Goal: Task Accomplishment & Management: Use online tool/utility

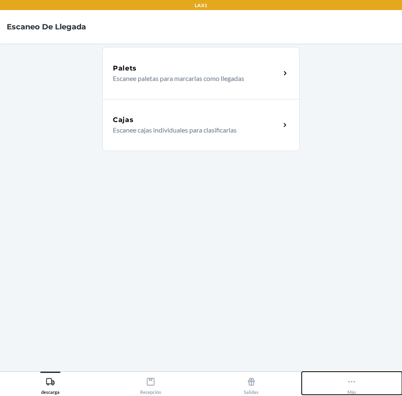
click at [345, 380] on button "Más" at bounding box center [351, 382] width 101 height 23
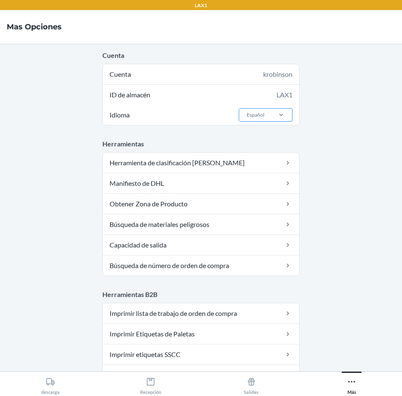
click at [252, 113] on div "Español" at bounding box center [255, 115] width 18 height 8
click at [246, 113] on input "Idioma Español" at bounding box center [246, 115] width 1 height 8
click at [254, 134] on div "English" at bounding box center [267, 133] width 45 height 16
click at [246, 119] on input "Idioma option English focused, 1 of 2. 2 results available. Use Up and Down to …" at bounding box center [246, 115] width 1 height 8
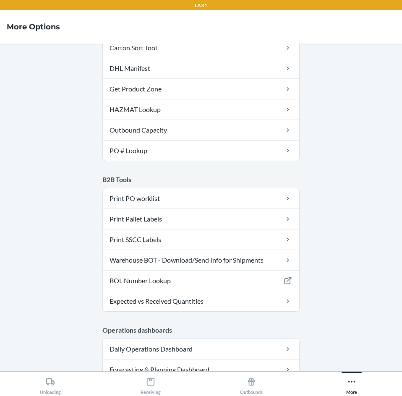
scroll to position [126, 0]
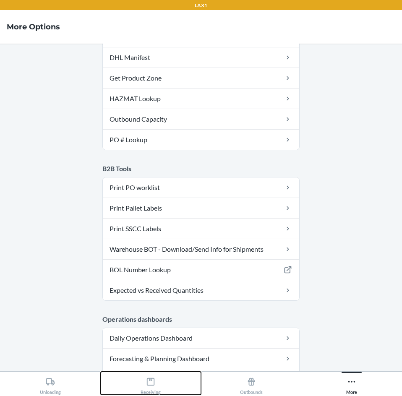
click at [153, 380] on icon at bounding box center [150, 381] width 9 height 9
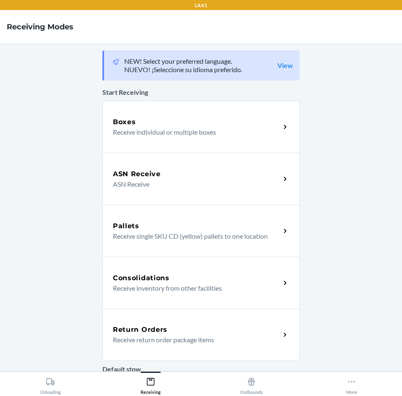
click at [189, 351] on div "Return Orders Receive return order package items" at bounding box center [200, 335] width 197 height 52
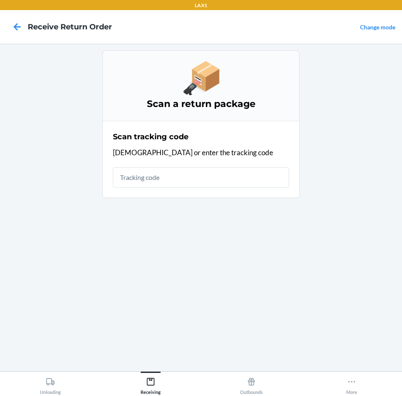
click at [158, 189] on div "Scan tracking code Scan or enter the tracking code" at bounding box center [201, 159] width 176 height 61
click at [158, 188] on div "Scan tracking code Scan or enter the tracking code" at bounding box center [201, 159] width 176 height 61
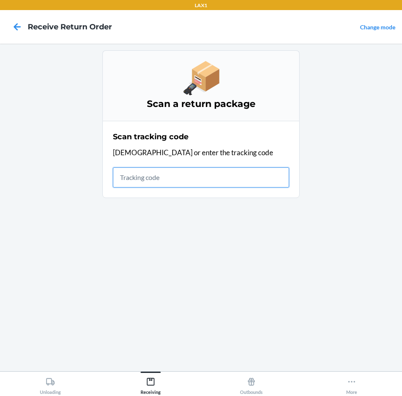
click at [158, 184] on input "text" at bounding box center [201, 177] width 176 height 20
type input "42092408943463620830"
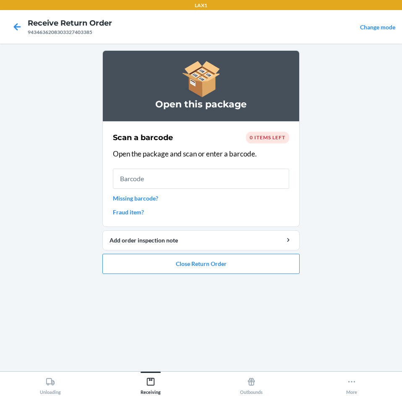
click at [266, 137] on span "0 items left" at bounding box center [267, 137] width 36 height 6
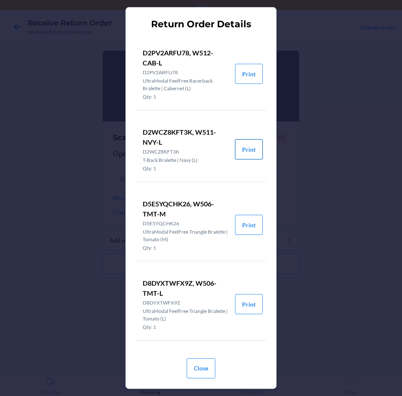
click at [240, 154] on button "Print" at bounding box center [249, 149] width 28 height 20
click at [206, 371] on button "Close" at bounding box center [201, 368] width 29 height 20
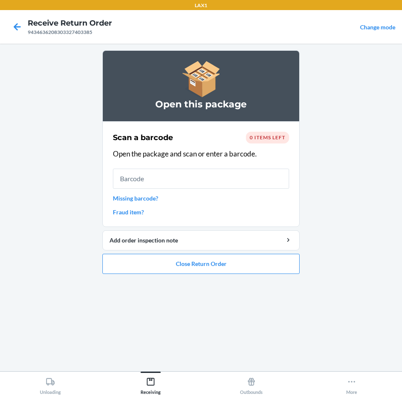
click at [267, 143] on div "0 items left" at bounding box center [267, 138] width 43 height 12
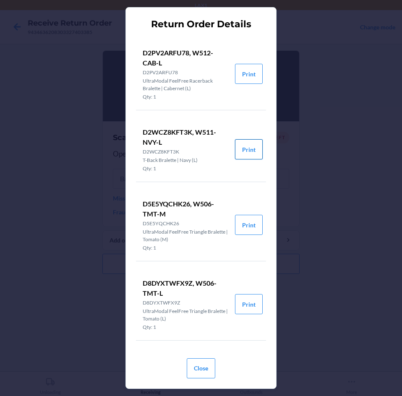
click at [244, 152] on button "Print" at bounding box center [249, 149] width 28 height 20
click at [210, 364] on button "Close" at bounding box center [201, 368] width 29 height 20
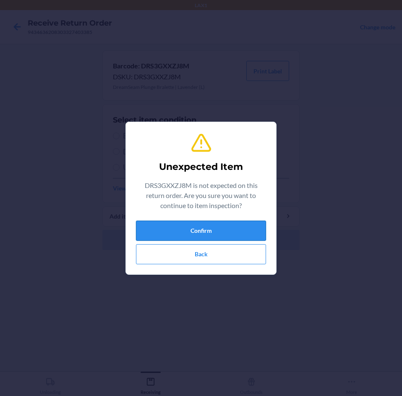
click at [215, 228] on button "Confirm" at bounding box center [201, 230] width 130 height 20
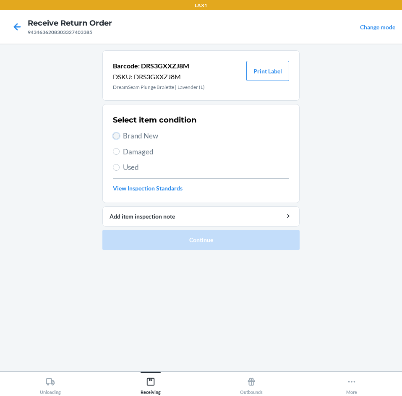
click at [116, 132] on input "Brand New" at bounding box center [116, 135] width 7 height 7
radio input "true"
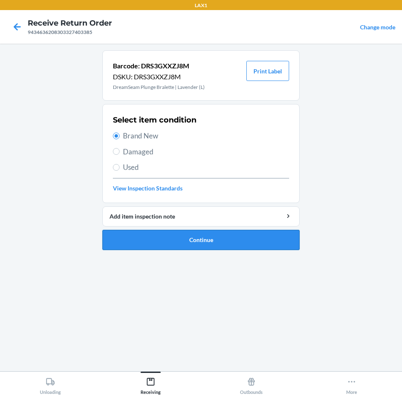
click at [186, 240] on button "Continue" at bounding box center [200, 240] width 197 height 20
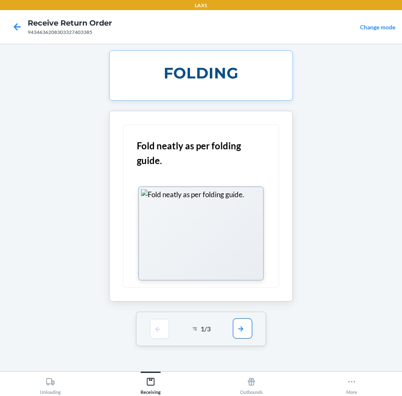
click at [240, 323] on button "button" at bounding box center [242, 328] width 19 height 20
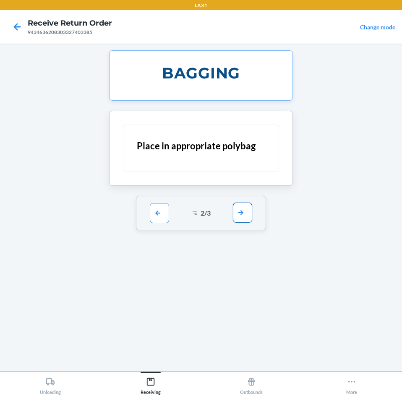
click at [248, 210] on button "button" at bounding box center [242, 212] width 19 height 20
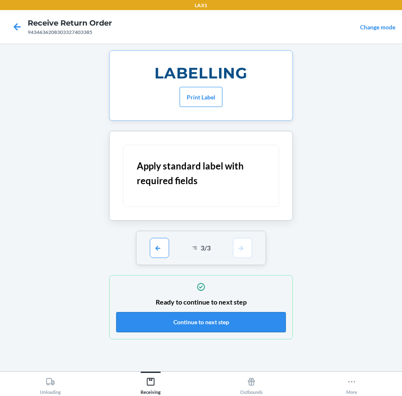
click at [237, 325] on button "Continue to next step" at bounding box center [200, 322] width 169 height 20
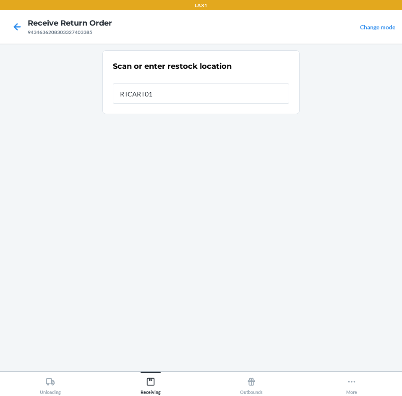
type input "RTCART012"
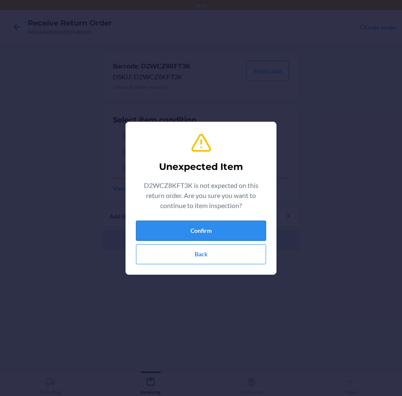
click at [204, 228] on button "Confirm" at bounding box center [201, 230] width 130 height 20
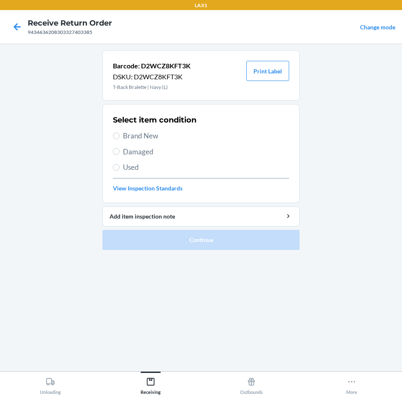
click at [122, 137] on label "Brand New" at bounding box center [201, 135] width 176 height 11
click at [119, 137] on input "Brand New" at bounding box center [116, 135] width 7 height 7
radio input "true"
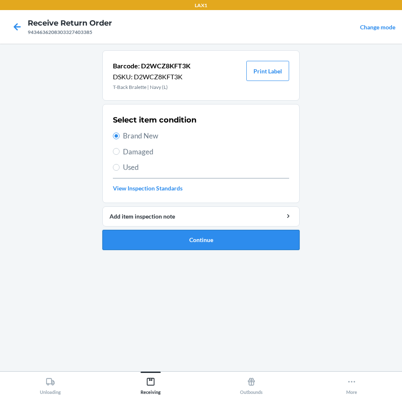
click at [172, 244] on button "Continue" at bounding box center [200, 240] width 197 height 20
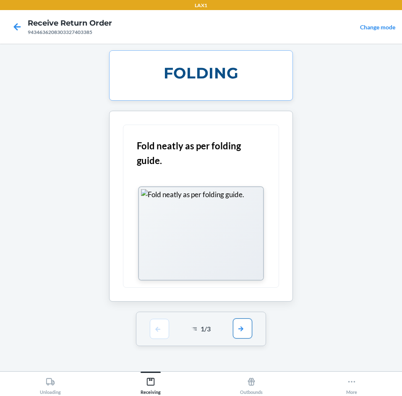
click at [242, 332] on button "button" at bounding box center [242, 328] width 19 height 20
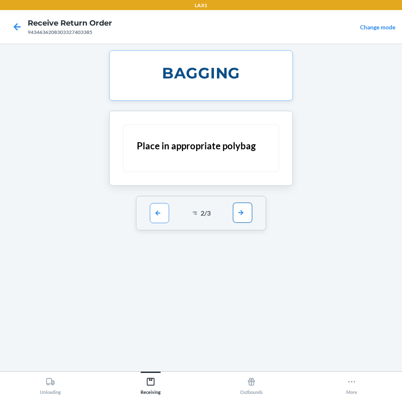
click at [240, 210] on button "button" at bounding box center [242, 212] width 19 height 20
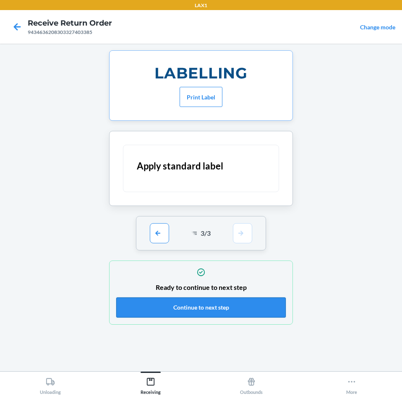
click at [208, 309] on button "Continue to next step" at bounding box center [200, 307] width 169 height 20
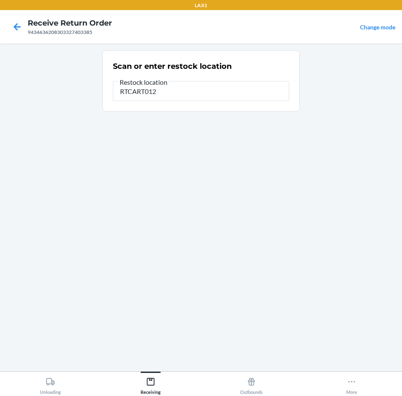
type input "RTCART012"
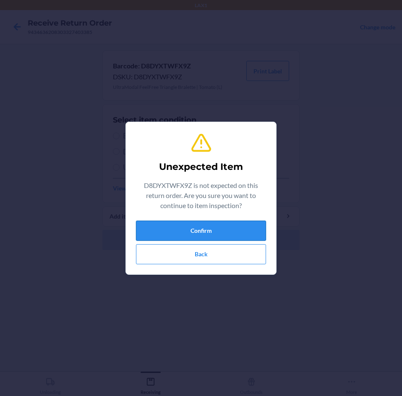
click at [201, 233] on button "Confirm" at bounding box center [201, 230] width 130 height 20
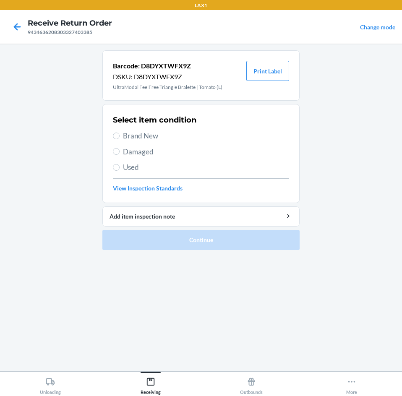
click at [107, 133] on section "Select item condition Brand New Damaged Used View Inspection Standards" at bounding box center [200, 153] width 197 height 99
drag, startPoint x: 112, startPoint y: 134, endPoint x: 123, endPoint y: 138, distance: 12.2
click at [117, 135] on section "Select item condition Brand New Damaged Used View Inspection Standards" at bounding box center [200, 153] width 197 height 99
drag, startPoint x: 119, startPoint y: 129, endPoint x: 115, endPoint y: 136, distance: 7.5
click at [119, 130] on div "Select item condition Brand New Damaged Used View Inspection Standards" at bounding box center [201, 153] width 176 height 83
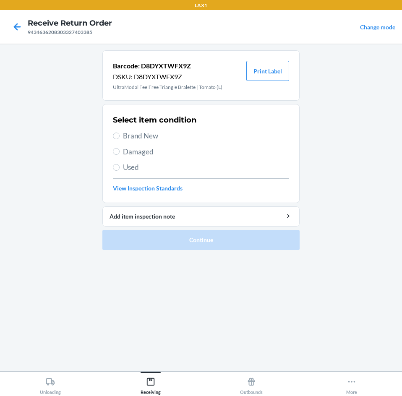
click at [117, 131] on label "Brand New" at bounding box center [201, 135] width 176 height 11
click at [117, 132] on input "Brand New" at bounding box center [116, 135] width 7 height 7
radio input "true"
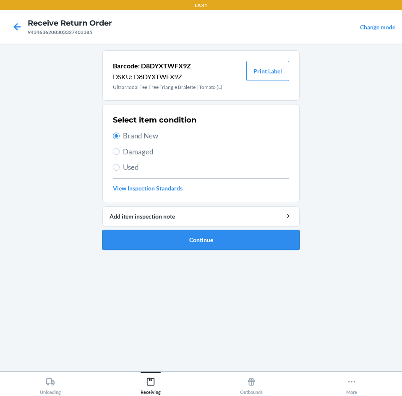
click at [173, 236] on button "Continue" at bounding box center [200, 240] width 197 height 20
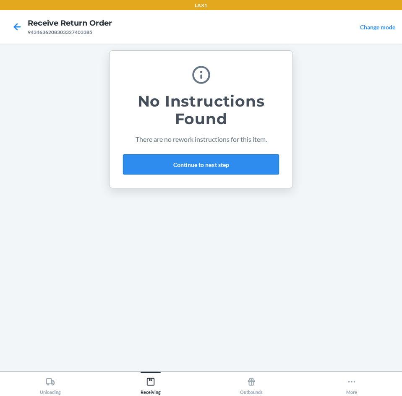
click at [181, 164] on button "Continue to next step" at bounding box center [201, 164] width 156 height 20
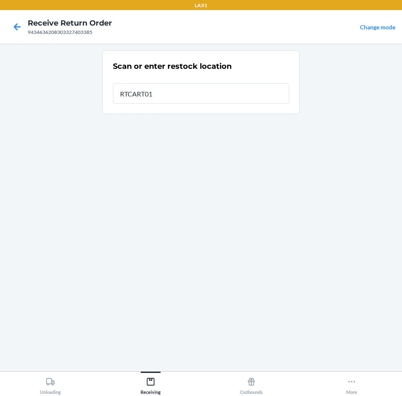
type input "RTCART012"
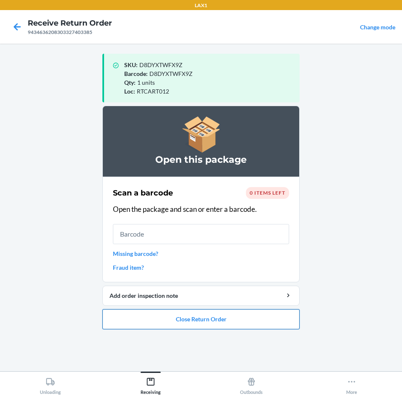
click at [211, 320] on button "Close Return Order" at bounding box center [200, 319] width 197 height 20
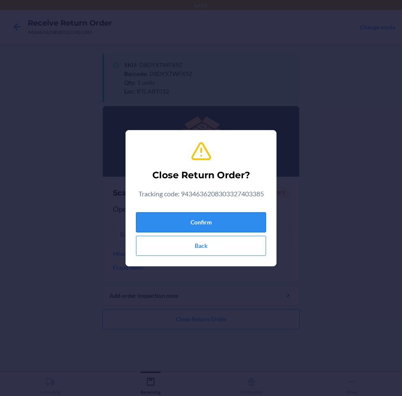
click at [203, 221] on button "Confirm" at bounding box center [201, 222] width 130 height 20
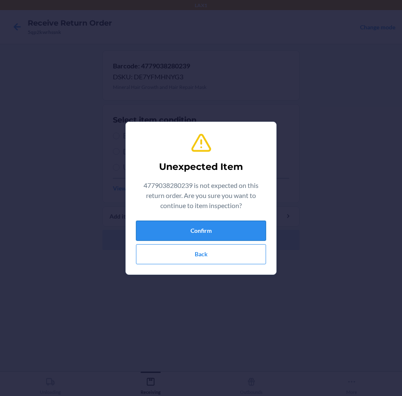
click at [194, 233] on button "Confirm" at bounding box center [201, 230] width 130 height 20
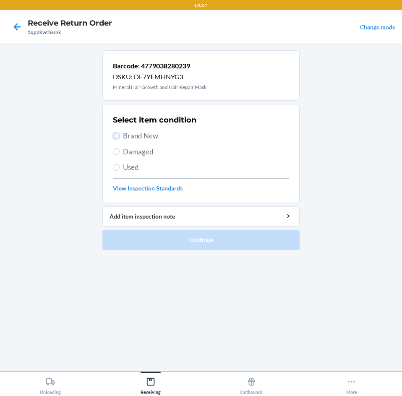
click at [118, 137] on input "Brand New" at bounding box center [116, 135] width 7 height 7
radio input "true"
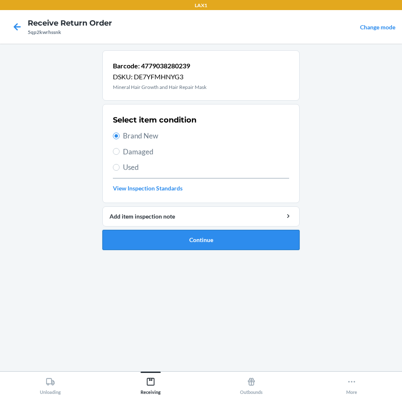
click at [177, 234] on button "Continue" at bounding box center [200, 240] width 197 height 20
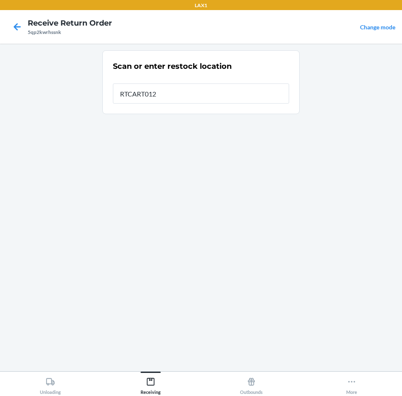
type input "RTCART012"
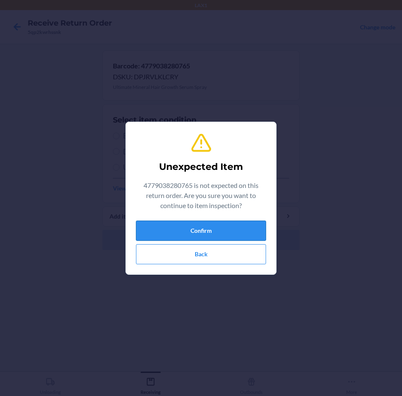
click at [176, 232] on button "Confirm" at bounding box center [201, 230] width 130 height 20
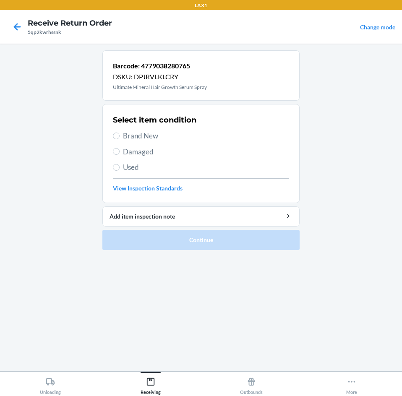
click at [120, 135] on label "Brand New" at bounding box center [201, 135] width 176 height 11
click at [119, 135] on input "Brand New" at bounding box center [116, 135] width 7 height 7
radio input "true"
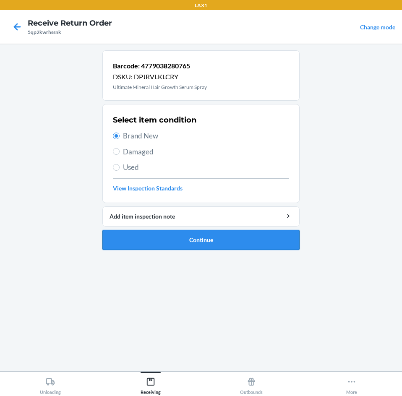
click at [180, 241] on button "Continue" at bounding box center [200, 240] width 197 height 20
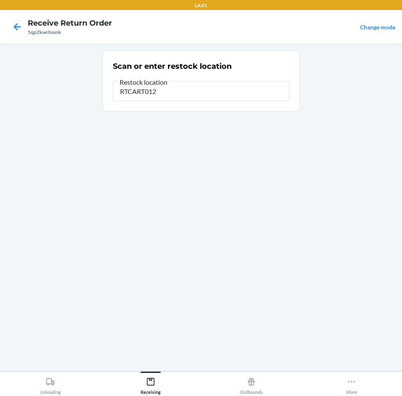
type input "RTCART012"
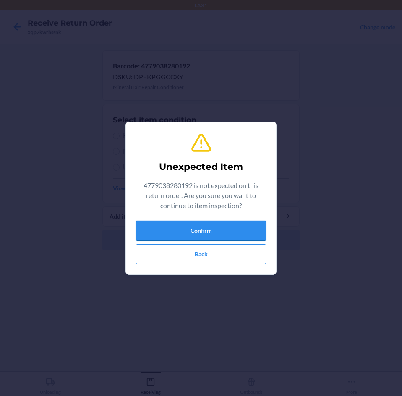
click at [189, 223] on button "Confirm" at bounding box center [201, 230] width 130 height 20
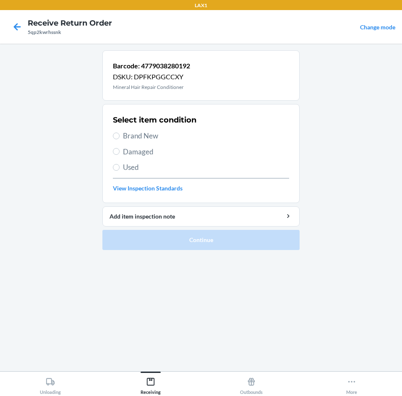
click at [114, 140] on label "Brand New" at bounding box center [201, 135] width 176 height 11
click at [114, 139] on input "Brand New" at bounding box center [116, 135] width 7 height 7
radio input "true"
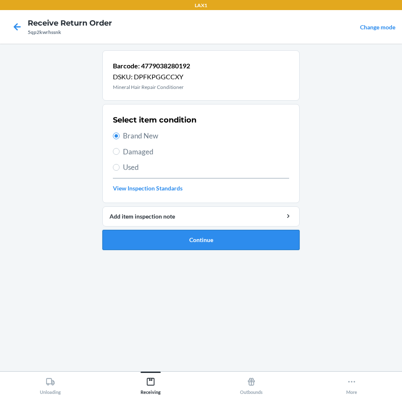
click at [170, 249] on button "Continue" at bounding box center [200, 240] width 197 height 20
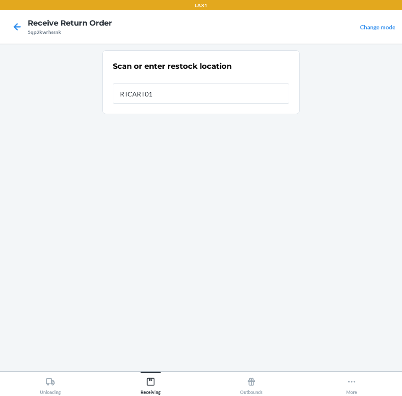
type input "RTCART012"
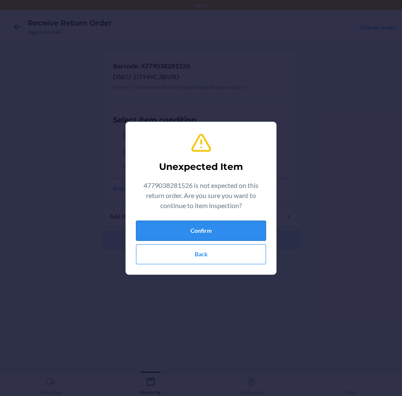
click at [195, 227] on button "Confirm" at bounding box center [201, 230] width 130 height 20
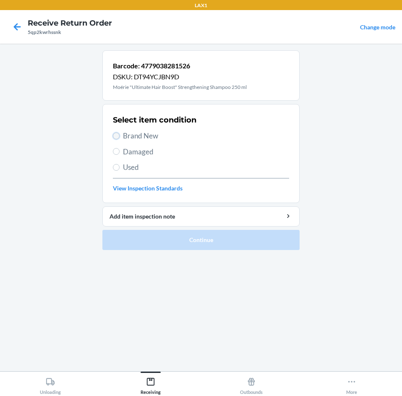
click at [113, 134] on input "Brand New" at bounding box center [116, 135] width 7 height 7
radio input "true"
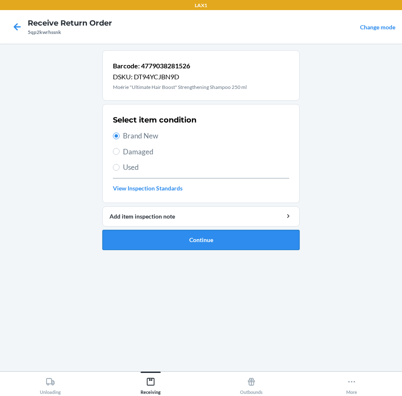
click at [145, 243] on button "Continue" at bounding box center [200, 240] width 197 height 20
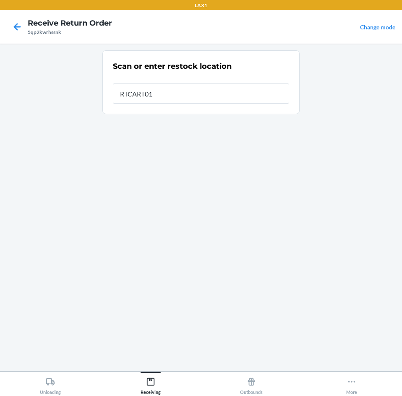
type input "RTCART012"
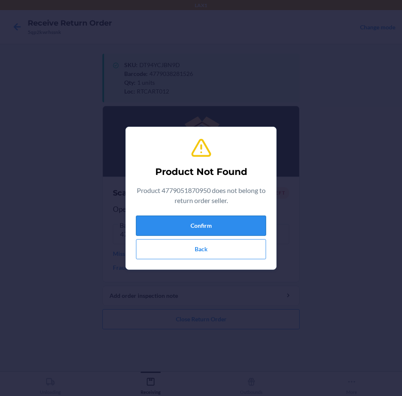
click at [244, 228] on button "Confirm" at bounding box center [201, 225] width 130 height 20
click at [200, 220] on button "Confirm" at bounding box center [201, 225] width 130 height 20
click at [213, 252] on button "Back" at bounding box center [201, 249] width 130 height 20
click at [214, 228] on button "Confirm" at bounding box center [201, 225] width 130 height 20
click at [219, 254] on button "Back" at bounding box center [201, 249] width 130 height 20
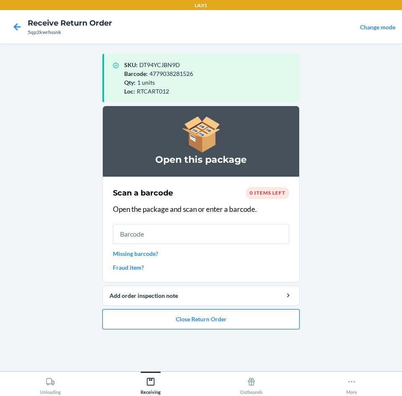
click at [174, 320] on button "Close Return Order" at bounding box center [200, 319] width 197 height 20
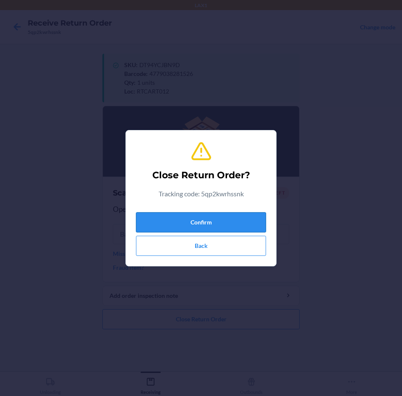
click at [192, 218] on button "Confirm" at bounding box center [201, 222] width 130 height 20
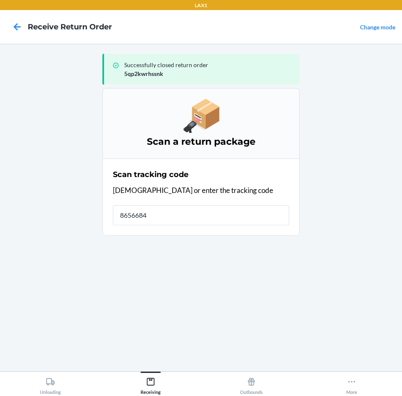
type input "86566844"
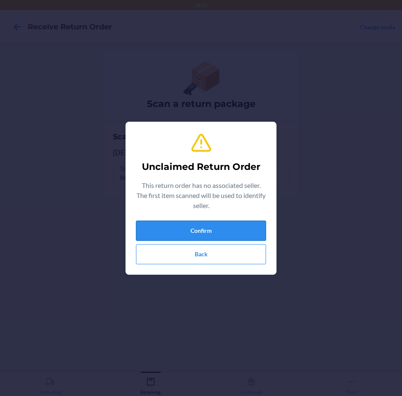
click at [206, 229] on button "Confirm" at bounding box center [201, 230] width 130 height 20
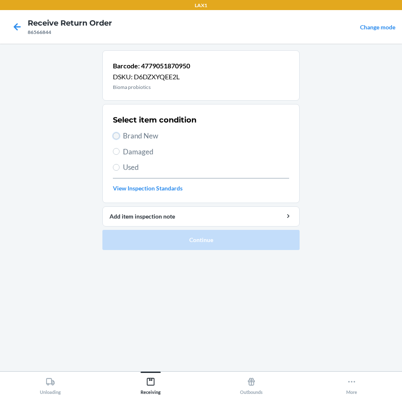
click at [116, 135] on input "Brand New" at bounding box center [116, 135] width 7 height 7
radio input "true"
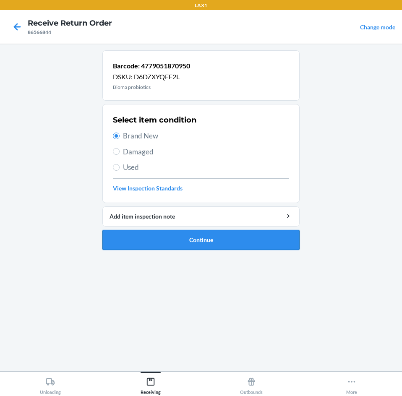
click at [157, 241] on button "Continue" at bounding box center [200, 240] width 197 height 20
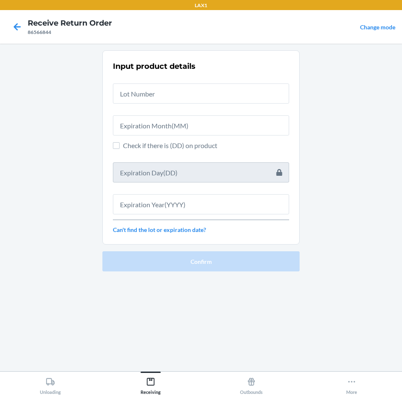
click at [136, 81] on div at bounding box center [201, 90] width 176 height 27
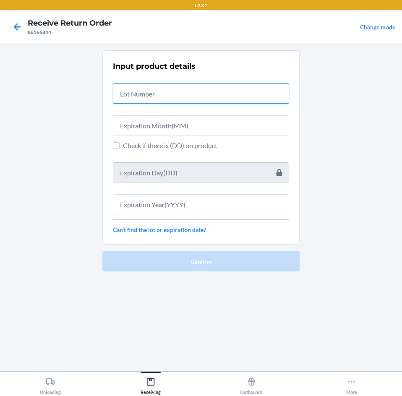
click at [135, 98] on input "text" at bounding box center [201, 93] width 176 height 20
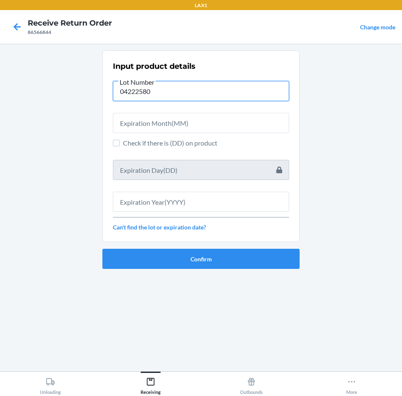
type input "04222580"
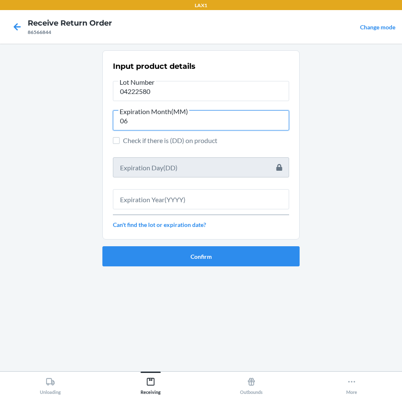
type input "06"
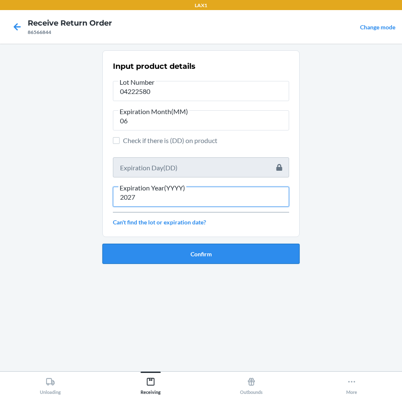
type input "2027"
click at [221, 257] on button "Confirm" at bounding box center [200, 254] width 197 height 20
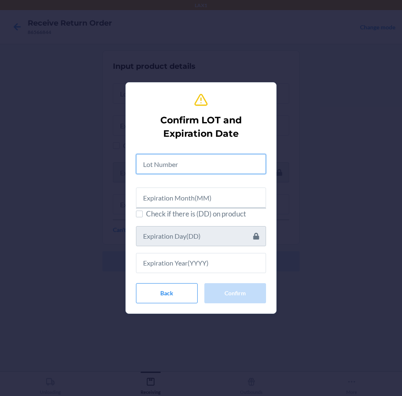
click at [207, 163] on input "text" at bounding box center [201, 164] width 130 height 20
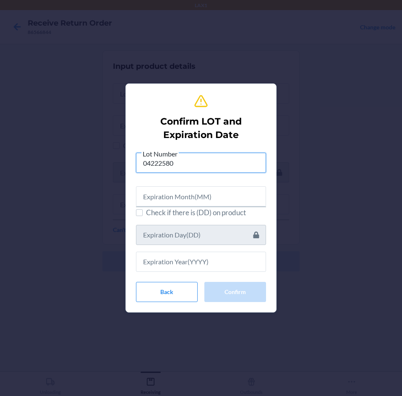
type input "04222580"
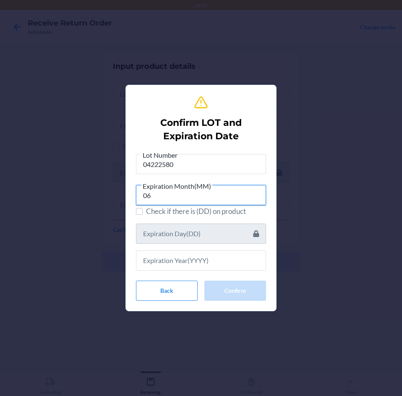
type input "06"
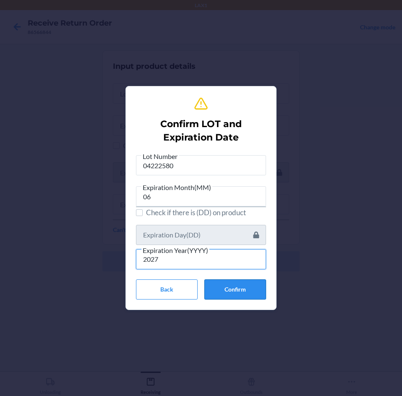
type input "2027"
click at [248, 291] on button "Confirm" at bounding box center [235, 289] width 62 height 20
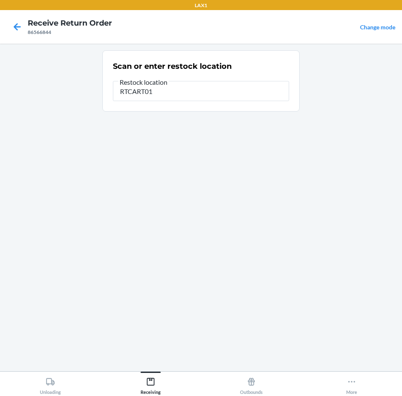
type input "RTCART012"
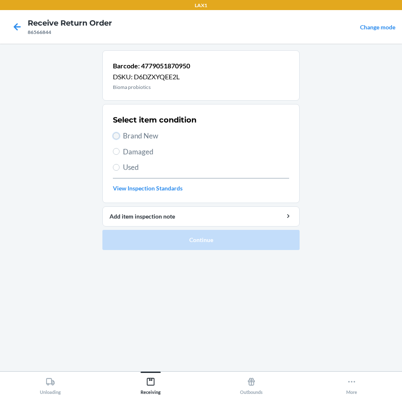
click at [117, 135] on input "Brand New" at bounding box center [116, 135] width 7 height 7
radio input "true"
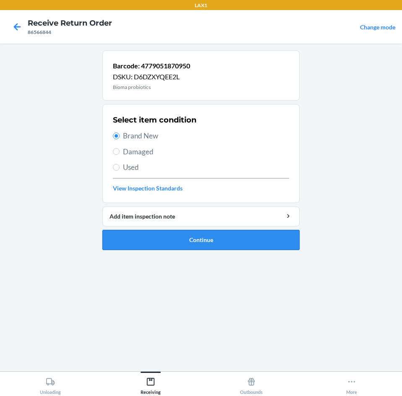
click at [181, 241] on button "Continue" at bounding box center [200, 240] width 197 height 20
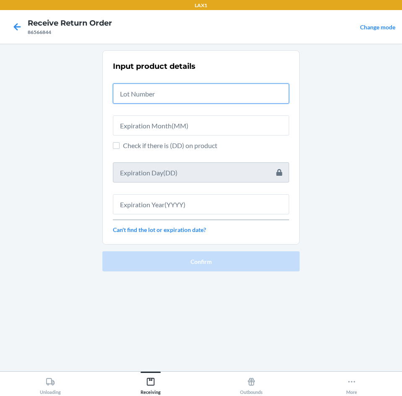
click at [154, 99] on input "text" at bounding box center [201, 93] width 176 height 20
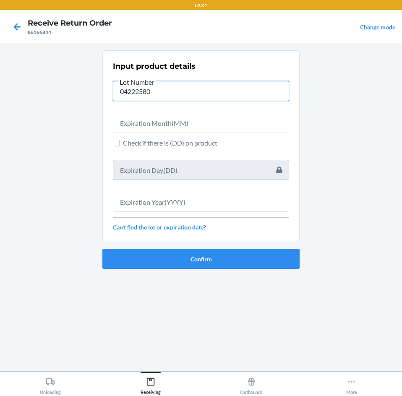
type input "04222580"
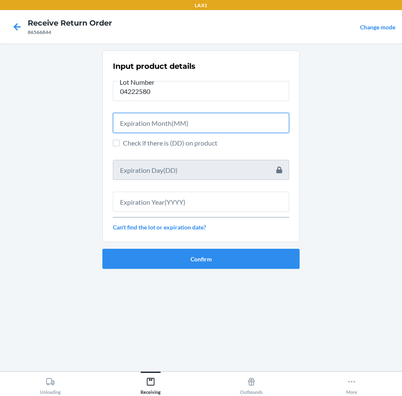
click at [158, 120] on input "text" at bounding box center [201, 123] width 176 height 20
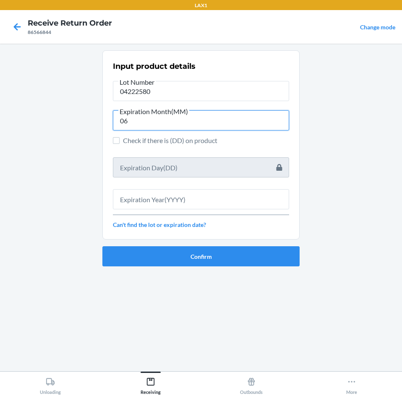
type input "06"
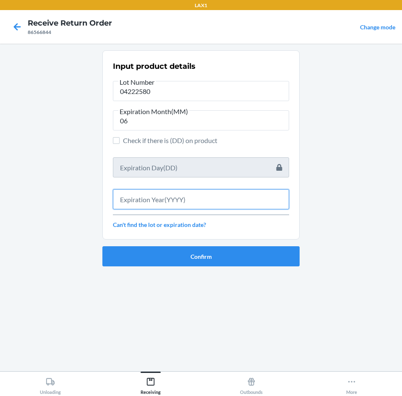
click at [218, 205] on input "text" at bounding box center [201, 199] width 176 height 20
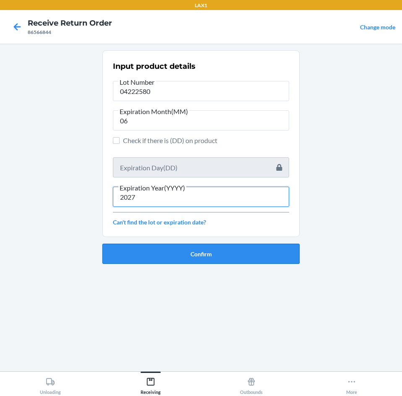
type input "2027"
click at [231, 252] on button "Confirm" at bounding box center [200, 254] width 197 height 20
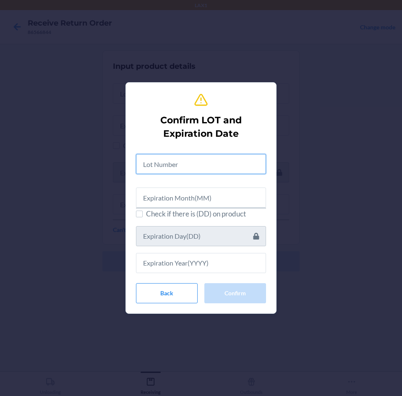
click at [203, 167] on input "text" at bounding box center [201, 164] width 130 height 20
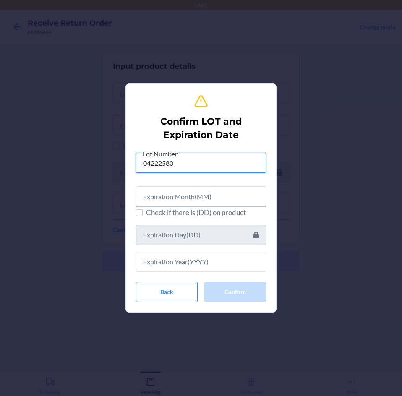
type input "04222580"
click at [202, 192] on input "text" at bounding box center [201, 196] width 130 height 20
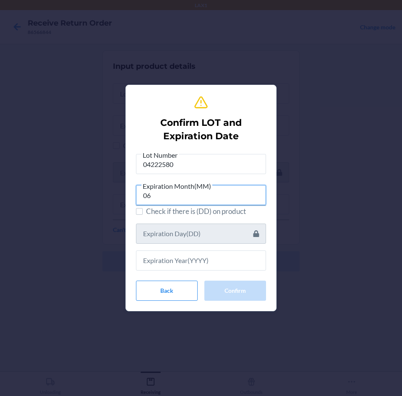
type input "06"
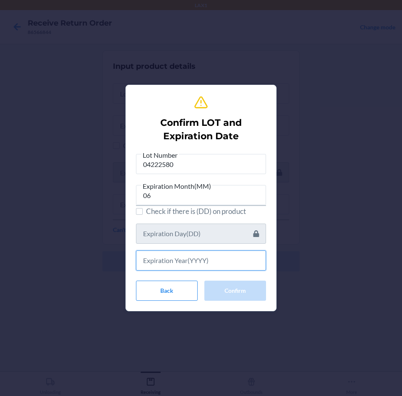
click at [205, 262] on input "text" at bounding box center [201, 260] width 130 height 20
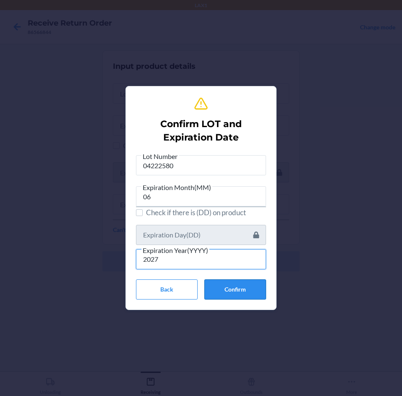
type input "2027"
click at [228, 291] on button "Confirm" at bounding box center [235, 289] width 62 height 20
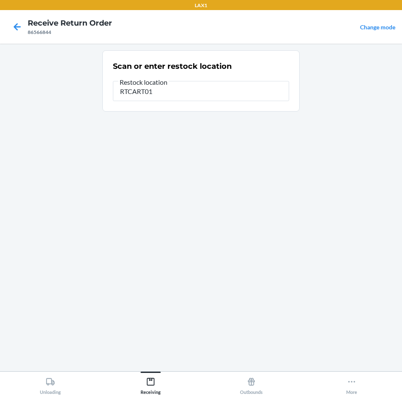
type input "RTCART012"
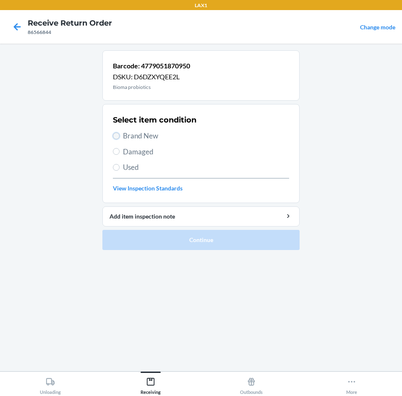
click at [118, 137] on input "Brand New" at bounding box center [116, 135] width 7 height 7
radio input "true"
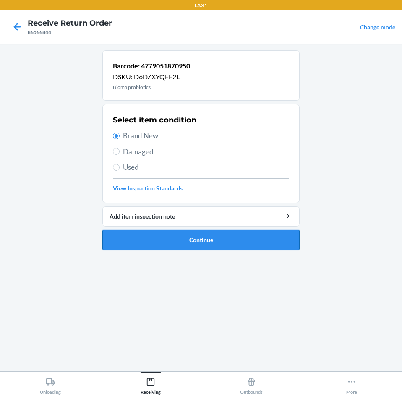
click at [177, 241] on button "Continue" at bounding box center [200, 240] width 197 height 20
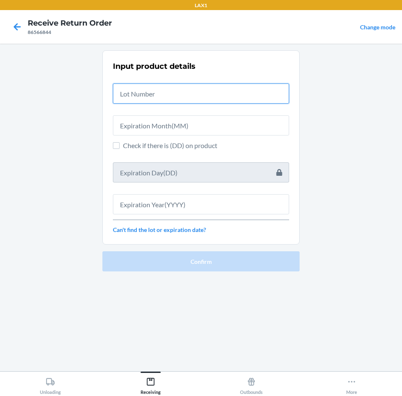
click at [148, 96] on input "text" at bounding box center [201, 93] width 176 height 20
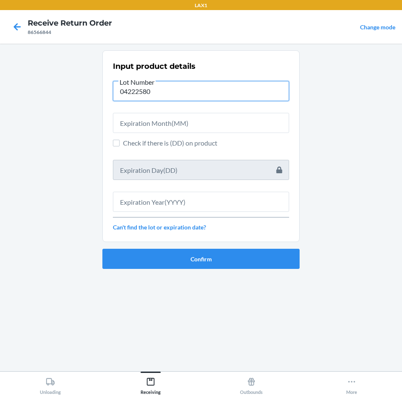
type input "04222580"
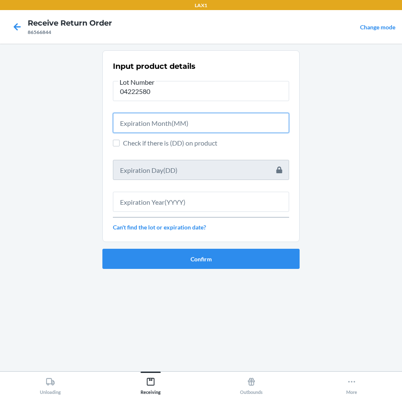
click at [230, 124] on input "text" at bounding box center [201, 123] width 176 height 20
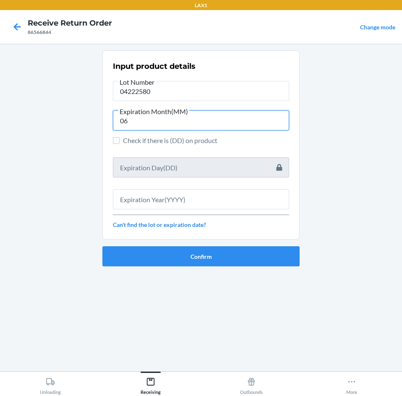
type input "06"
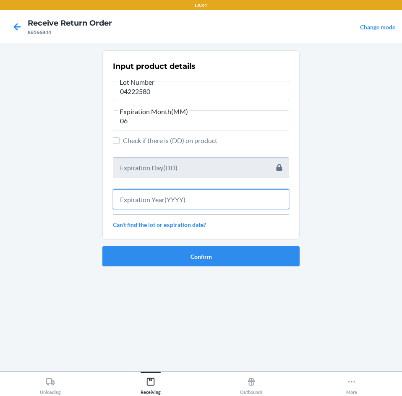
click at [205, 199] on input "text" at bounding box center [201, 199] width 176 height 20
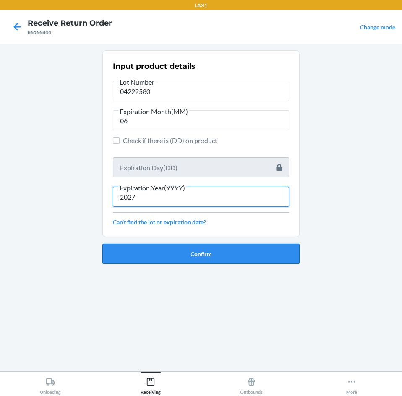
type input "2027"
click at [184, 259] on button "Confirm" at bounding box center [200, 254] width 197 height 20
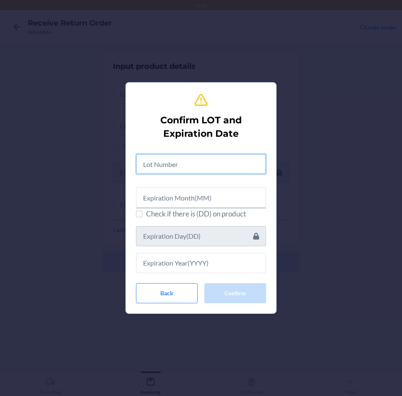
click at [176, 165] on input "text" at bounding box center [201, 164] width 130 height 20
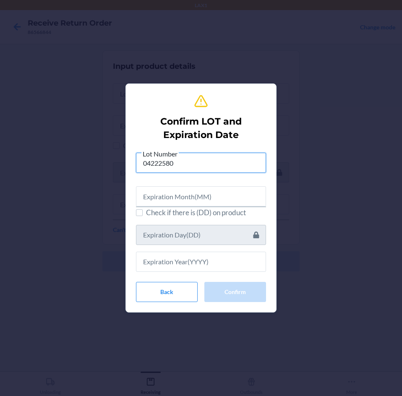
type input "04222580"
click at [218, 202] on input "text" at bounding box center [201, 196] width 130 height 20
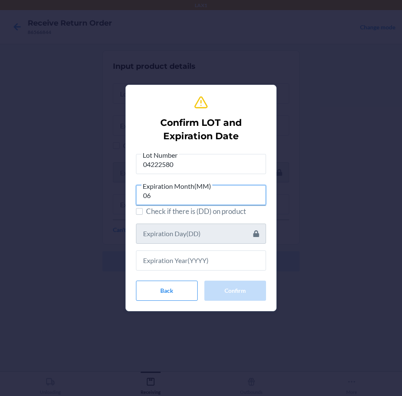
type input "06"
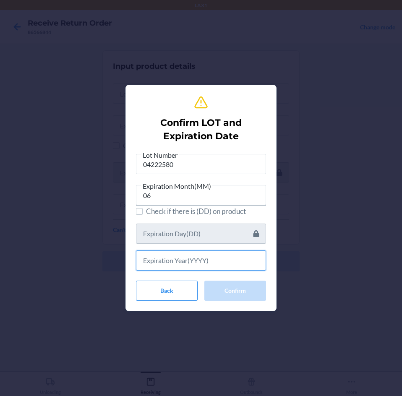
click at [163, 259] on input "text" at bounding box center [201, 260] width 130 height 20
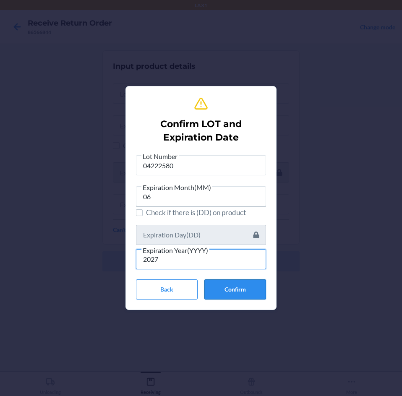
type input "2027"
click at [255, 290] on button "Confirm" at bounding box center [235, 289] width 62 height 20
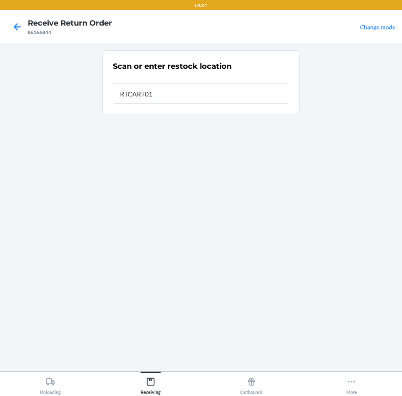
type input "RTCART012"
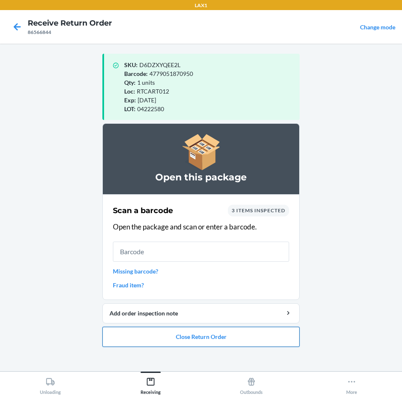
click at [225, 337] on button "Close Return Order" at bounding box center [200, 337] width 197 height 20
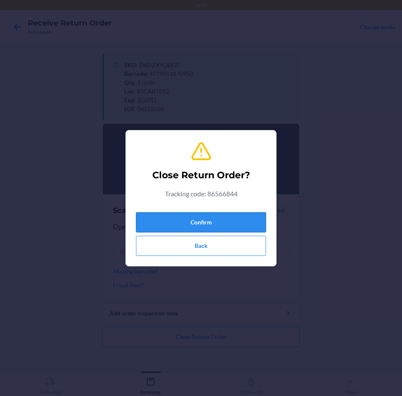
click at [192, 220] on button "Confirm" at bounding box center [201, 222] width 130 height 20
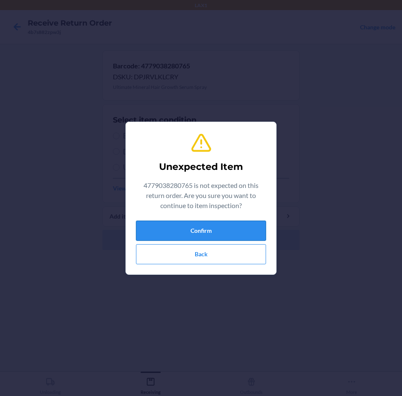
click at [194, 223] on button "Confirm" at bounding box center [201, 230] width 130 height 20
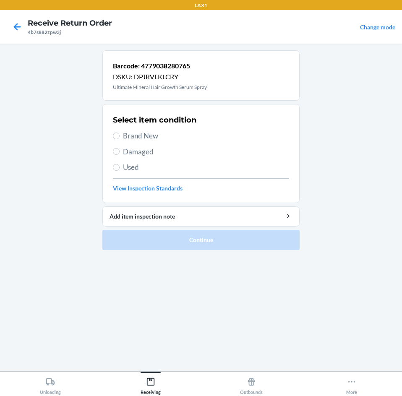
click at [112, 135] on section "Select item condition Brand New Damaged Used View Inspection Standards" at bounding box center [200, 153] width 197 height 99
drag, startPoint x: 119, startPoint y: 139, endPoint x: 122, endPoint y: 151, distance: 12.7
click at [119, 140] on label "Brand New" at bounding box center [201, 135] width 176 height 11
click at [119, 139] on input "Brand New" at bounding box center [116, 135] width 7 height 7
radio input "true"
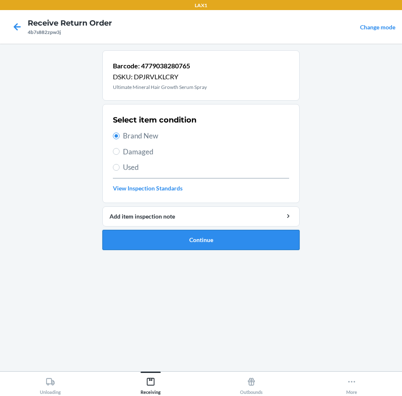
click at [173, 241] on button "Continue" at bounding box center [200, 240] width 197 height 20
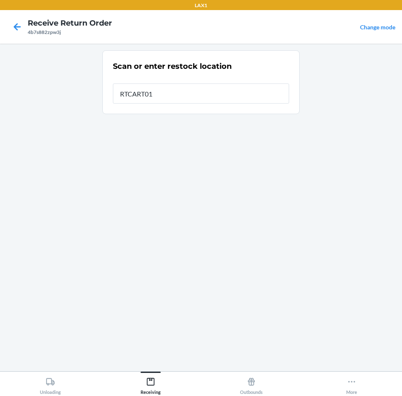
type input "RTCART012"
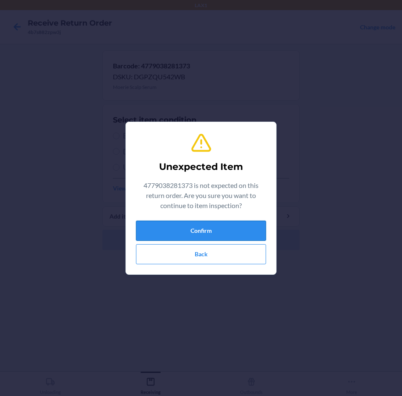
click at [186, 234] on button "Confirm" at bounding box center [201, 230] width 130 height 20
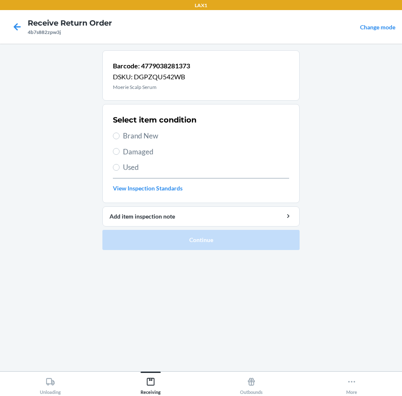
click at [123, 137] on span "Brand New" at bounding box center [206, 135] width 166 height 11
click at [119, 137] on input "Brand New" at bounding box center [116, 135] width 7 height 7
radio input "true"
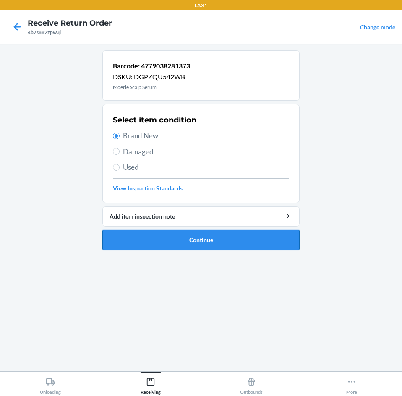
click at [195, 243] on button "Continue" at bounding box center [200, 240] width 197 height 20
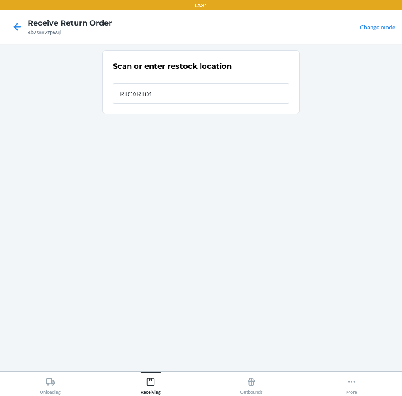
type input "RTCART012"
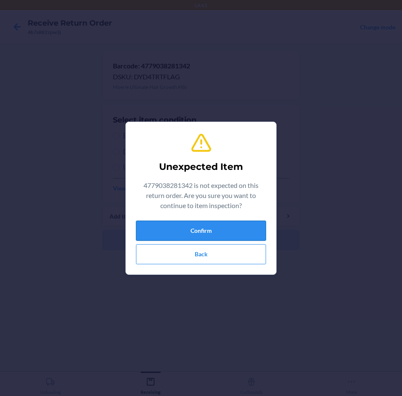
click at [234, 226] on button "Confirm" at bounding box center [201, 230] width 130 height 20
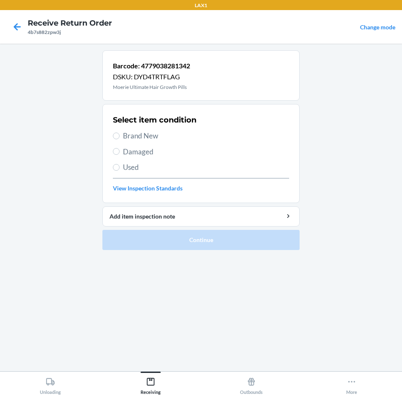
click at [120, 133] on label "Brand New" at bounding box center [201, 135] width 176 height 11
click at [119, 133] on input "Brand New" at bounding box center [116, 135] width 7 height 7
radio input "true"
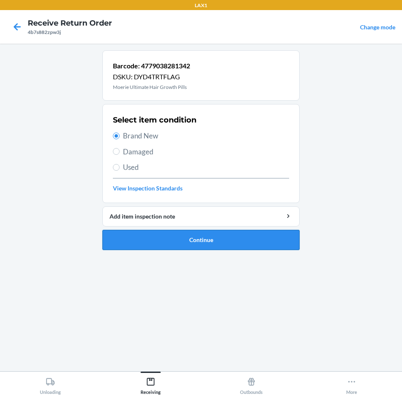
click at [193, 238] on button "Continue" at bounding box center [200, 240] width 197 height 20
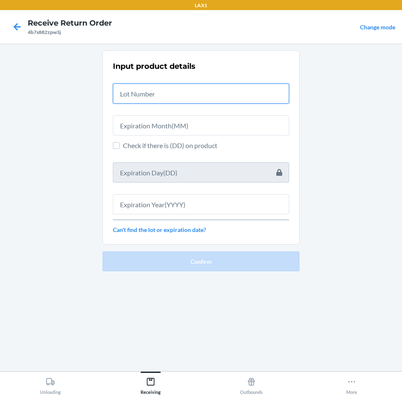
click at [139, 97] on input "text" at bounding box center [201, 93] width 176 height 20
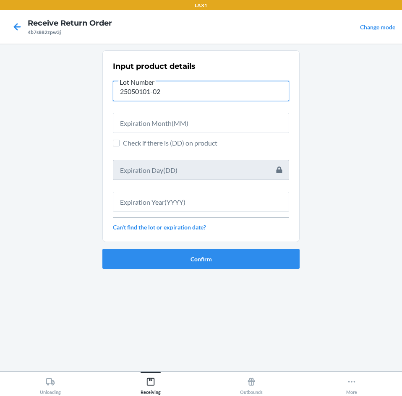
type input "25050101-02"
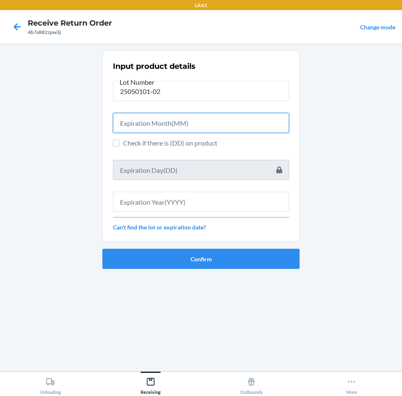
click at [137, 124] on input "text" at bounding box center [201, 123] width 176 height 20
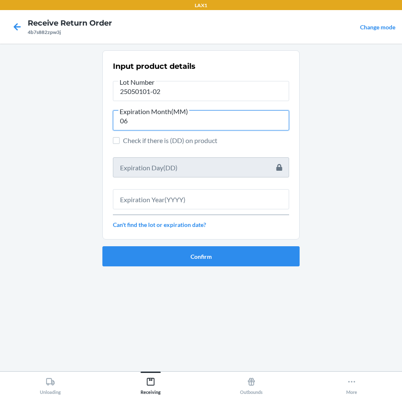
type input "06"
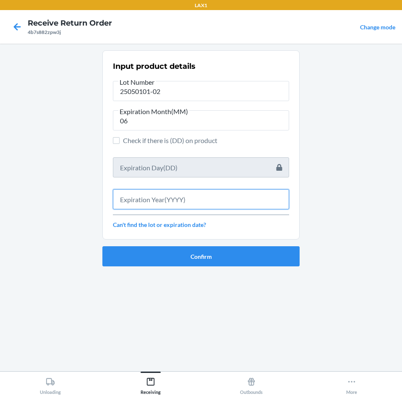
click at [213, 197] on input "text" at bounding box center [201, 199] width 176 height 20
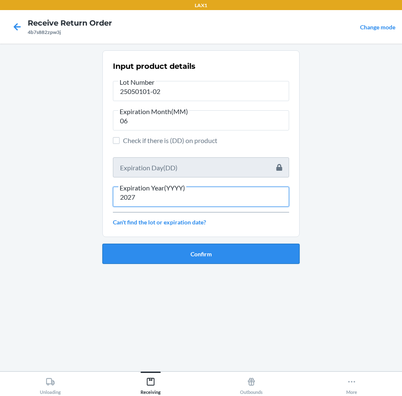
type input "2027"
click at [224, 257] on button "Confirm" at bounding box center [200, 254] width 197 height 20
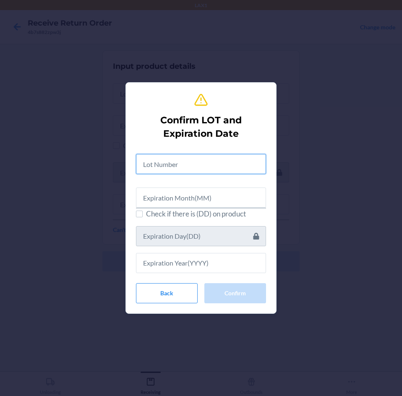
click at [195, 171] on input "text" at bounding box center [201, 164] width 130 height 20
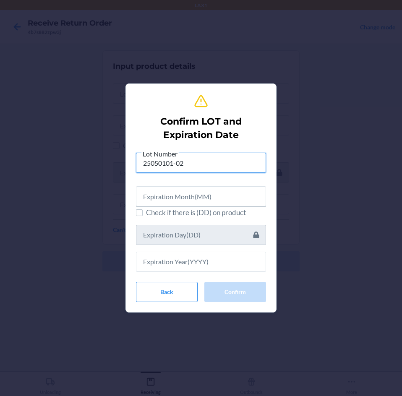
type input "25050101-02"
click at [195, 197] on input "text" at bounding box center [201, 196] width 130 height 20
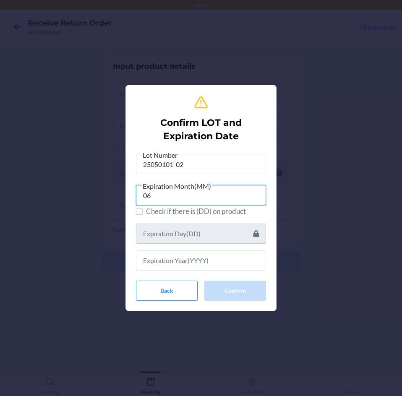
type input "06"
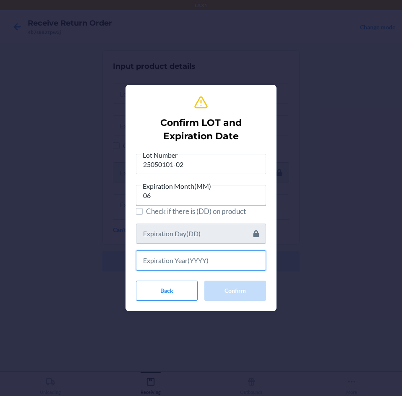
click at [197, 268] on input "text" at bounding box center [201, 260] width 130 height 20
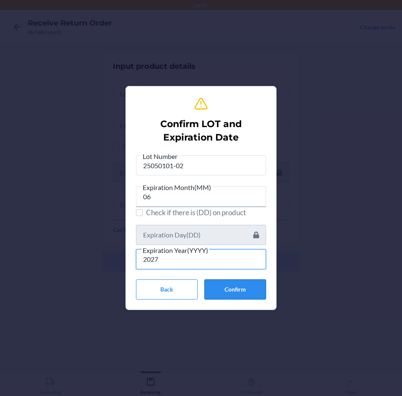
type input "2027"
click at [233, 290] on button "Confirm" at bounding box center [235, 289] width 62 height 20
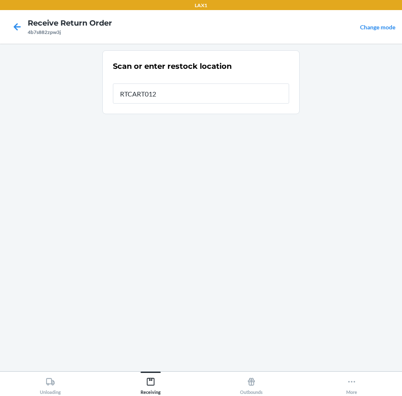
type input "RTCART012"
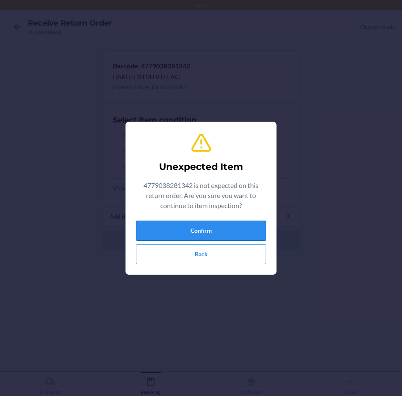
click at [246, 221] on button "Confirm" at bounding box center [201, 230] width 130 height 20
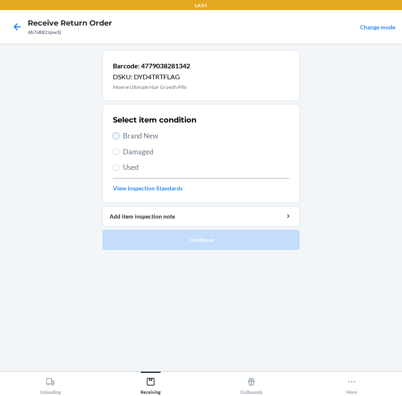
click at [115, 135] on input "Brand New" at bounding box center [116, 135] width 7 height 7
radio input "true"
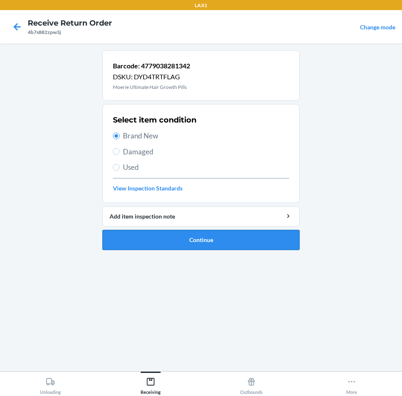
click at [191, 247] on button "Continue" at bounding box center [200, 240] width 197 height 20
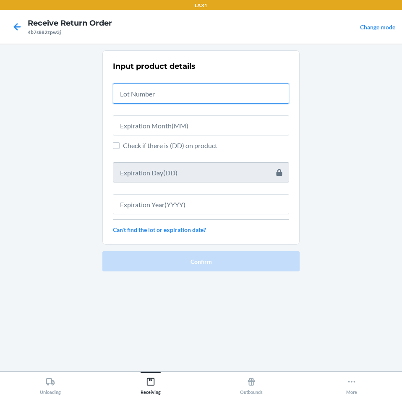
click at [136, 91] on input "text" at bounding box center [201, 93] width 176 height 20
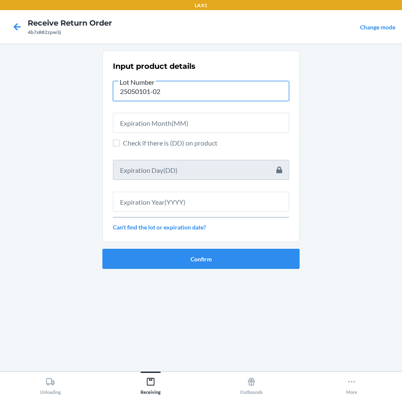
type input "25050101-02"
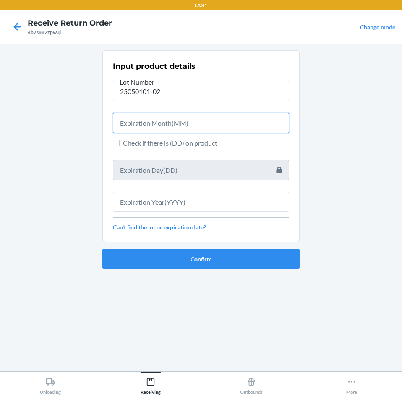
click at [158, 129] on input "text" at bounding box center [201, 123] width 176 height 20
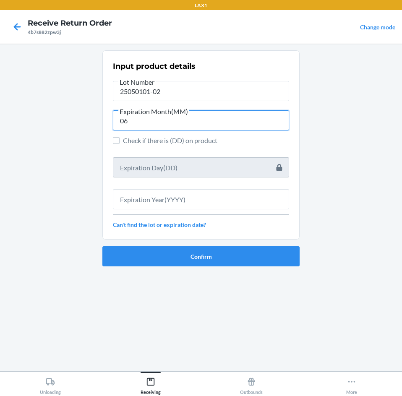
type input "06"
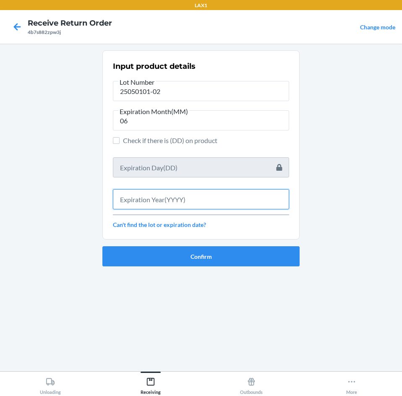
click at [167, 192] on input "text" at bounding box center [201, 199] width 176 height 20
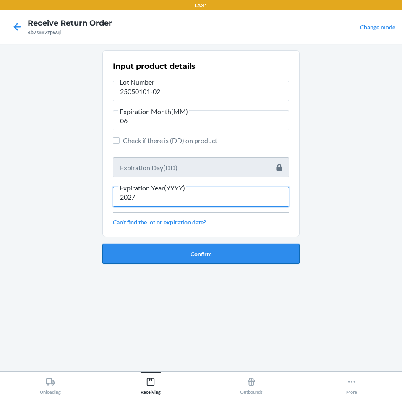
type input "2027"
click at [170, 258] on button "Confirm" at bounding box center [200, 254] width 197 height 20
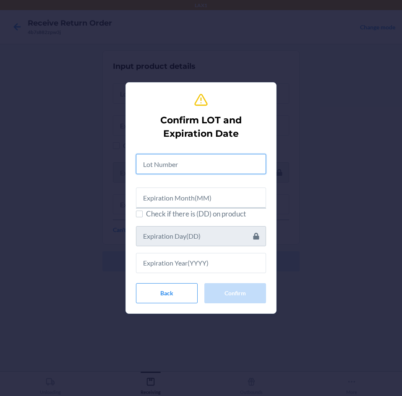
click at [182, 161] on input "text" at bounding box center [201, 164] width 130 height 20
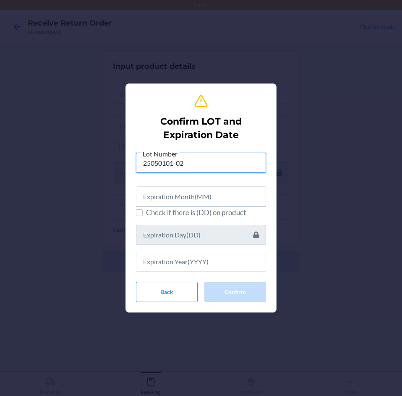
type input "25050101-02"
click at [195, 193] on input "text" at bounding box center [201, 196] width 130 height 20
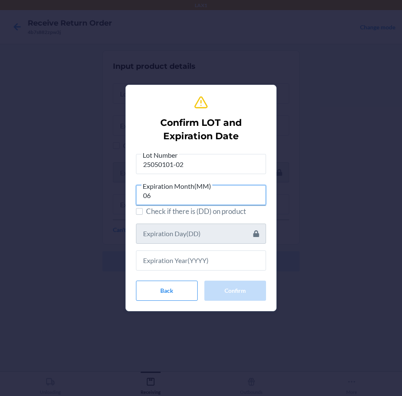
type input "06"
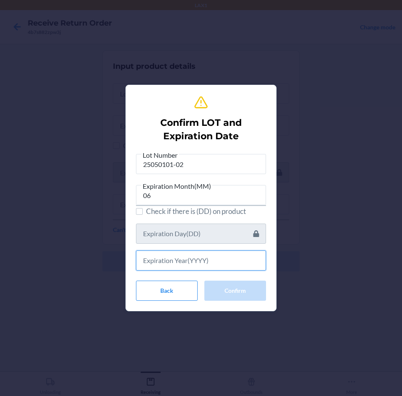
click at [239, 259] on input "text" at bounding box center [201, 260] width 130 height 20
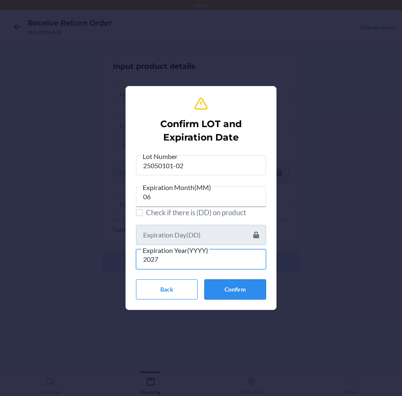
type input "2027"
click at [237, 290] on button "Confirm" at bounding box center [235, 289] width 62 height 20
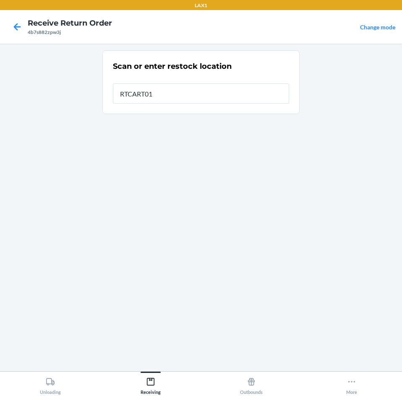
type input "RTCART012"
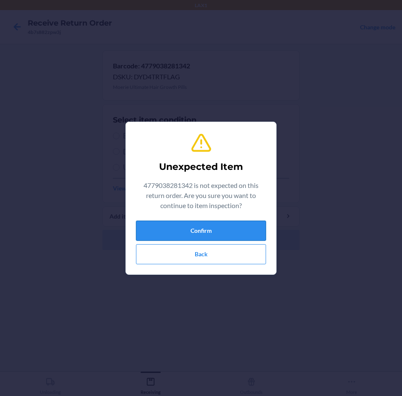
click at [227, 228] on button "Confirm" at bounding box center [201, 230] width 130 height 20
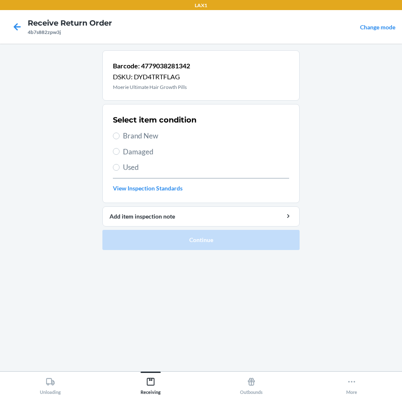
click at [121, 136] on label "Brand New" at bounding box center [201, 135] width 176 height 11
click at [119, 136] on input "Brand New" at bounding box center [116, 135] width 7 height 7
radio input "true"
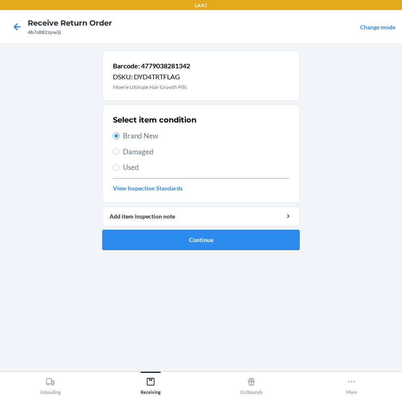
click at [161, 237] on button "Continue" at bounding box center [200, 240] width 197 height 20
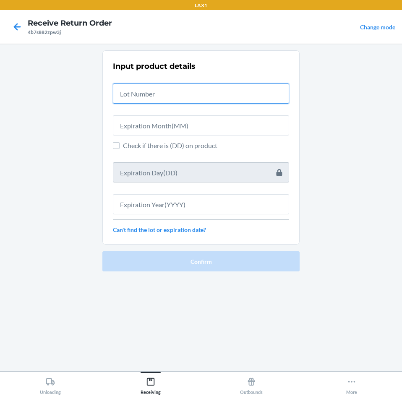
click at [140, 90] on input "text" at bounding box center [201, 93] width 176 height 20
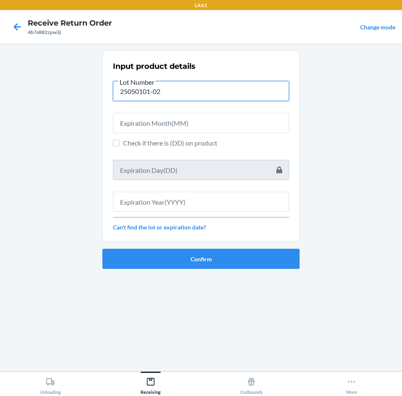
type input "25050101-02"
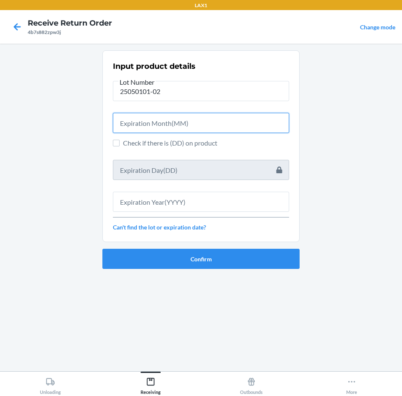
click at [137, 123] on input "text" at bounding box center [201, 123] width 176 height 20
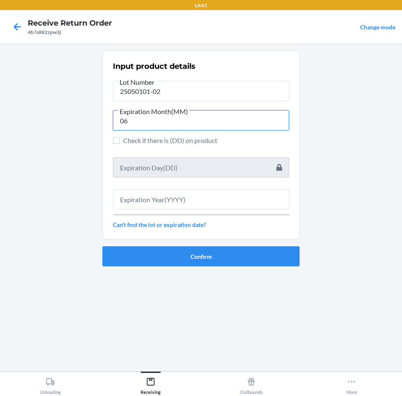
type input "06"
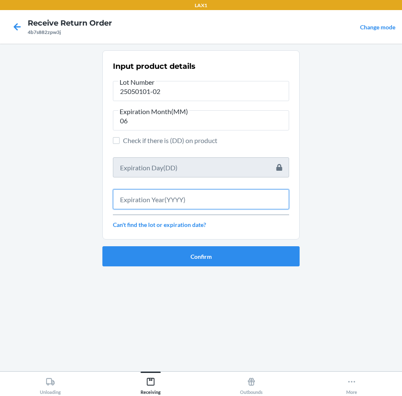
click at [166, 196] on input "text" at bounding box center [201, 199] width 176 height 20
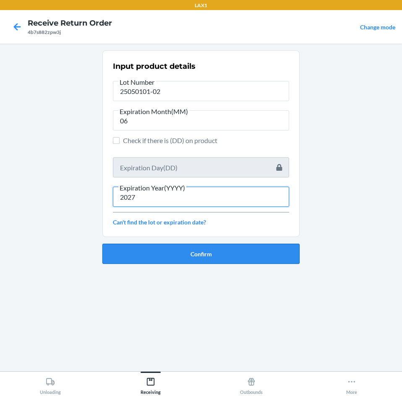
type input "2027"
click at [168, 252] on button "Confirm" at bounding box center [200, 254] width 197 height 20
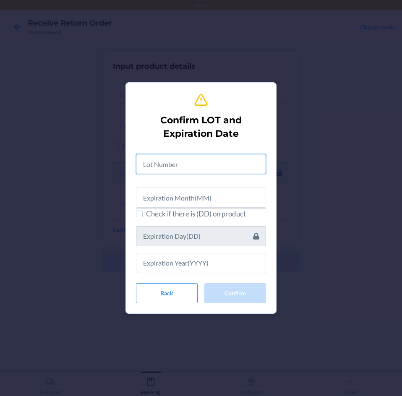
click at [190, 165] on input "text" at bounding box center [201, 164] width 130 height 20
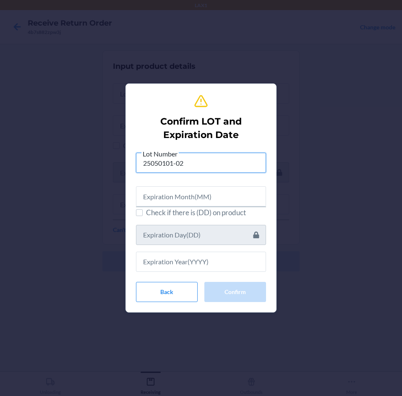
type input "25050101-02"
click at [189, 197] on input "text" at bounding box center [201, 196] width 130 height 20
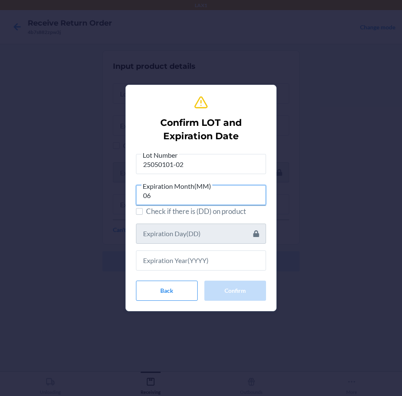
type input "06"
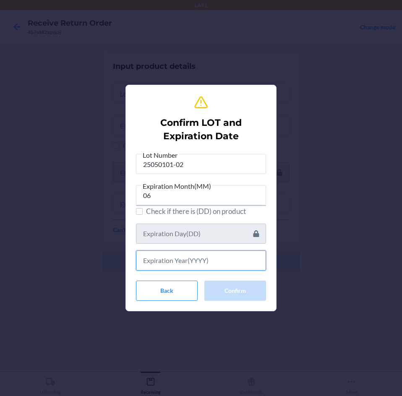
click at [201, 259] on input "text" at bounding box center [201, 260] width 130 height 20
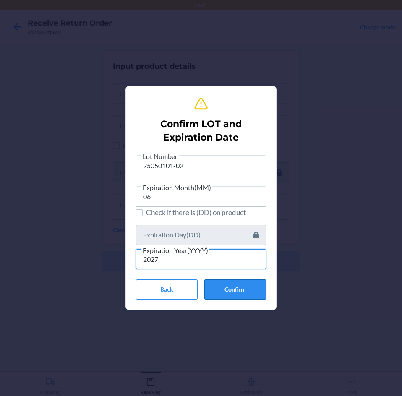
type input "2027"
click at [237, 287] on button "Confirm" at bounding box center [235, 289] width 62 height 20
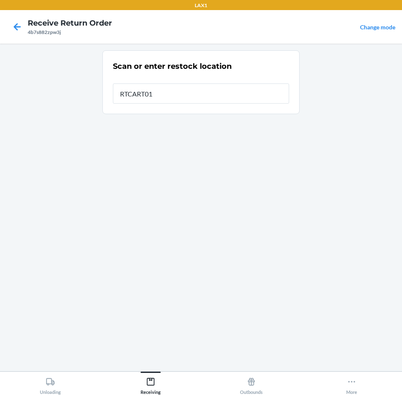
type input "RTCART012"
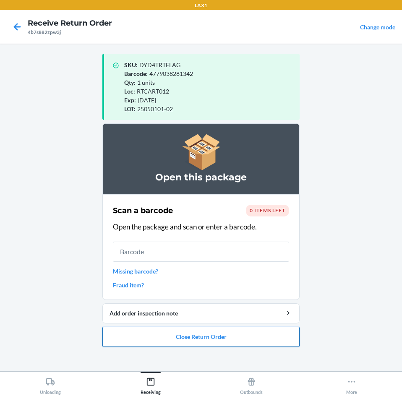
click at [244, 339] on button "Close Return Order" at bounding box center [200, 337] width 197 height 20
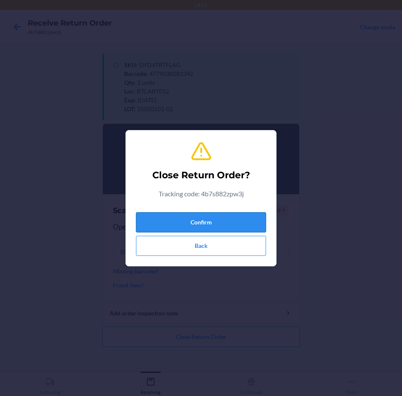
click at [195, 223] on button "Confirm" at bounding box center [201, 222] width 130 height 20
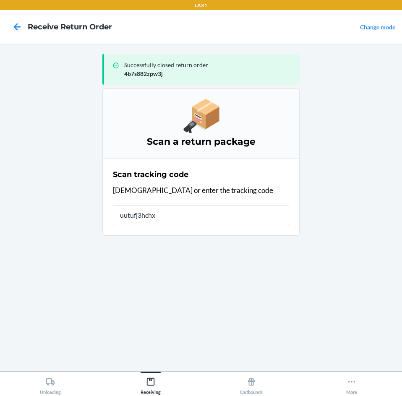
type input "uutufj3hchxn"
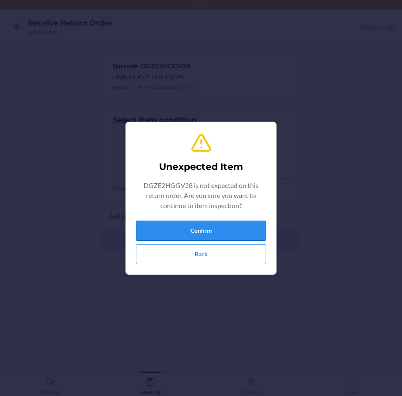
click at [168, 231] on button "Confirm" at bounding box center [201, 230] width 130 height 20
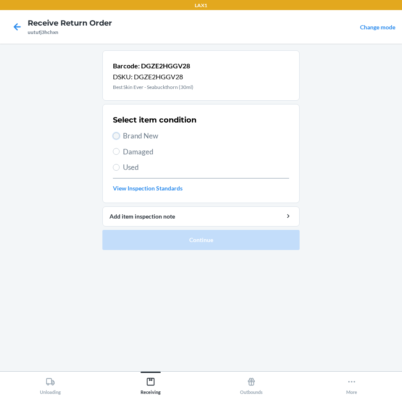
click at [116, 135] on input "Brand New" at bounding box center [116, 135] width 7 height 7
radio input "true"
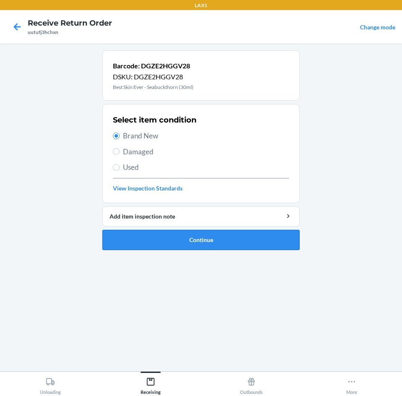
click at [169, 242] on button "Continue" at bounding box center [200, 240] width 197 height 20
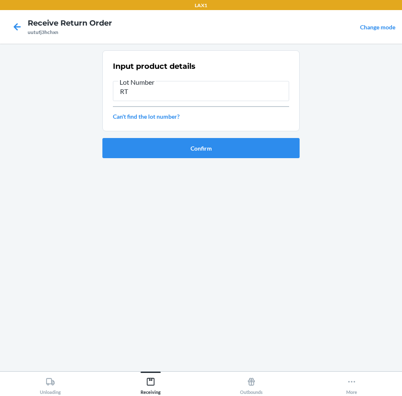
type input "R"
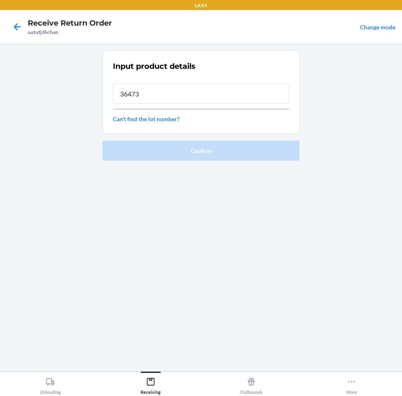
type input "36473"
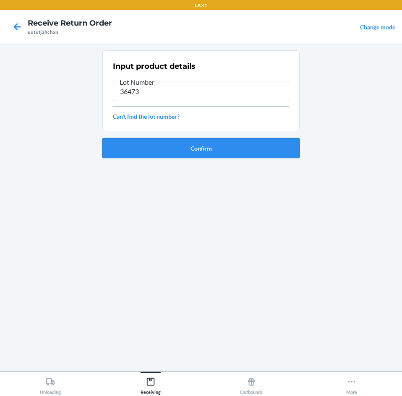
click at [211, 145] on button "Confirm" at bounding box center [200, 148] width 197 height 20
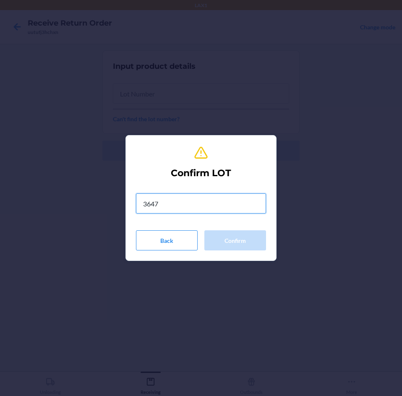
type input "36473"
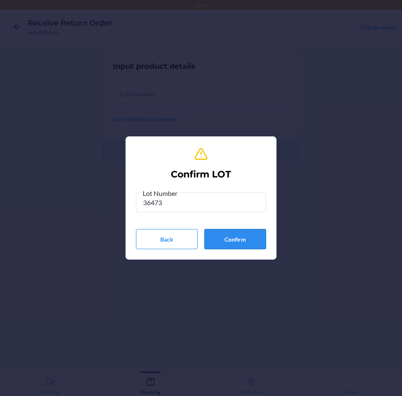
click at [251, 239] on button "Confirm" at bounding box center [235, 239] width 62 height 20
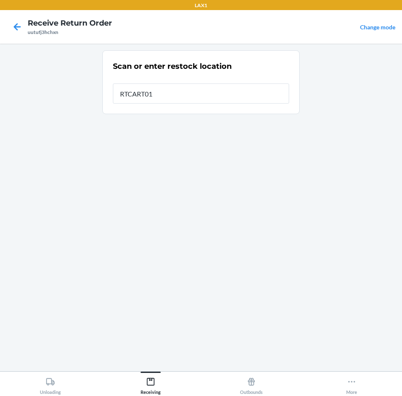
type input "RTCART012"
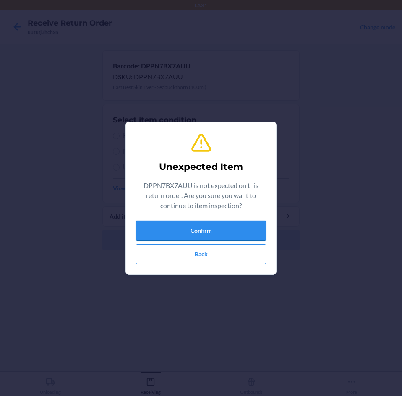
click at [230, 223] on button "Confirm" at bounding box center [201, 230] width 130 height 20
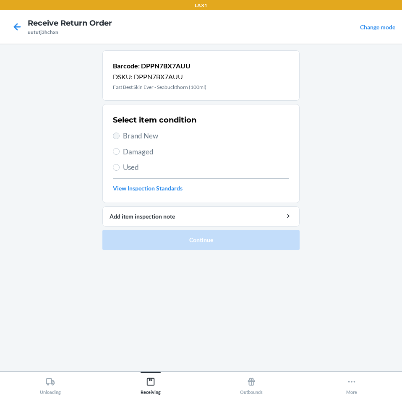
drag, startPoint x: 110, startPoint y: 135, endPoint x: 114, endPoint y: 137, distance: 4.9
click at [112, 135] on section "Select item condition Brand New Damaged Used View Inspection Standards" at bounding box center [200, 153] width 197 height 99
click at [117, 137] on input "Brand New" at bounding box center [116, 135] width 7 height 7
radio input "true"
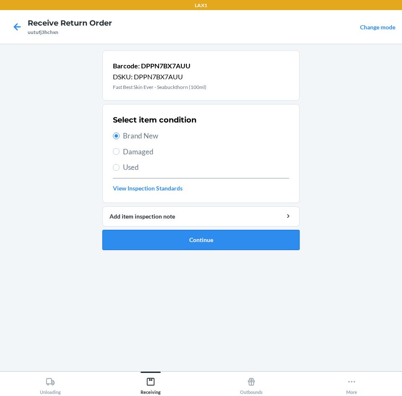
click at [169, 241] on button "Continue" at bounding box center [200, 240] width 197 height 20
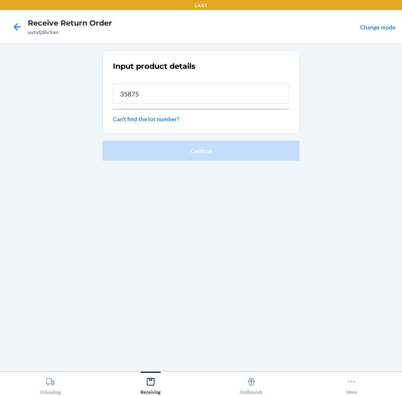
type input "35875"
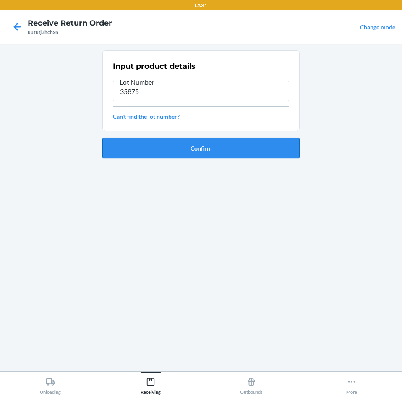
click at [217, 147] on button "Confirm" at bounding box center [200, 148] width 197 height 20
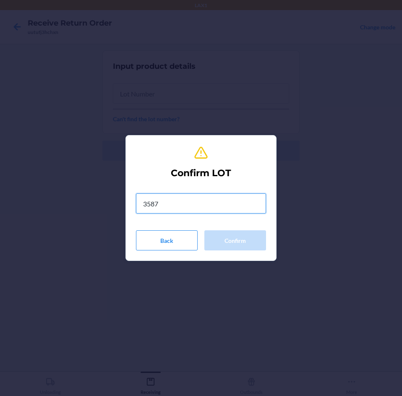
type input "35875"
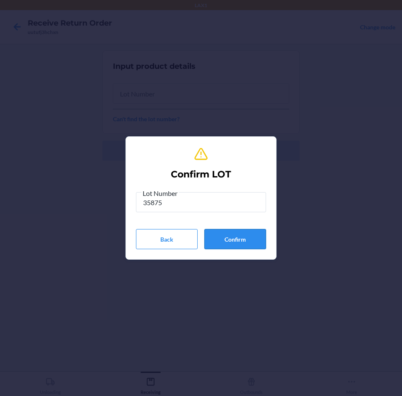
click at [250, 241] on button "Confirm" at bounding box center [235, 239] width 62 height 20
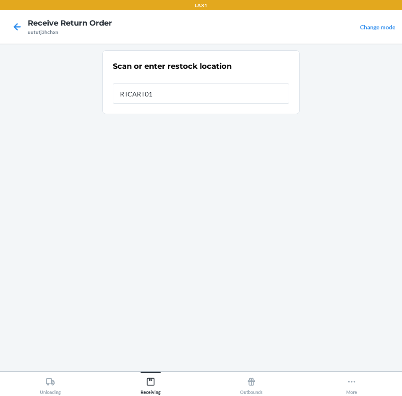
type input "RTCART012"
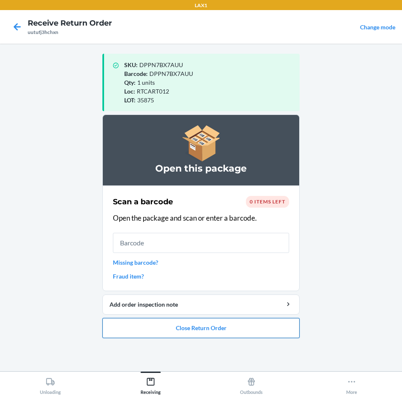
click at [241, 334] on button "Close Return Order" at bounding box center [200, 328] width 197 height 20
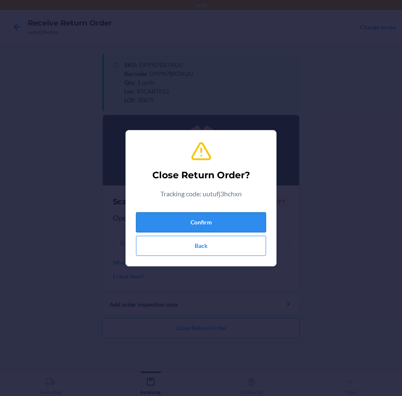
click at [216, 223] on button "Confirm" at bounding box center [201, 222] width 130 height 20
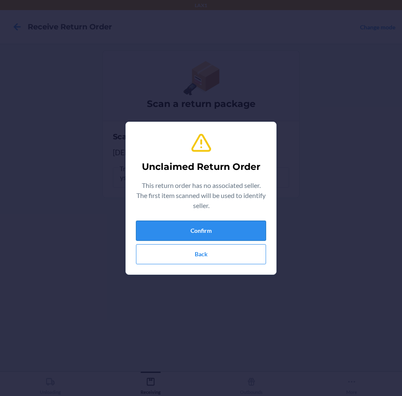
click at [206, 225] on button "Confirm" at bounding box center [201, 230] width 130 height 20
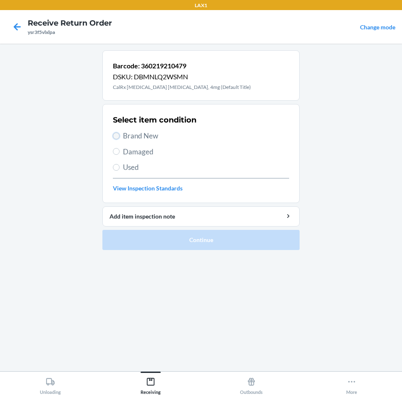
click at [116, 137] on input "Brand New" at bounding box center [116, 135] width 7 height 7
radio input "true"
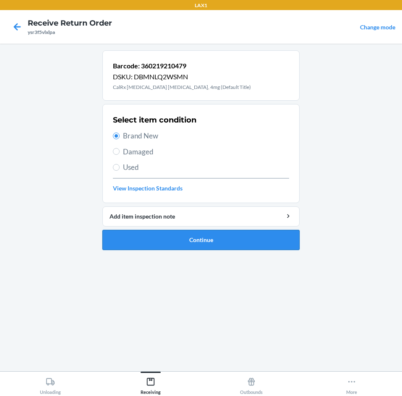
click at [178, 238] on button "Continue" at bounding box center [200, 240] width 197 height 20
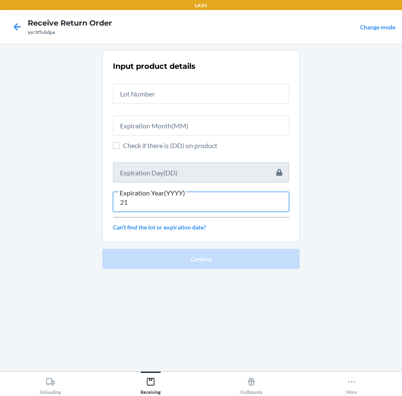
type input "2"
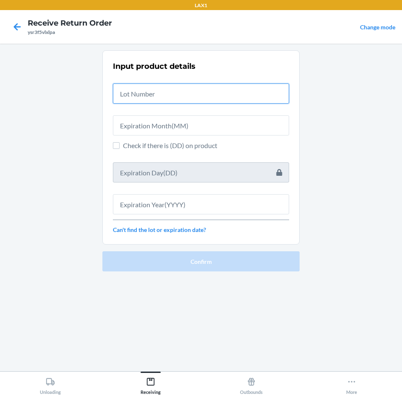
click at [203, 93] on input "text" at bounding box center [201, 93] width 176 height 20
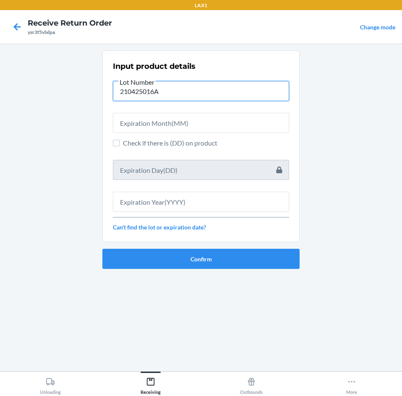
type input "210425016A"
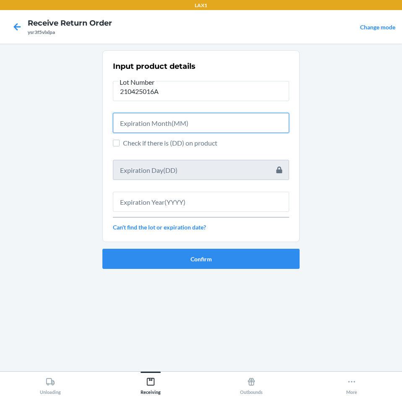
click at [213, 125] on input "text" at bounding box center [201, 123] width 176 height 20
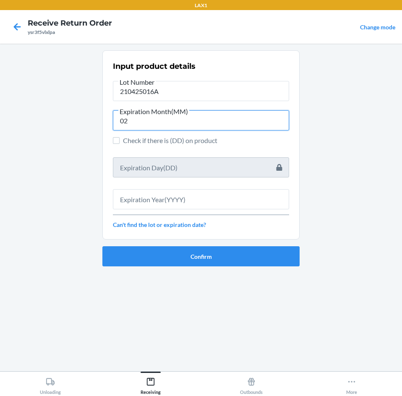
type input "02"
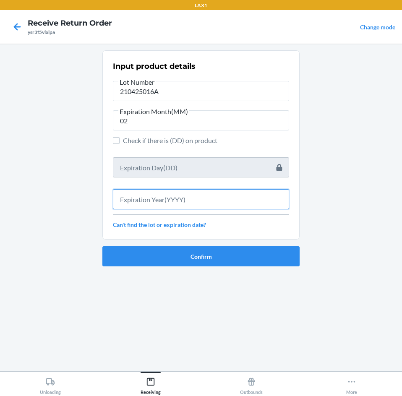
click at [182, 199] on input "text" at bounding box center [201, 199] width 176 height 20
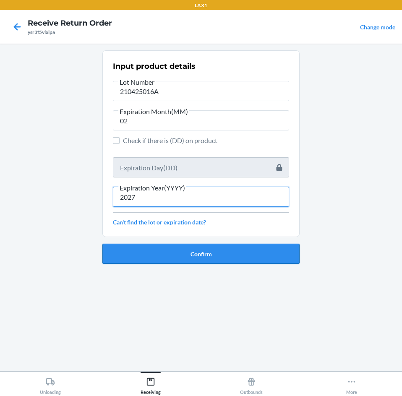
type input "2027"
click at [169, 251] on button "Confirm" at bounding box center [200, 254] width 197 height 20
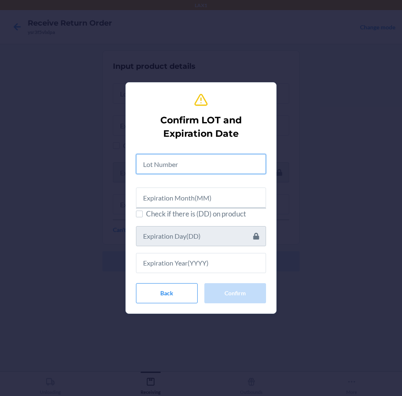
click at [192, 159] on input "text" at bounding box center [201, 164] width 130 height 20
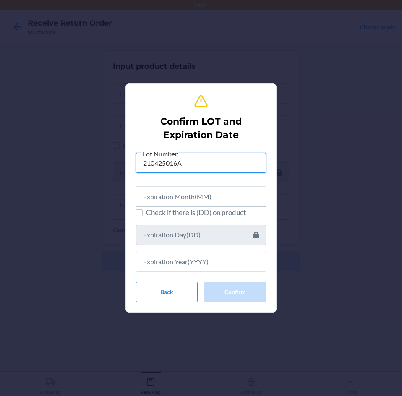
type input "210425016A"
click at [191, 189] on input "text" at bounding box center [201, 196] width 130 height 20
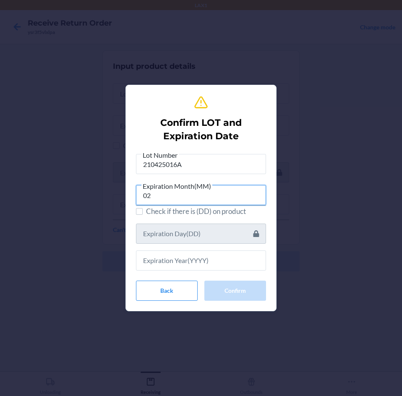
type input "02"
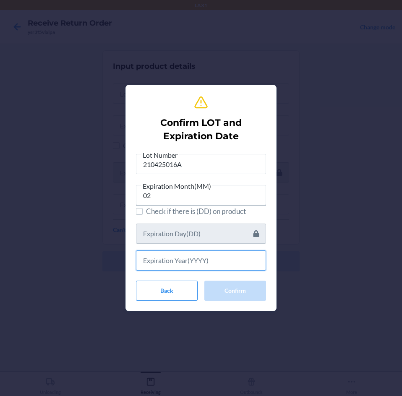
click at [219, 264] on input "text" at bounding box center [201, 260] width 130 height 20
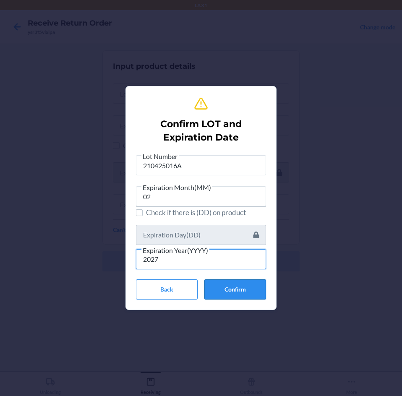
type input "2027"
click at [250, 288] on button "Confirm" at bounding box center [235, 289] width 62 height 20
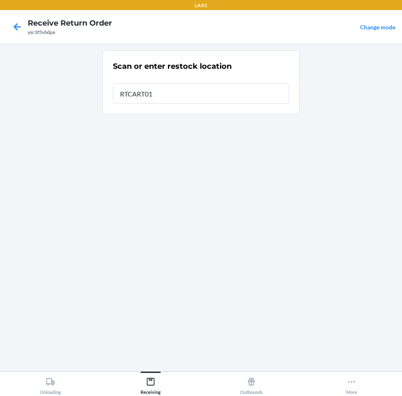
type input "RTCART012"
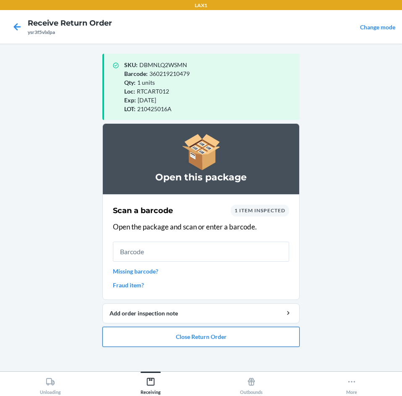
click at [218, 335] on button "Close Return Order" at bounding box center [200, 337] width 197 height 20
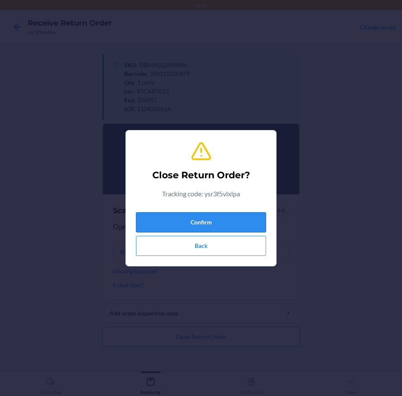
click at [193, 220] on button "Confirm" at bounding box center [201, 222] width 130 height 20
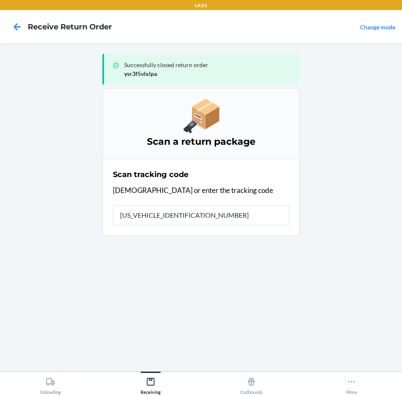
type input "1ZX8R1710379173402"
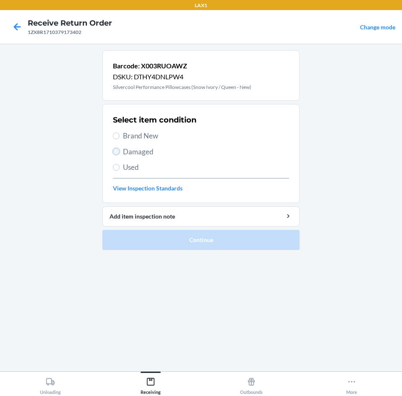
click at [119, 152] on input "Damaged" at bounding box center [116, 151] width 7 height 7
radio input "true"
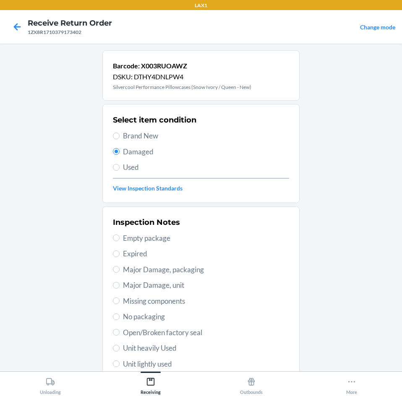
click at [123, 269] on span "Major Damage, packaging" at bounding box center [206, 269] width 166 height 11
click at [119, 269] on input "Major Damage, packaging" at bounding box center [116, 269] width 7 height 7
radio input "true"
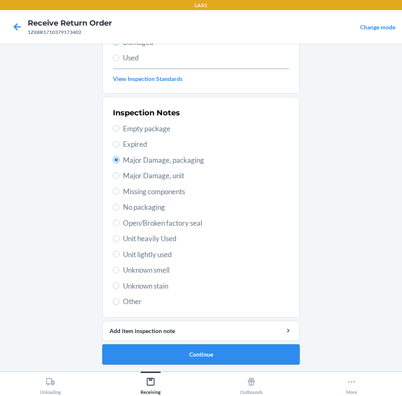
click at [195, 353] on button "Continue" at bounding box center [200, 354] width 197 height 20
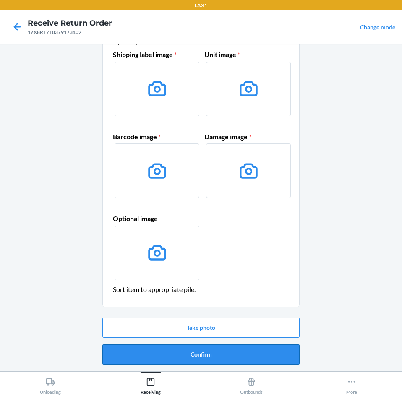
click at [194, 358] on button "Confirm" at bounding box center [200, 354] width 197 height 20
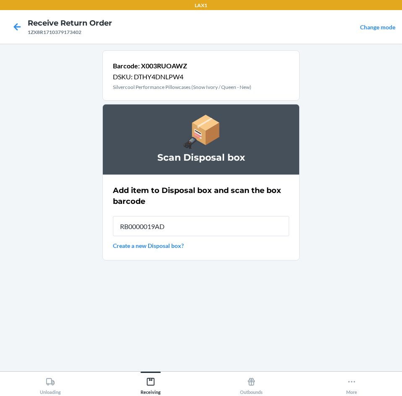
type input "RB0000019AD"
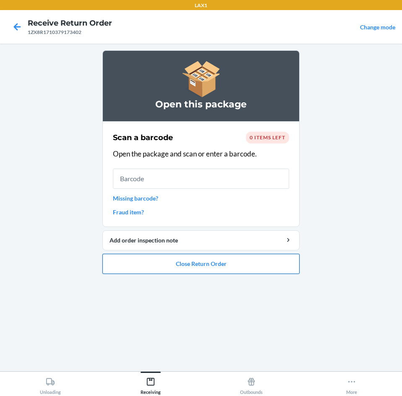
click at [202, 270] on button "Close Return Order" at bounding box center [200, 264] width 197 height 20
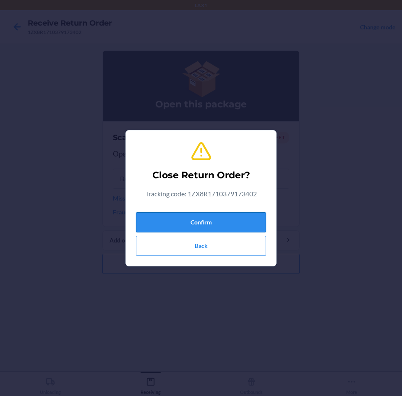
click at [209, 224] on button "Confirm" at bounding box center [201, 222] width 130 height 20
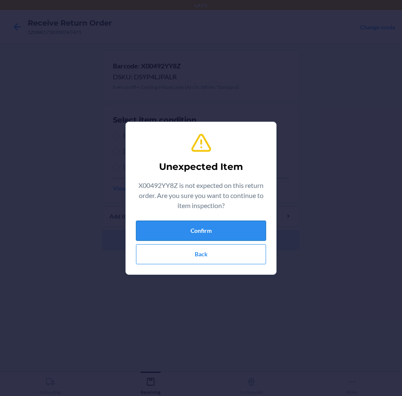
click at [240, 240] on button "Confirm" at bounding box center [201, 230] width 130 height 20
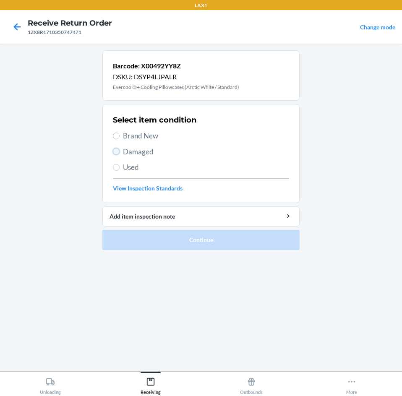
click at [119, 150] on input "Damaged" at bounding box center [116, 151] width 7 height 7
radio input "true"
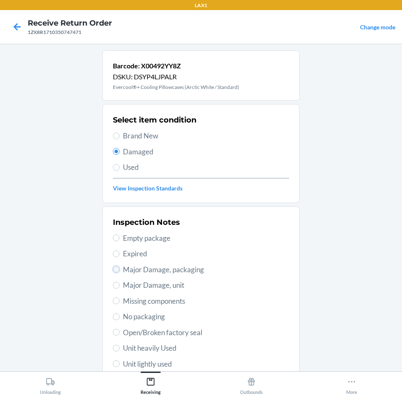
click at [114, 271] on input "Major Damage, packaging" at bounding box center [116, 269] width 7 height 7
radio input "true"
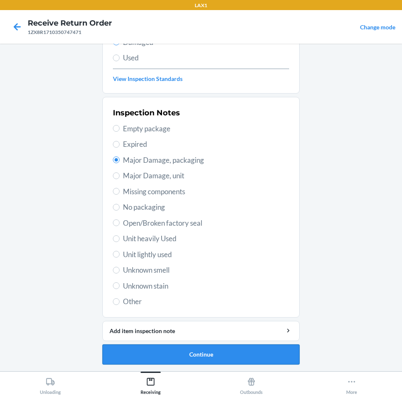
click at [223, 349] on button "Continue" at bounding box center [200, 354] width 197 height 20
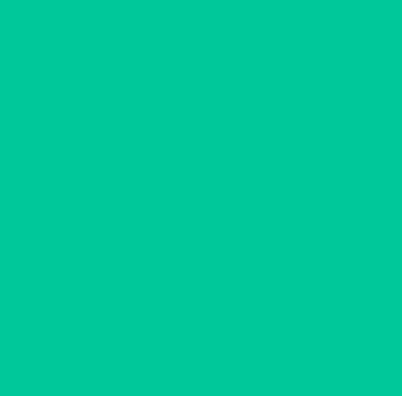
scroll to position [40, 0]
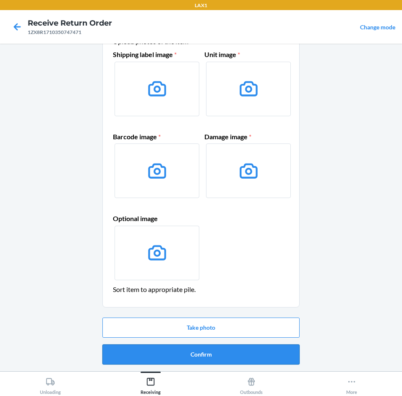
click at [226, 357] on button "Confirm" at bounding box center [200, 354] width 197 height 20
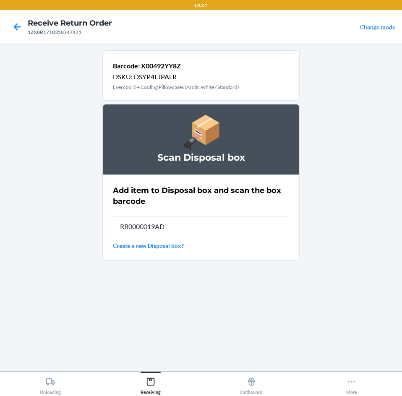
type input "RB0000019AD"
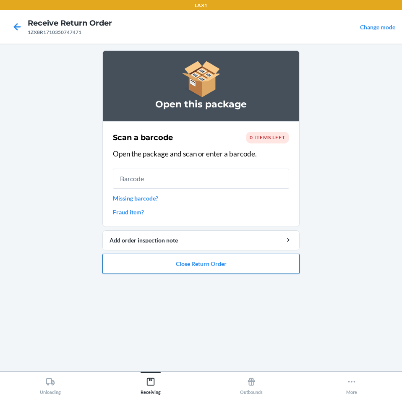
click at [167, 267] on button "Close Return Order" at bounding box center [200, 264] width 197 height 20
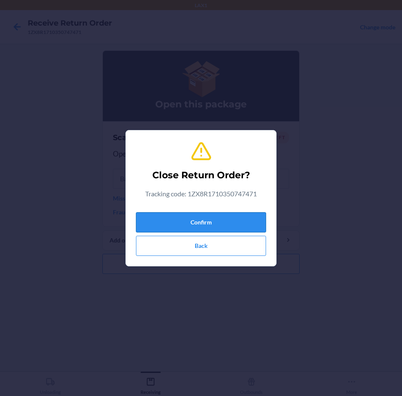
click at [221, 220] on button "Confirm" at bounding box center [201, 222] width 130 height 20
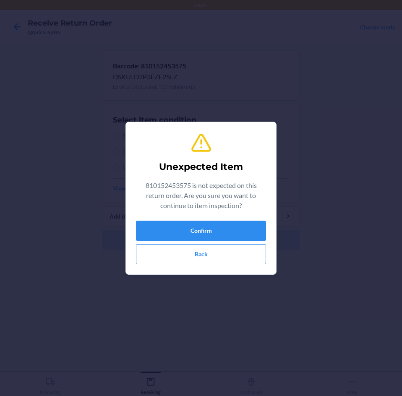
click at [206, 220] on div "Unexpected Item 810152453575 is not expected on this return order. Are you sure…" at bounding box center [201, 198] width 130 height 139
click at [207, 227] on button "Confirm" at bounding box center [201, 230] width 130 height 20
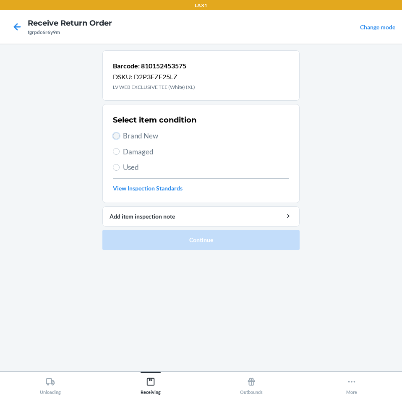
click at [114, 139] on input "Brand New" at bounding box center [116, 135] width 7 height 7
radio input "true"
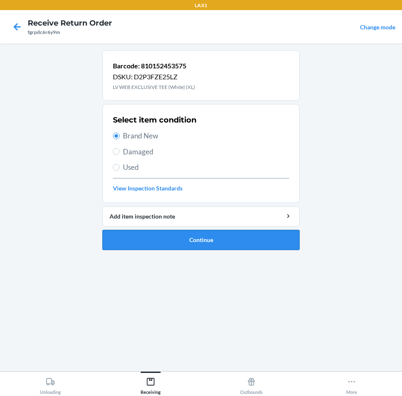
click at [170, 242] on button "Continue" at bounding box center [200, 240] width 197 height 20
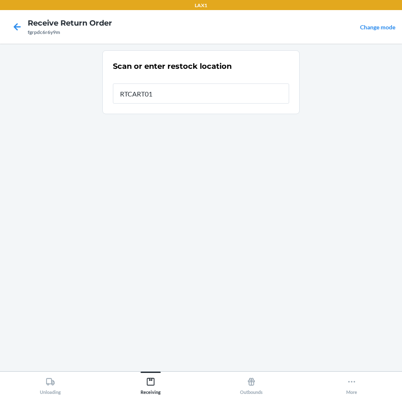
type input "RTCART012"
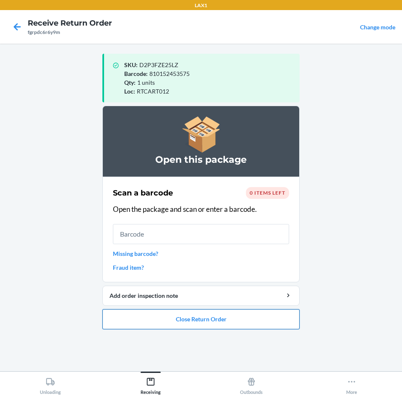
click at [246, 318] on button "Close Return Order" at bounding box center [200, 319] width 197 height 20
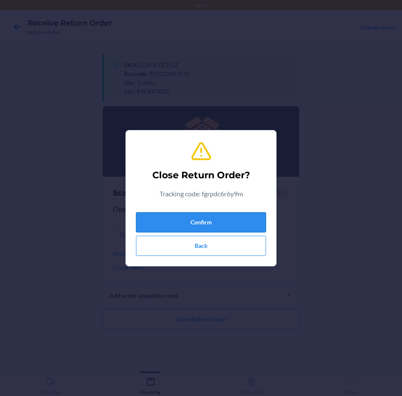
click at [237, 223] on button "Confirm" at bounding box center [201, 222] width 130 height 20
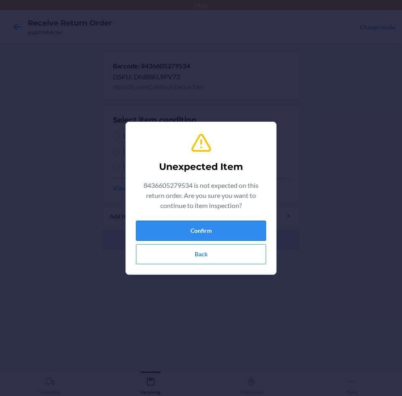
click at [223, 223] on button "Confirm" at bounding box center [201, 230] width 130 height 20
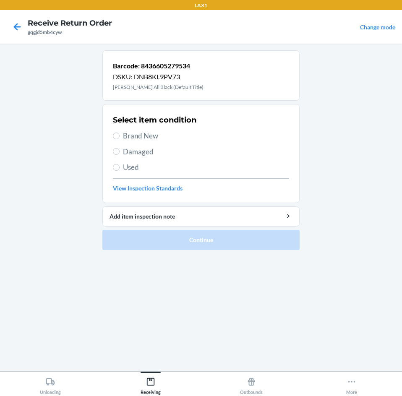
click at [119, 139] on label "Brand New" at bounding box center [201, 135] width 176 height 11
click at [119, 139] on input "Brand New" at bounding box center [116, 135] width 7 height 7
radio input "true"
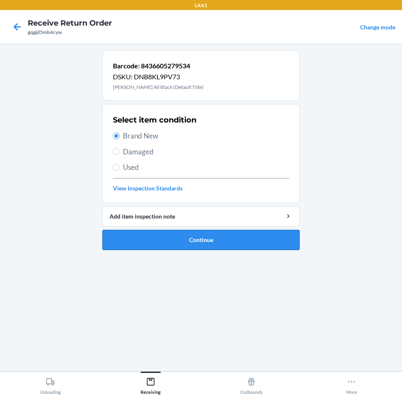
click at [181, 240] on button "Continue" at bounding box center [200, 240] width 197 height 20
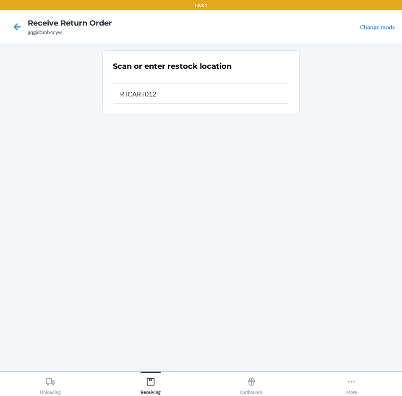
type input "RTCART012"
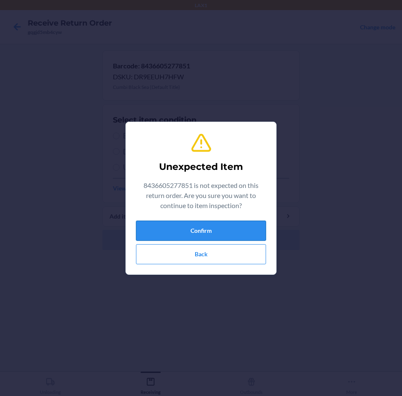
click at [191, 231] on button "Confirm" at bounding box center [201, 230] width 130 height 20
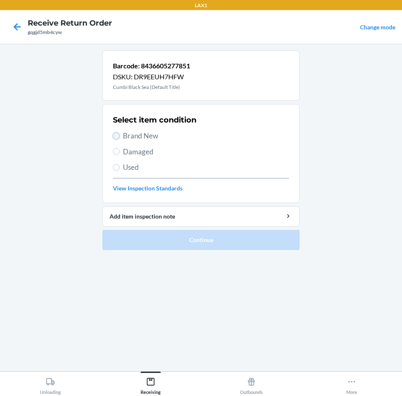
click at [116, 137] on input "Brand New" at bounding box center [116, 135] width 7 height 7
radio input "true"
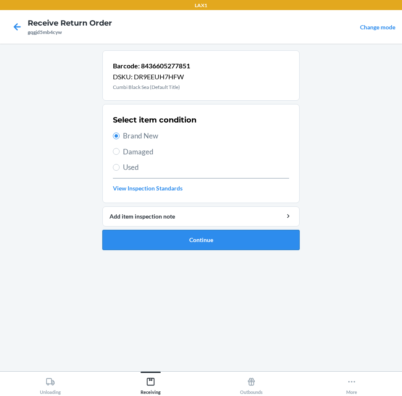
click at [161, 239] on button "Continue" at bounding box center [200, 240] width 197 height 20
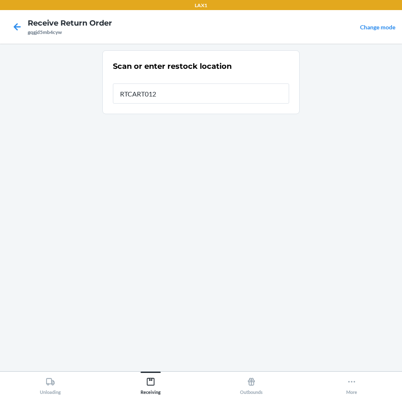
type input "RTCART012"
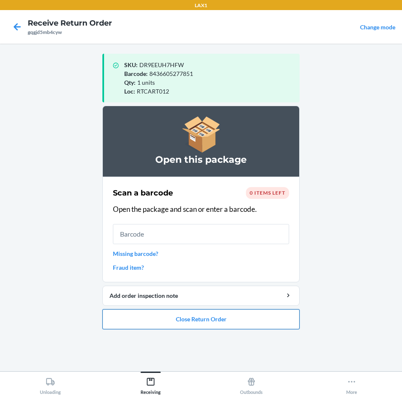
click at [207, 315] on button "Close Return Order" at bounding box center [200, 319] width 197 height 20
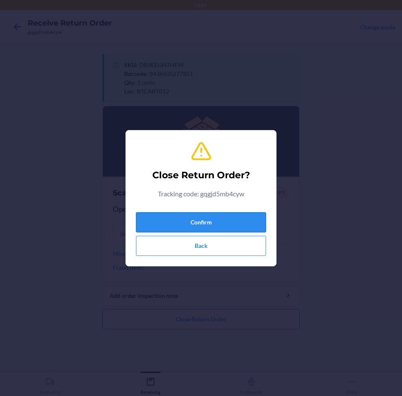
click at [212, 222] on button "Confirm" at bounding box center [201, 222] width 130 height 20
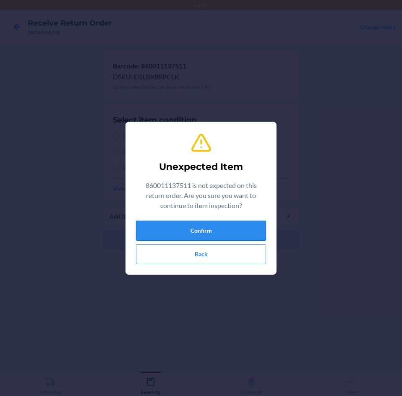
click at [239, 228] on button "Confirm" at bounding box center [201, 230] width 130 height 20
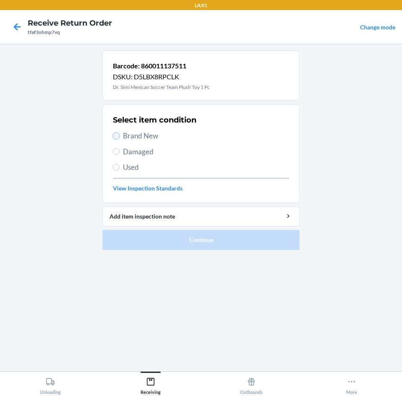
click at [114, 134] on input "Brand New" at bounding box center [116, 135] width 7 height 7
radio input "true"
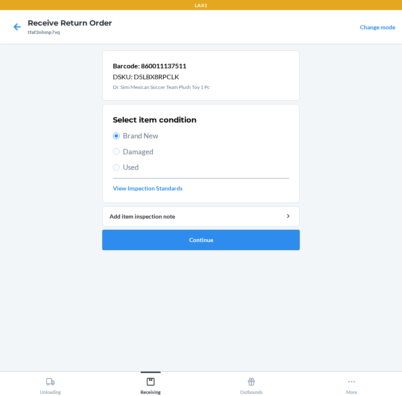
click at [179, 239] on button "Continue" at bounding box center [200, 240] width 197 height 20
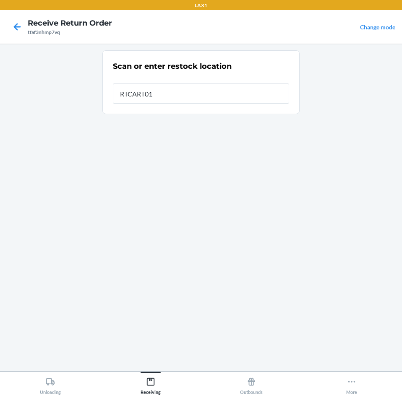
type input "RTCART012"
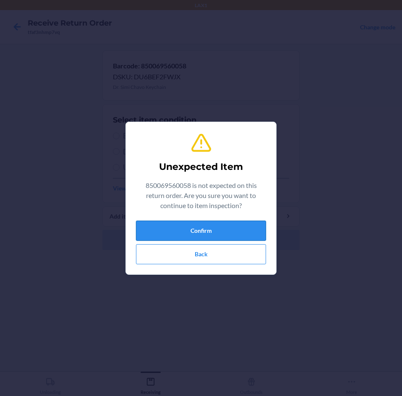
click at [178, 227] on button "Confirm" at bounding box center [201, 230] width 130 height 20
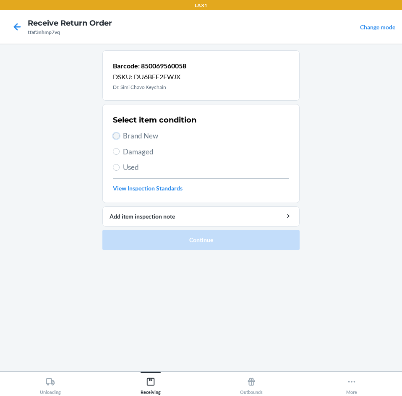
click at [119, 137] on input "Brand New" at bounding box center [116, 135] width 7 height 7
radio input "true"
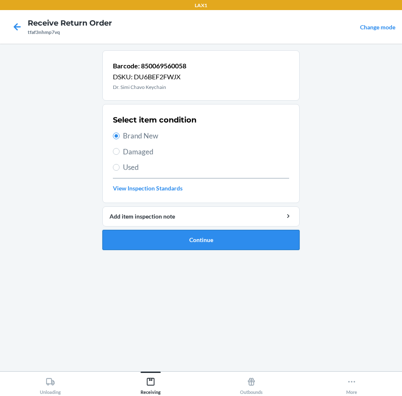
click at [153, 244] on button "Continue" at bounding box center [200, 240] width 197 height 20
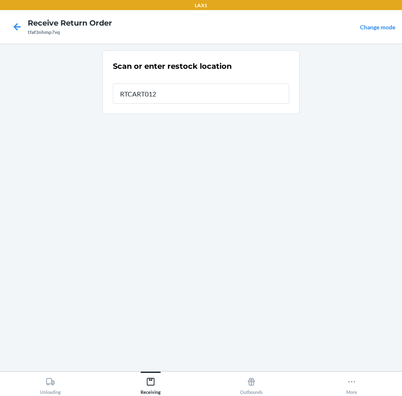
type input "RTCART012"
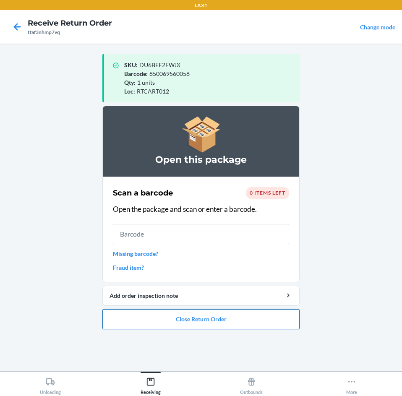
click at [182, 319] on button "Close Return Order" at bounding box center [200, 319] width 197 height 20
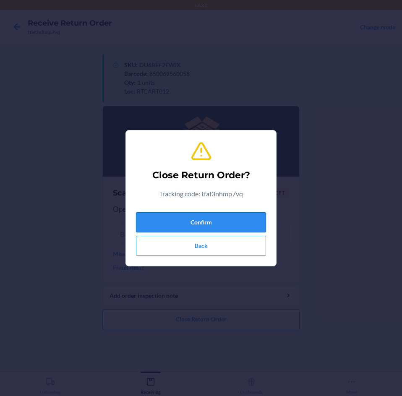
click at [207, 220] on button "Confirm" at bounding box center [201, 222] width 130 height 20
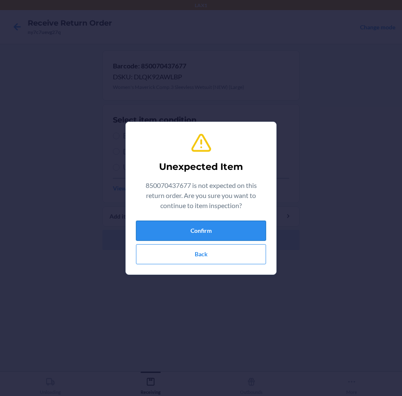
click at [213, 229] on button "Confirm" at bounding box center [201, 230] width 130 height 20
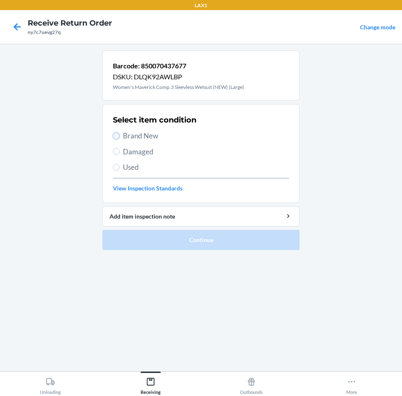
click at [114, 134] on input "Brand New" at bounding box center [116, 135] width 7 height 7
radio input "true"
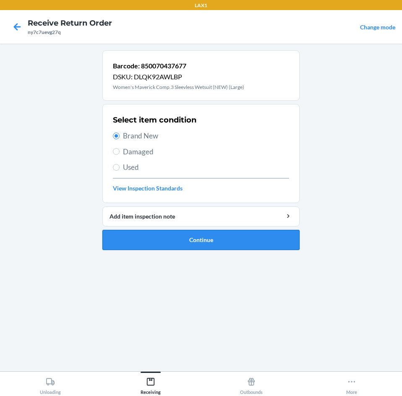
click at [152, 239] on button "Continue" at bounding box center [200, 240] width 197 height 20
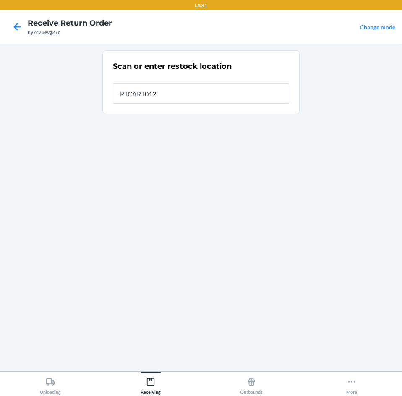
type input "RTCART012"
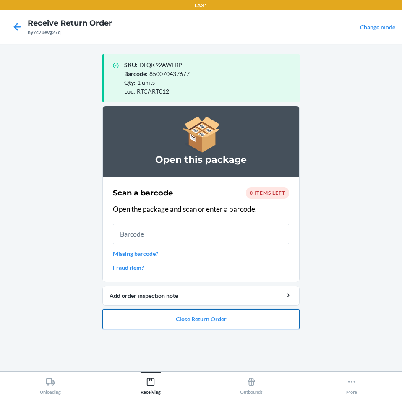
click at [236, 317] on button "Close Return Order" at bounding box center [200, 319] width 197 height 20
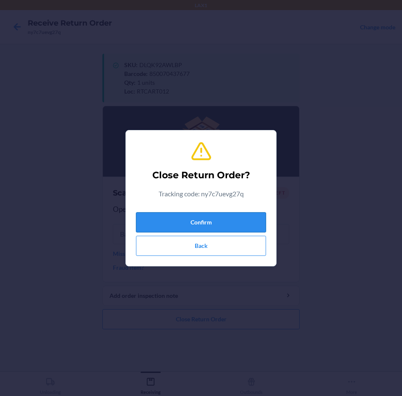
click at [226, 222] on button "Confirm" at bounding box center [201, 222] width 130 height 20
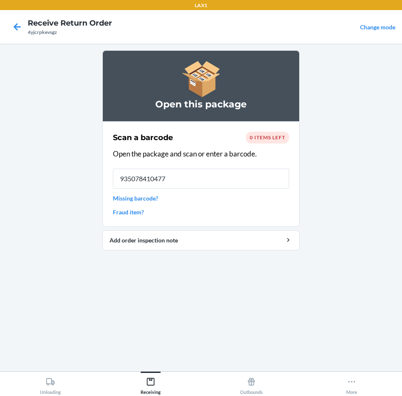
type input "9350784104779"
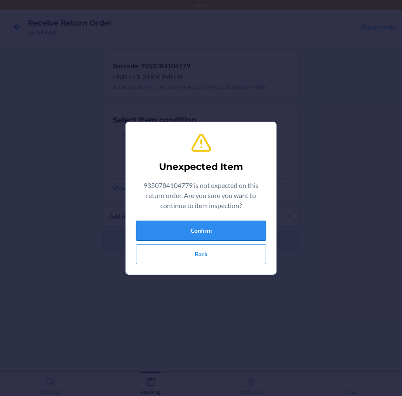
click at [241, 231] on button "Confirm" at bounding box center [201, 230] width 130 height 20
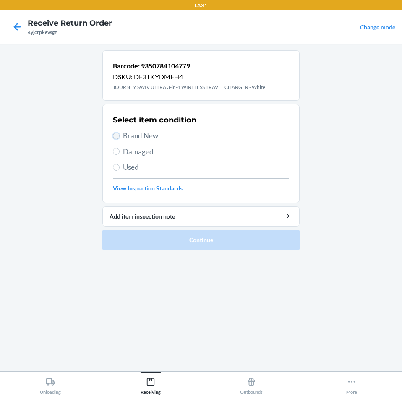
click at [119, 137] on input "Brand New" at bounding box center [116, 135] width 7 height 7
radio input "true"
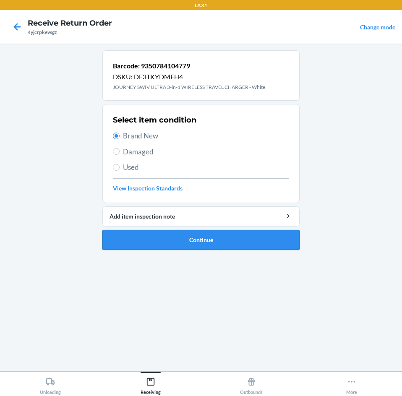
click at [199, 241] on button "Continue" at bounding box center [200, 240] width 197 height 20
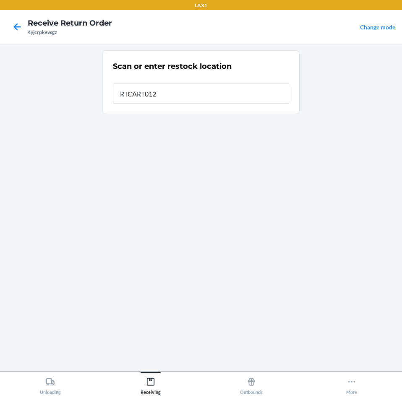
type input "RTCART012"
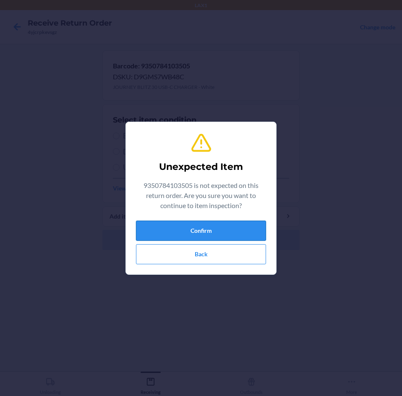
click at [192, 234] on button "Confirm" at bounding box center [201, 230] width 130 height 20
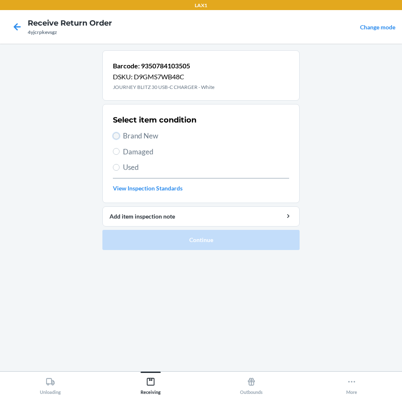
click at [115, 137] on input "Brand New" at bounding box center [116, 135] width 7 height 7
radio input "true"
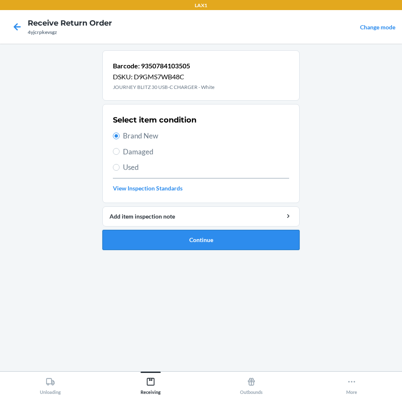
click at [153, 247] on button "Continue" at bounding box center [200, 240] width 197 height 20
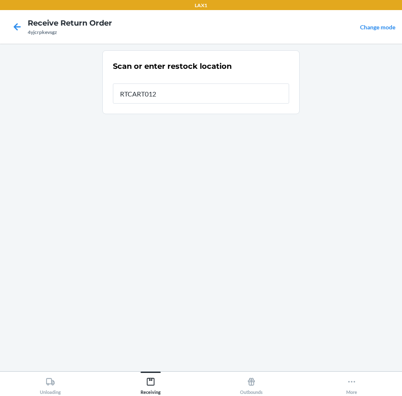
type input "RTCART012"
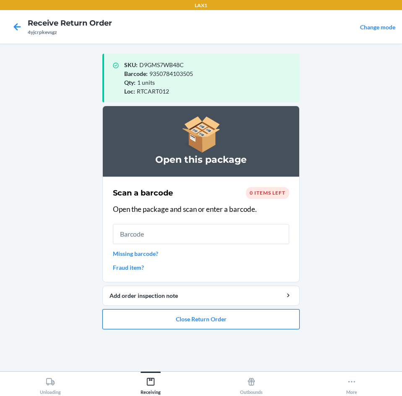
click at [210, 319] on button "Close Return Order" at bounding box center [200, 319] width 197 height 20
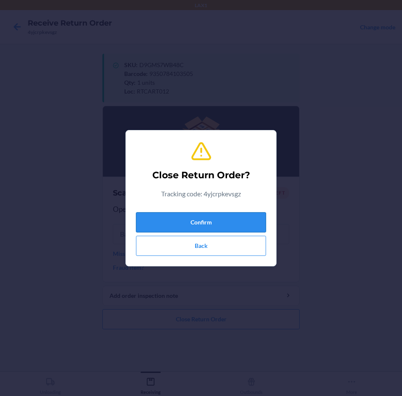
click at [189, 223] on button "Confirm" at bounding box center [201, 222] width 130 height 20
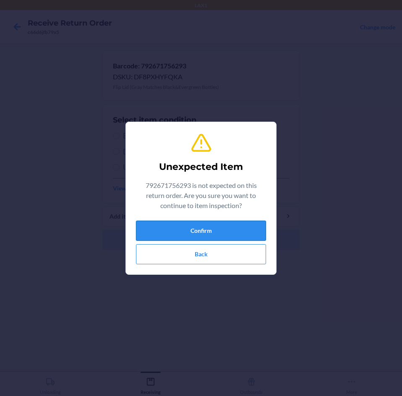
click at [204, 226] on button "Confirm" at bounding box center [201, 230] width 130 height 20
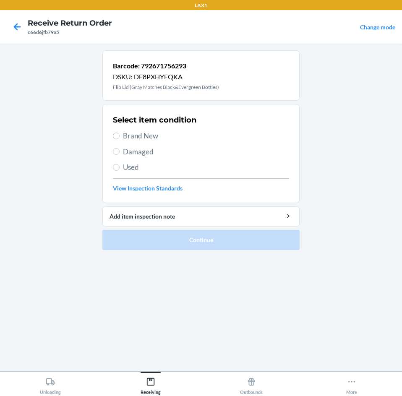
click at [117, 139] on label "Brand New" at bounding box center [201, 135] width 176 height 11
click at [117, 139] on input "Brand New" at bounding box center [116, 135] width 7 height 7
radio input "true"
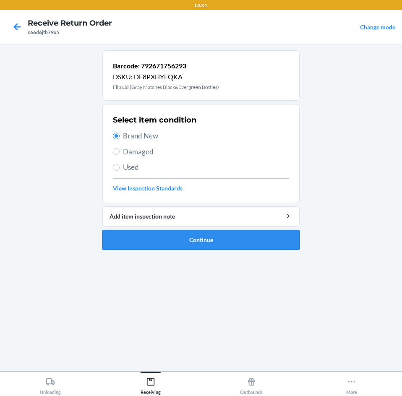
click at [149, 241] on button "Continue" at bounding box center [200, 240] width 197 height 20
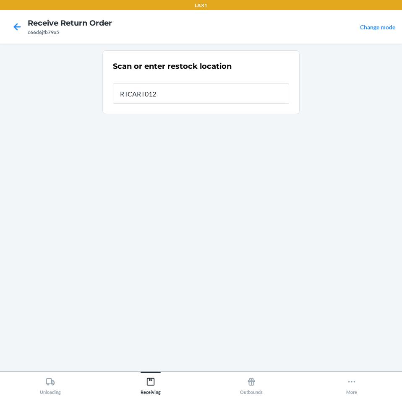
type input "RTCART012"
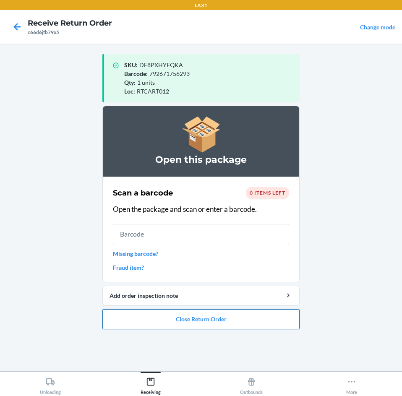
click at [202, 324] on button "Close Return Order" at bounding box center [200, 319] width 197 height 20
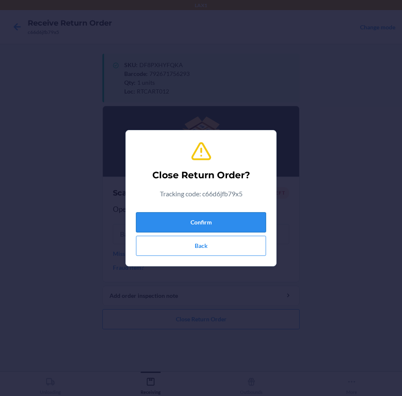
click at [193, 220] on button "Confirm" at bounding box center [201, 222] width 130 height 20
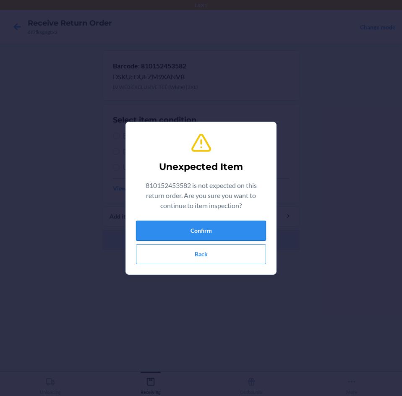
click at [190, 235] on button "Confirm" at bounding box center [201, 230] width 130 height 20
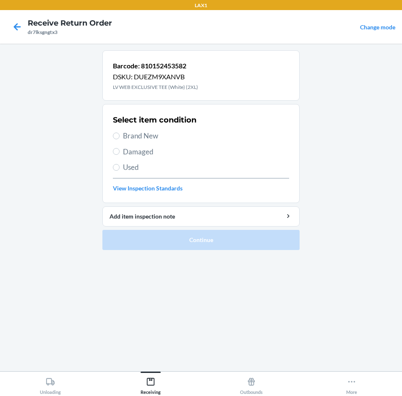
click at [119, 136] on label "Brand New" at bounding box center [201, 135] width 176 height 11
click at [119, 136] on input "Brand New" at bounding box center [116, 135] width 7 height 7
radio input "true"
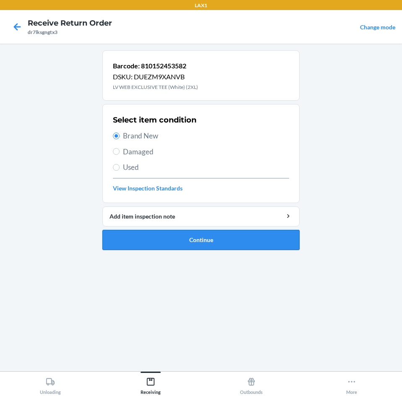
click at [176, 241] on button "Continue" at bounding box center [200, 240] width 197 height 20
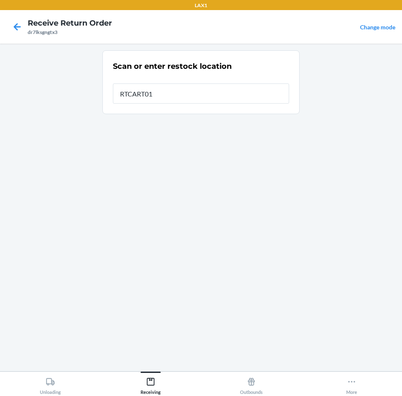
type input "RTCART012"
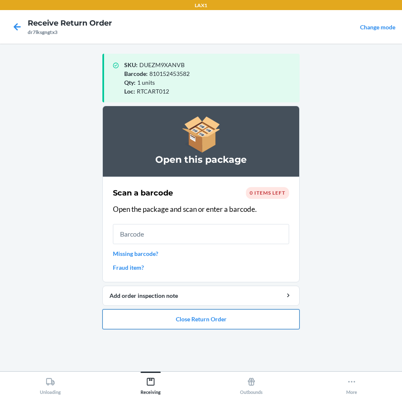
click at [192, 320] on button "Close Return Order" at bounding box center [200, 319] width 197 height 20
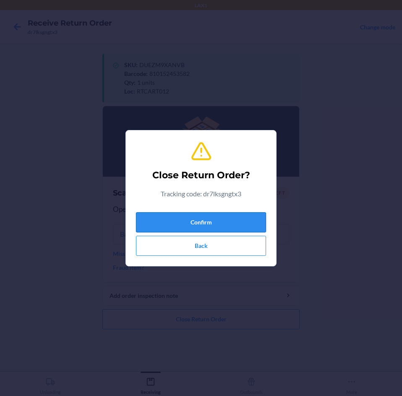
click at [189, 221] on button "Confirm" at bounding box center [201, 222] width 130 height 20
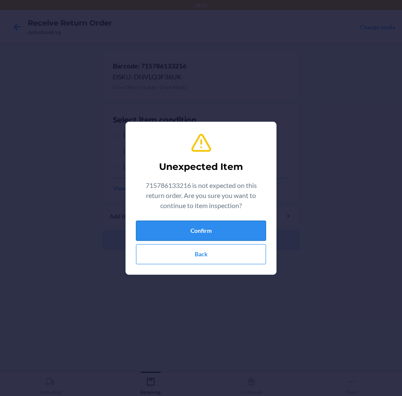
click at [179, 229] on button "Confirm" at bounding box center [201, 230] width 130 height 20
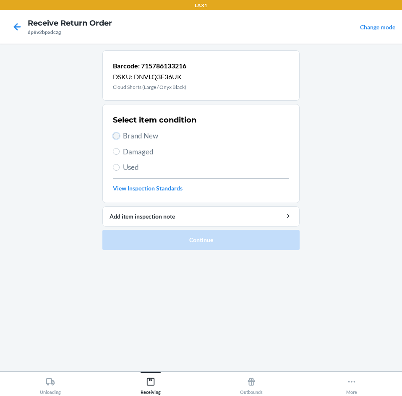
click at [116, 133] on input "Brand New" at bounding box center [116, 135] width 7 height 7
radio input "true"
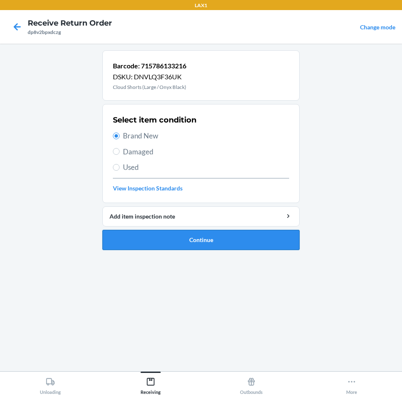
click at [153, 245] on button "Continue" at bounding box center [200, 240] width 197 height 20
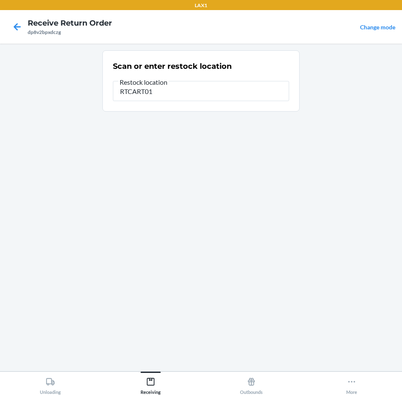
type input "RTCART012"
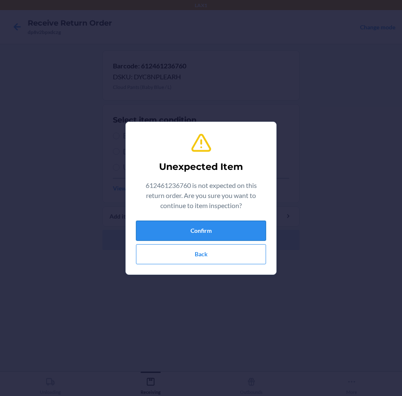
click at [168, 231] on button "Confirm" at bounding box center [201, 230] width 130 height 20
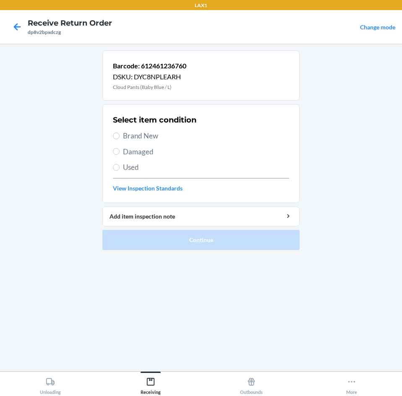
click at [119, 137] on label "Brand New" at bounding box center [201, 135] width 176 height 11
click at [119, 137] on input "Brand New" at bounding box center [116, 135] width 7 height 7
radio input "true"
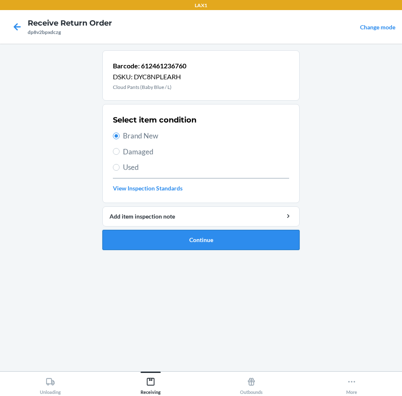
click at [177, 241] on button "Continue" at bounding box center [200, 240] width 197 height 20
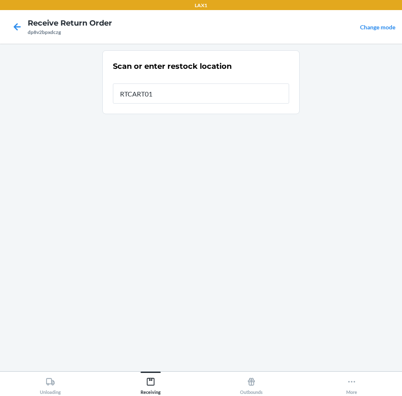
type input "RTCART012"
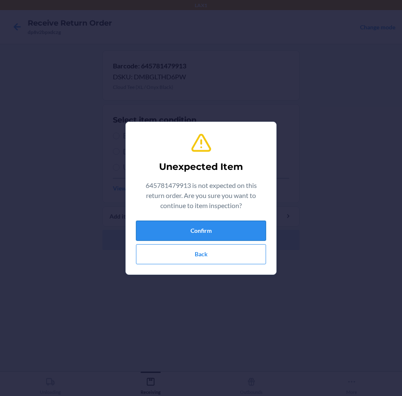
click at [192, 229] on button "Confirm" at bounding box center [201, 230] width 130 height 20
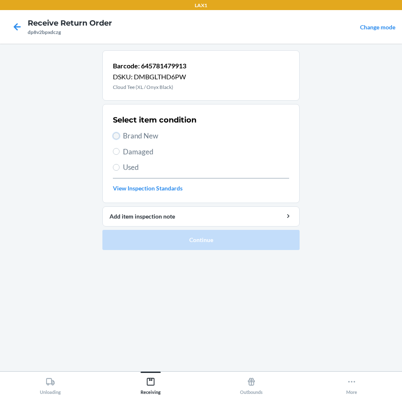
click at [114, 138] on input "Brand New" at bounding box center [116, 135] width 7 height 7
radio input "true"
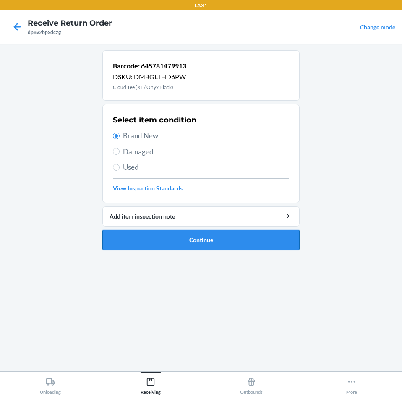
click at [145, 243] on button "Continue" at bounding box center [200, 240] width 197 height 20
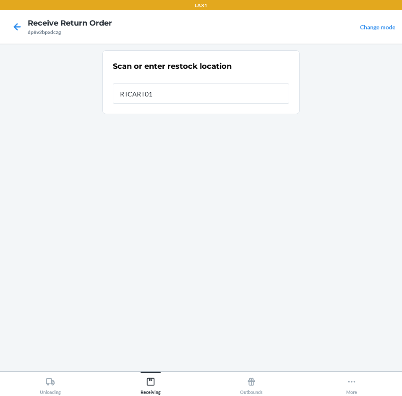
type input "RTCART012"
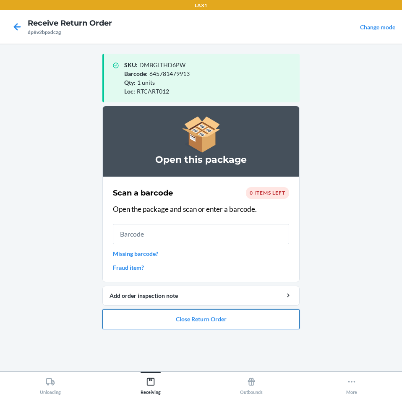
click at [176, 321] on button "Close Return Order" at bounding box center [200, 319] width 197 height 20
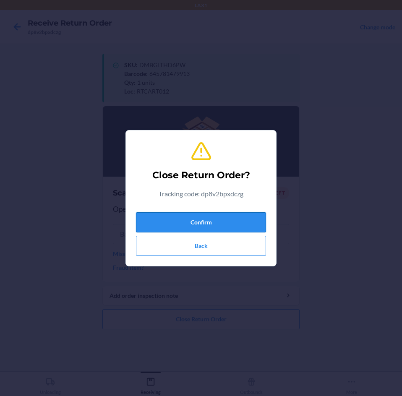
click at [210, 220] on button "Confirm" at bounding box center [201, 222] width 130 height 20
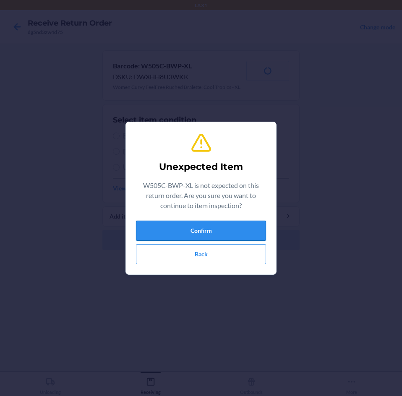
click at [213, 232] on button "Confirm" at bounding box center [201, 230] width 130 height 20
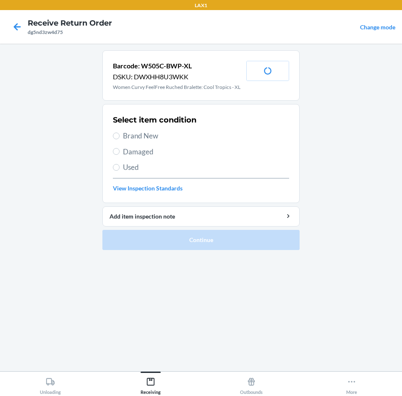
click at [114, 139] on label "Brand New" at bounding box center [201, 135] width 176 height 11
click at [114, 139] on input "Brand New" at bounding box center [116, 135] width 7 height 7
radio input "true"
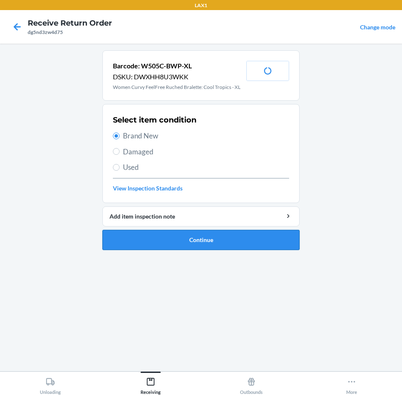
click at [143, 240] on button "Continue" at bounding box center [200, 240] width 197 height 20
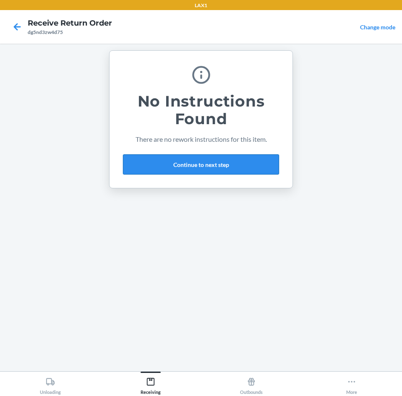
click at [217, 166] on button "Continue to next step" at bounding box center [201, 164] width 156 height 20
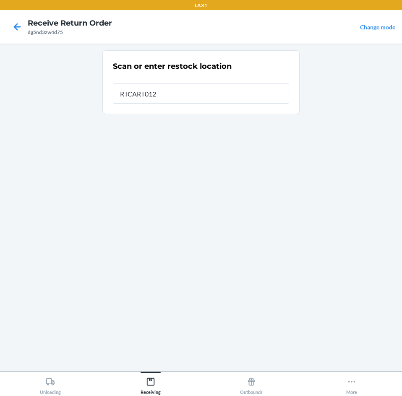
type input "RTCART012"
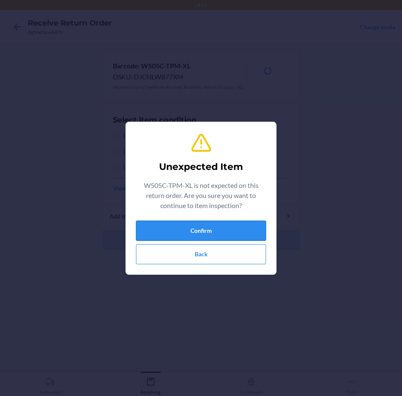
click at [184, 223] on button "Confirm" at bounding box center [201, 230] width 130 height 20
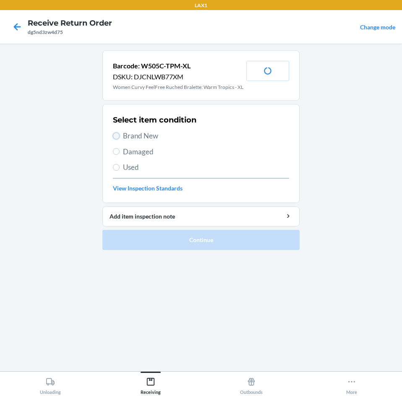
click at [113, 134] on input "Brand New" at bounding box center [116, 135] width 7 height 7
radio input "true"
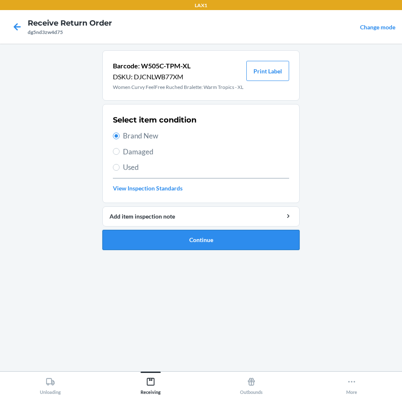
click at [175, 240] on button "Continue" at bounding box center [200, 240] width 197 height 20
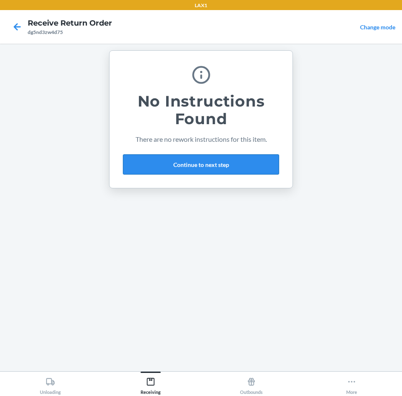
click at [164, 160] on button "Continue to next step" at bounding box center [201, 164] width 156 height 20
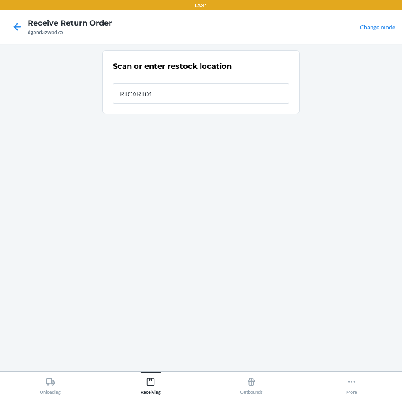
type input "RTCART012"
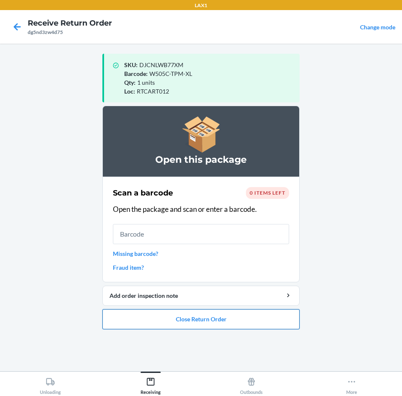
click at [192, 320] on button "Close Return Order" at bounding box center [200, 319] width 197 height 20
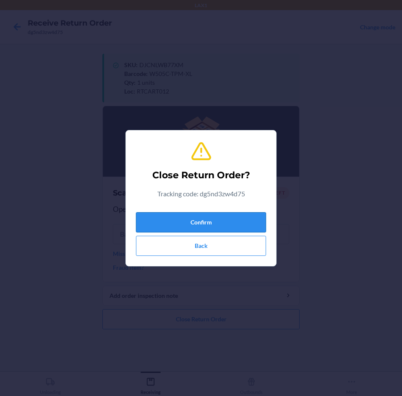
click at [180, 218] on button "Confirm" at bounding box center [201, 222] width 130 height 20
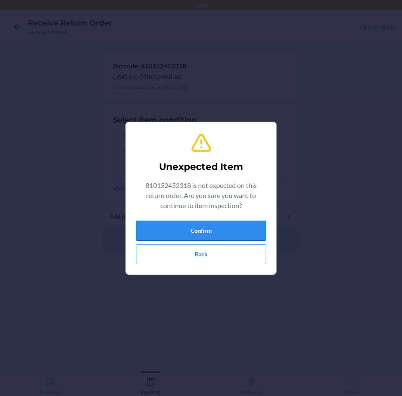
click at [241, 221] on button "Confirm" at bounding box center [201, 230] width 130 height 20
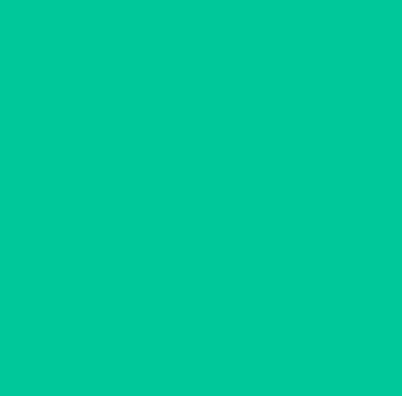
click at [115, 137] on input "Brand New" at bounding box center [116, 135] width 7 height 7
radio input "true"
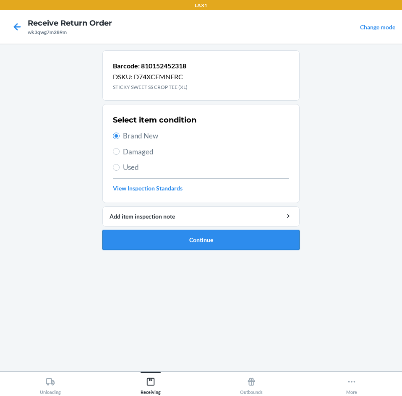
click at [155, 248] on button "Continue" at bounding box center [200, 240] width 197 height 20
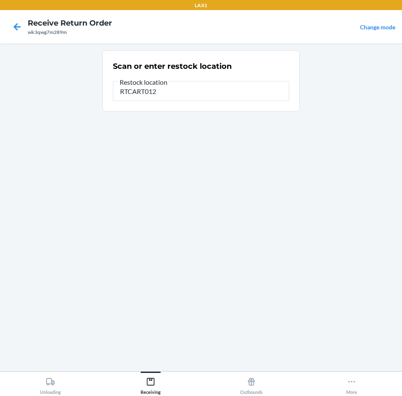
type input "RTCART012"
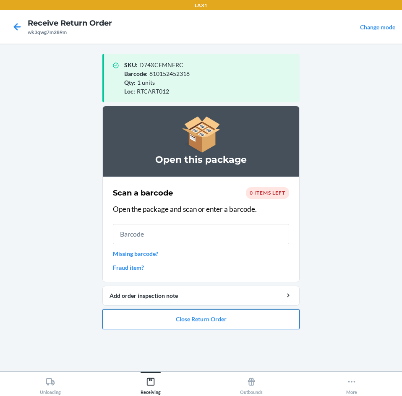
click at [205, 318] on button "Close Return Order" at bounding box center [200, 319] width 197 height 20
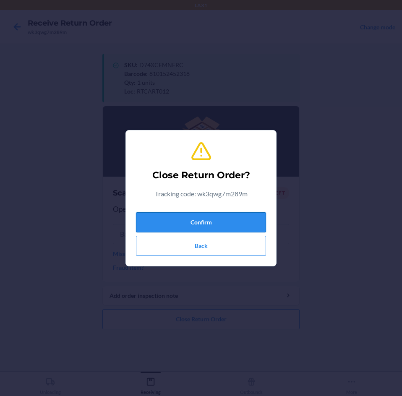
click at [194, 219] on button "Confirm" at bounding box center [201, 222] width 130 height 20
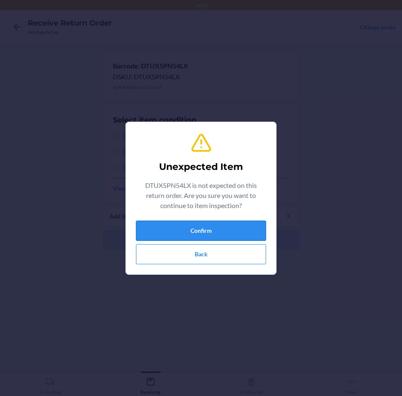
click at [161, 232] on button "Confirm" at bounding box center [201, 230] width 130 height 20
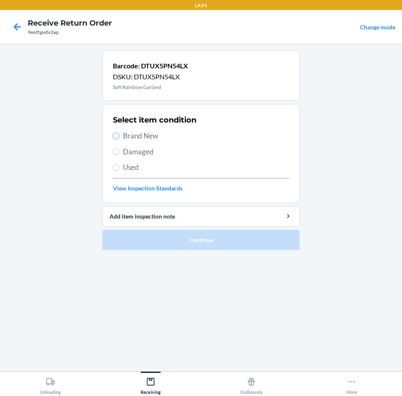
click at [114, 135] on input "Brand New" at bounding box center [116, 135] width 7 height 7
radio input "true"
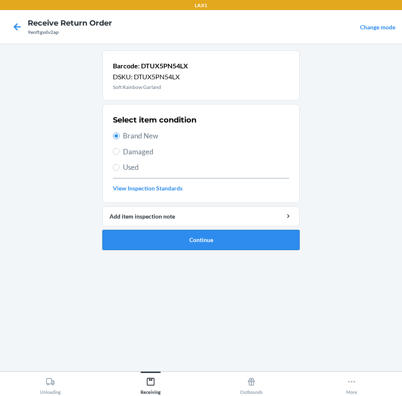
click at [163, 237] on button "Continue" at bounding box center [200, 240] width 197 height 20
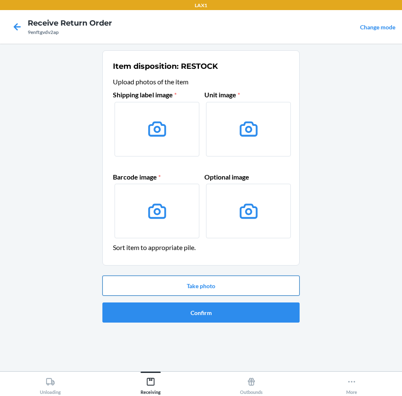
click at [174, 283] on button "Take photo" at bounding box center [200, 285] width 197 height 20
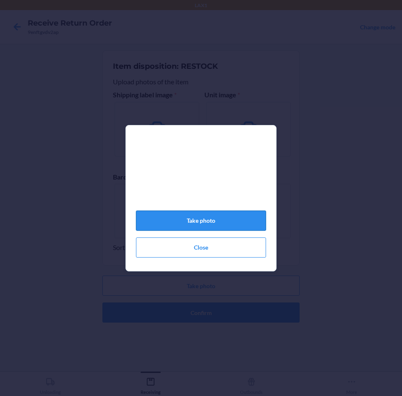
click at [213, 218] on button "Take photo" at bounding box center [201, 220] width 130 height 20
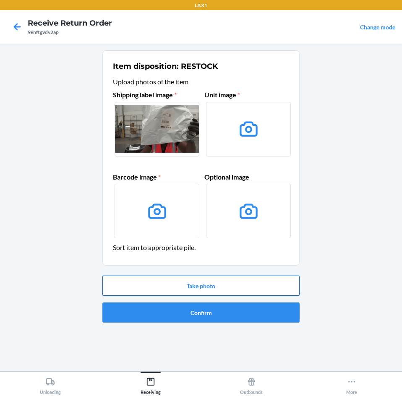
click at [218, 283] on button "Take photo" at bounding box center [200, 285] width 197 height 20
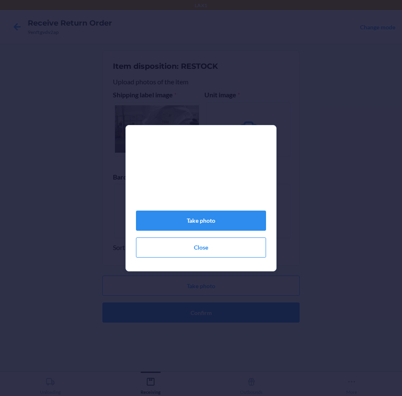
click at [218, 282] on div "Take photo Close" at bounding box center [201, 198] width 402 height 396
click at [197, 219] on button "Take photo" at bounding box center [201, 220] width 130 height 20
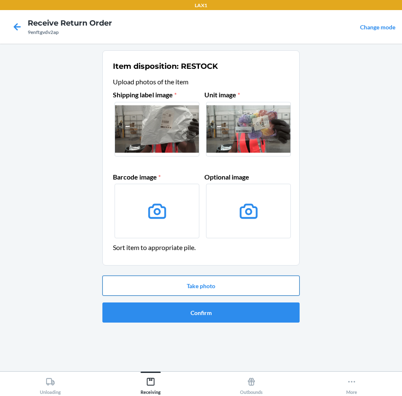
click at [188, 284] on button "Take photo" at bounding box center [200, 285] width 197 height 20
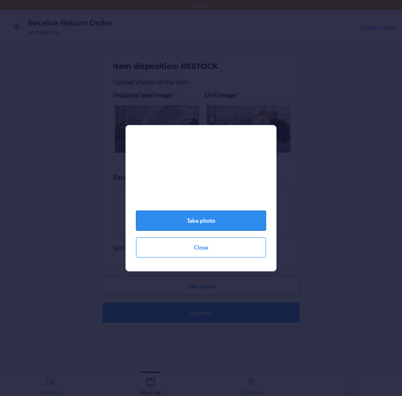
click at [159, 222] on button "Take photo" at bounding box center [201, 220] width 130 height 20
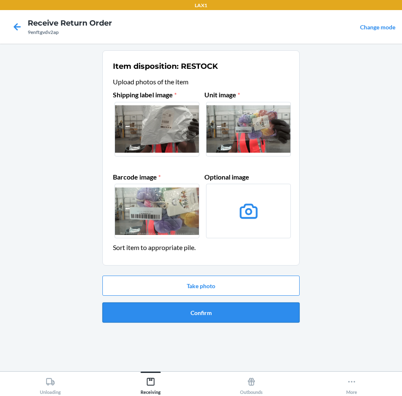
click at [186, 311] on button "Confirm" at bounding box center [200, 312] width 197 height 20
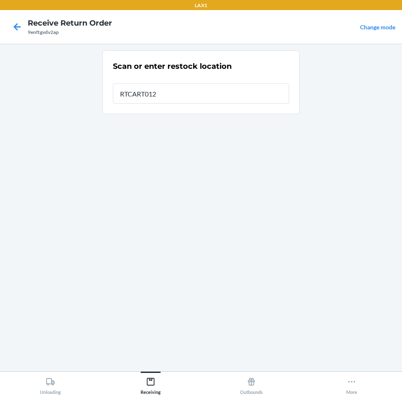
type input "RTCART012"
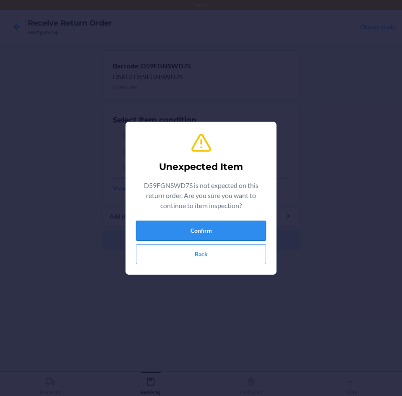
click at [209, 236] on button "Confirm" at bounding box center [201, 230] width 130 height 20
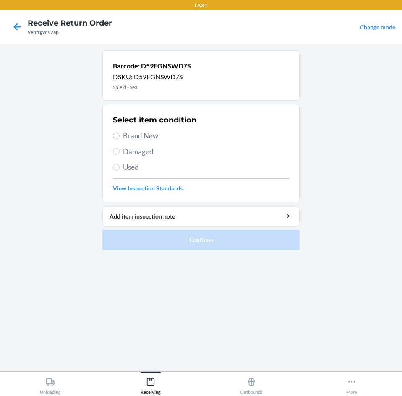
drag, startPoint x: 120, startPoint y: 136, endPoint x: 127, endPoint y: 173, distance: 37.9
click at [119, 136] on label "Brand New" at bounding box center [201, 135] width 176 height 11
click at [119, 136] on input "Brand New" at bounding box center [116, 135] width 7 height 7
radio input "true"
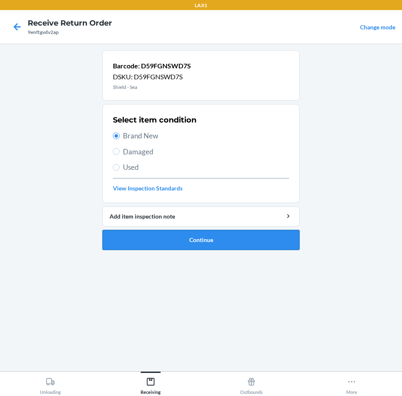
click at [139, 241] on button "Continue" at bounding box center [200, 240] width 197 height 20
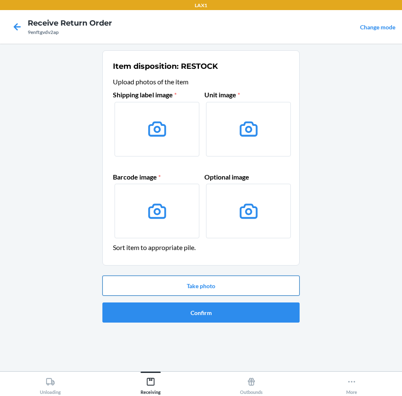
click at [163, 285] on button "Take photo" at bounding box center [200, 285] width 197 height 20
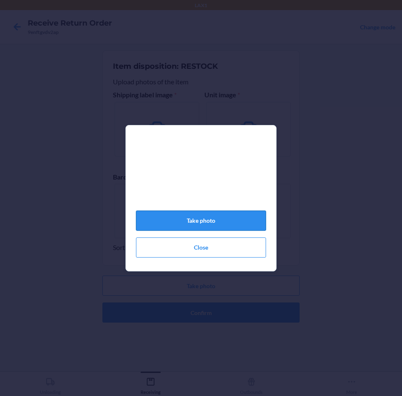
click at [188, 226] on button "Take photo" at bounding box center [201, 220] width 130 height 20
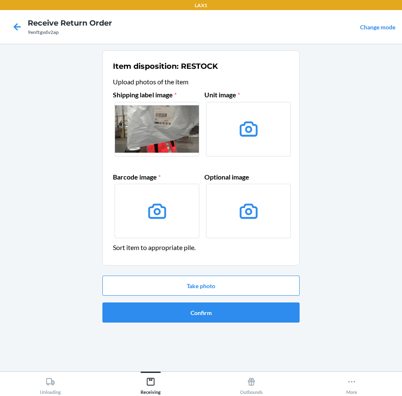
click at [148, 117] on label at bounding box center [156, 129] width 85 height 54
click at [0, 0] on input "file" at bounding box center [0, 0] width 0 height 0
drag, startPoint x: 153, startPoint y: 108, endPoint x: 84, endPoint y: 152, distance: 81.6
click at [84, 152] on main "Item disposition: RESTOCK Upload photos of the item Shipping label image * Unit…" at bounding box center [201, 207] width 402 height 327
click at [181, 286] on button "Take photo" at bounding box center [200, 285] width 197 height 20
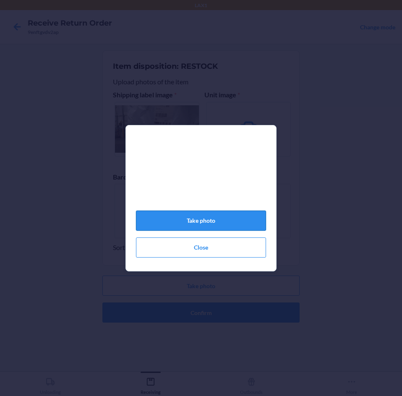
click at [228, 225] on button "Take photo" at bounding box center [201, 220] width 130 height 20
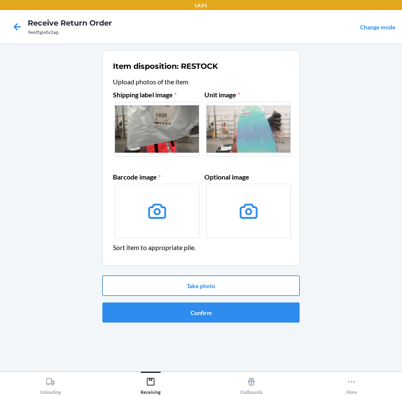
click at [178, 289] on button "Take photo" at bounding box center [200, 285] width 197 height 20
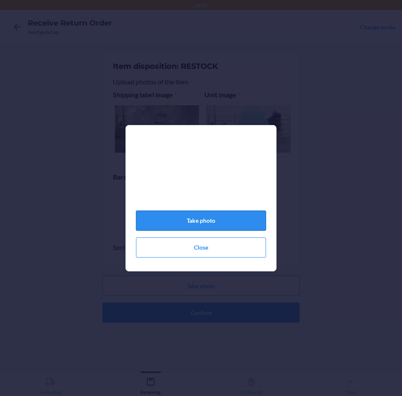
click at [222, 225] on button "Take photo" at bounding box center [201, 220] width 130 height 20
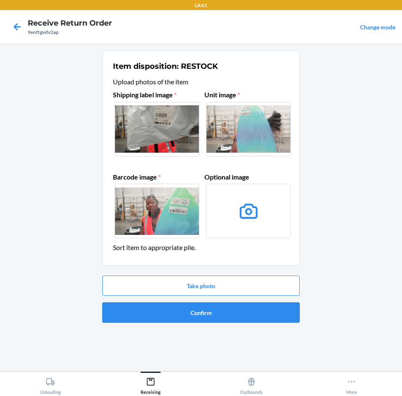
click at [124, 309] on button "Confirm" at bounding box center [200, 312] width 197 height 20
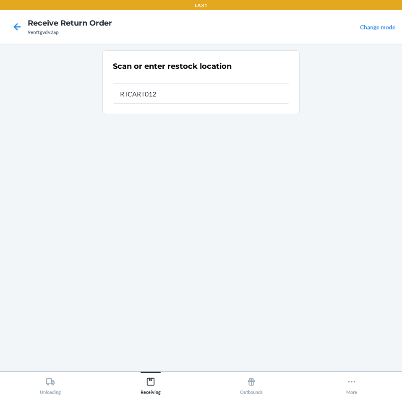
type input "RTCART012"
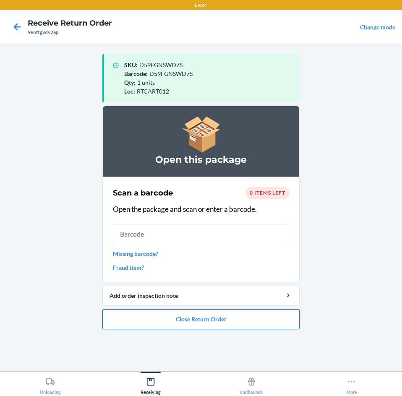
click at [187, 317] on button "Close Return Order" at bounding box center [200, 319] width 197 height 20
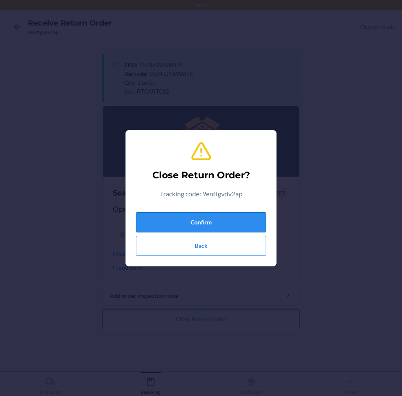
click at [208, 219] on button "Confirm" at bounding box center [201, 222] width 130 height 20
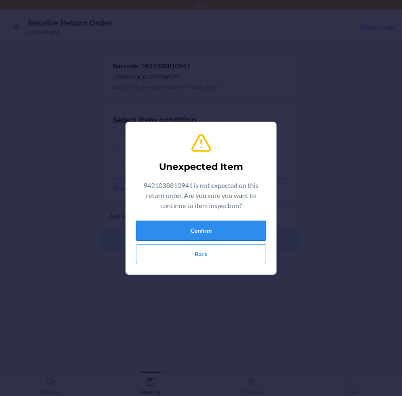
click at [220, 234] on button "Confirm" at bounding box center [201, 230] width 130 height 20
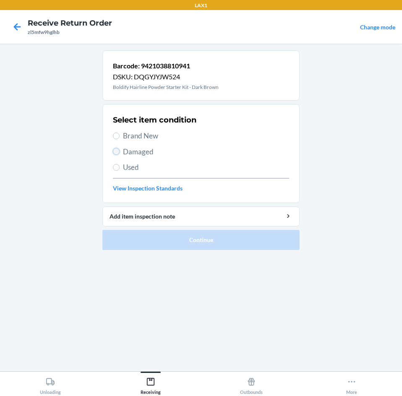
click at [117, 150] on input "Damaged" at bounding box center [116, 151] width 7 height 7
radio input "true"
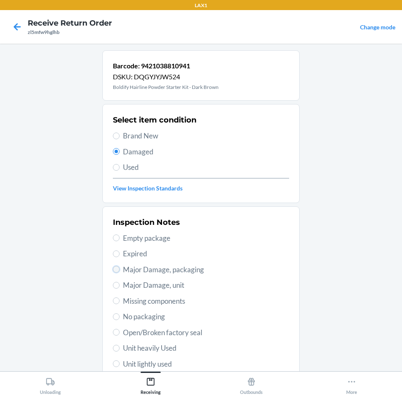
click at [113, 267] on input "Major Damage, packaging" at bounding box center [116, 269] width 7 height 7
radio input "true"
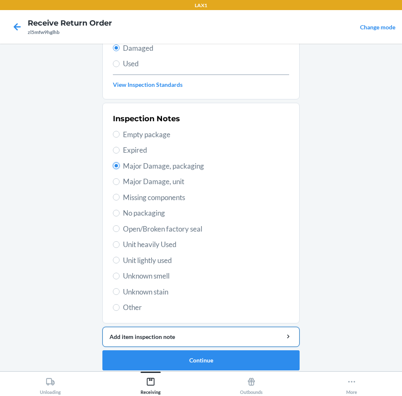
scroll to position [109, 0]
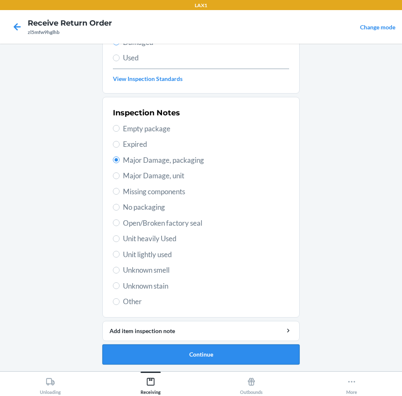
click at [175, 350] on button "Continue" at bounding box center [200, 354] width 197 height 20
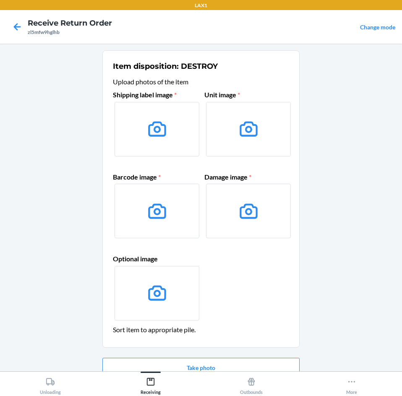
scroll to position [40, 0]
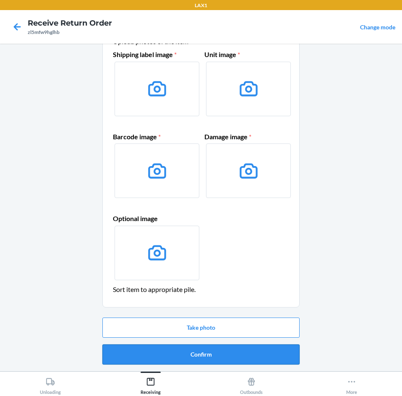
click at [203, 354] on button "Confirm" at bounding box center [200, 354] width 197 height 20
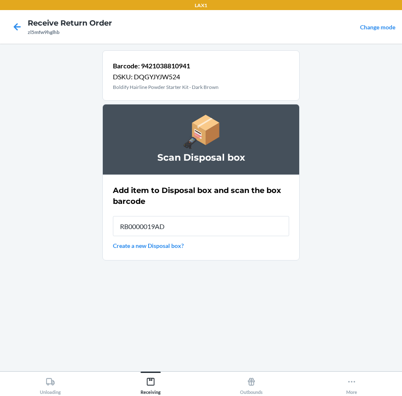
type input "RB0000019AD"
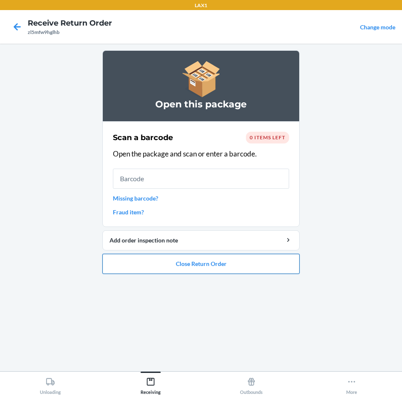
click at [232, 268] on button "Close Return Order" at bounding box center [200, 264] width 197 height 20
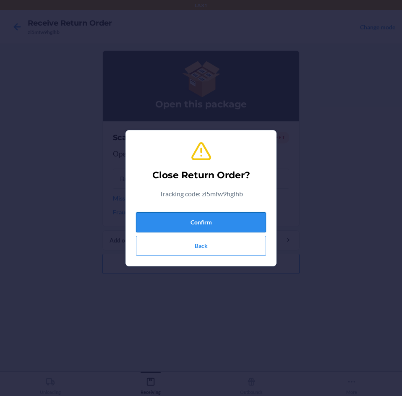
click at [223, 220] on button "Confirm" at bounding box center [201, 222] width 130 height 20
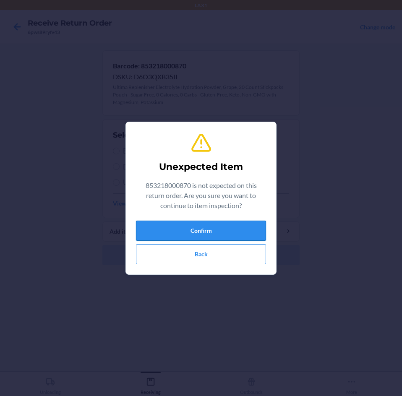
click at [220, 228] on button "Confirm" at bounding box center [201, 230] width 130 height 20
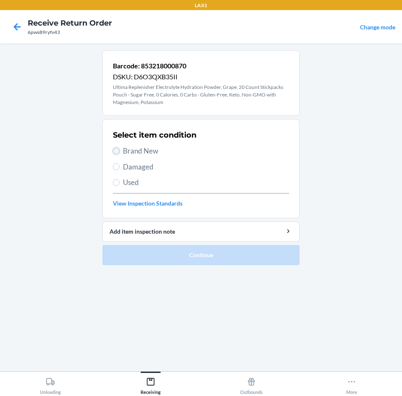
click at [117, 151] on input "Brand New" at bounding box center [116, 151] width 7 height 7
radio input "true"
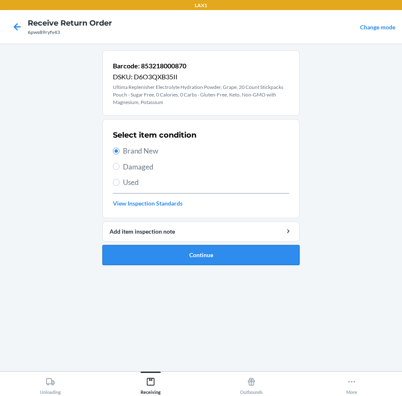
click at [153, 250] on button "Continue" at bounding box center [200, 255] width 197 height 20
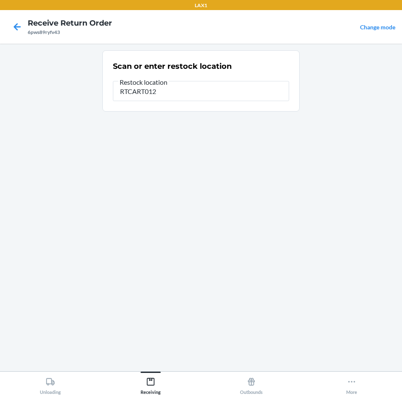
type input "RTCART012"
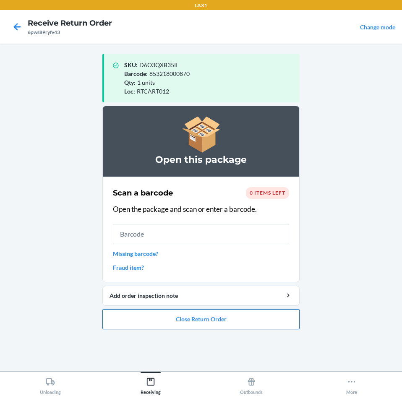
click at [218, 319] on button "Close Return Order" at bounding box center [200, 319] width 197 height 20
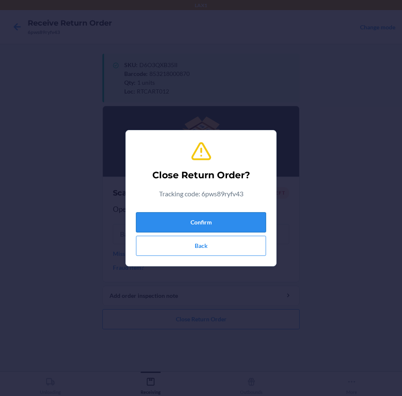
click at [221, 224] on button "Confirm" at bounding box center [201, 222] width 130 height 20
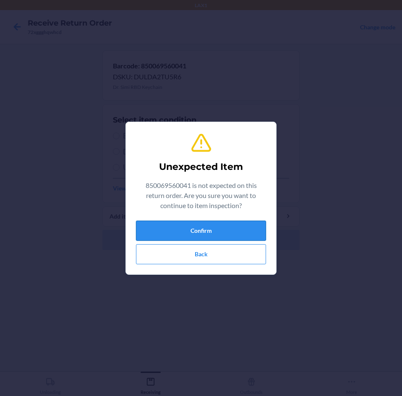
click at [228, 230] on button "Confirm" at bounding box center [201, 230] width 130 height 20
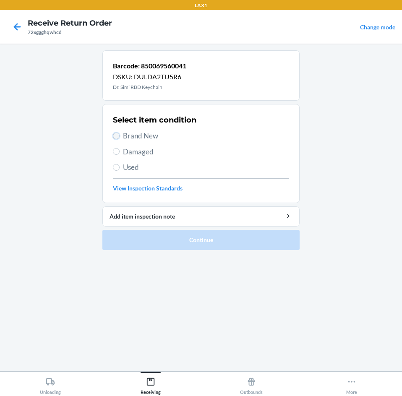
click at [118, 138] on input "Brand New" at bounding box center [116, 135] width 7 height 7
radio input "true"
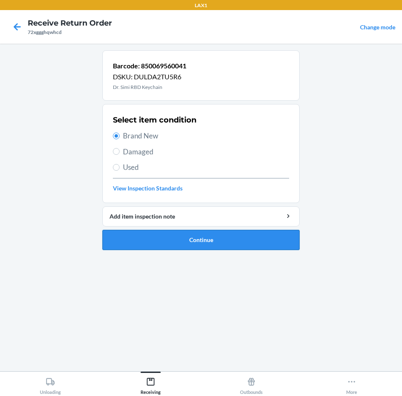
click at [148, 239] on button "Continue" at bounding box center [200, 240] width 197 height 20
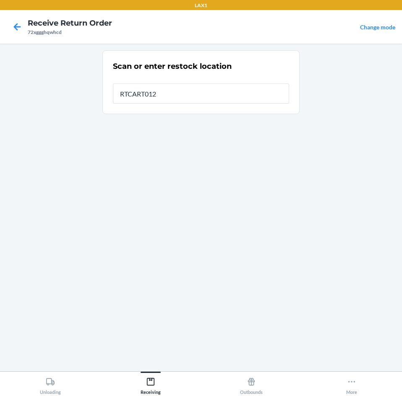
type input "RTCART012"
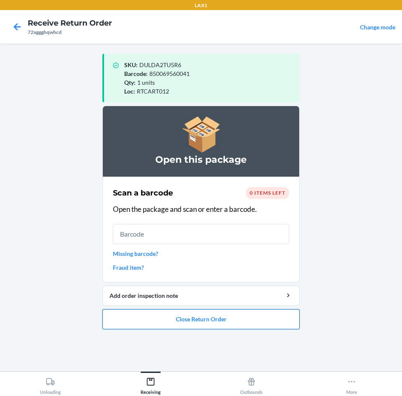
click at [230, 319] on button "Close Return Order" at bounding box center [200, 319] width 197 height 20
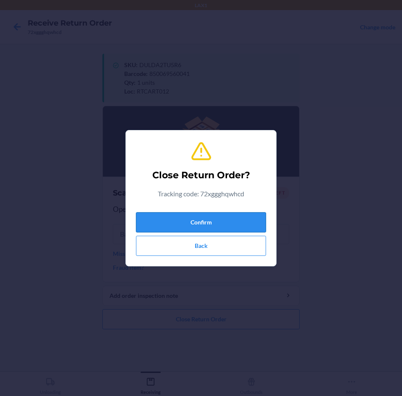
click at [222, 227] on button "Confirm" at bounding box center [201, 222] width 130 height 20
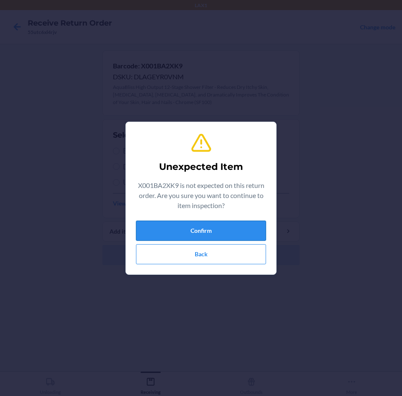
click at [221, 232] on button "Confirm" at bounding box center [201, 230] width 130 height 20
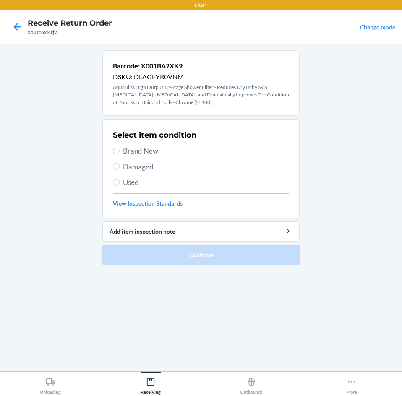
click at [119, 150] on label "Brand New" at bounding box center [201, 150] width 176 height 11
click at [119, 150] on input "Brand New" at bounding box center [116, 151] width 7 height 7
radio input "true"
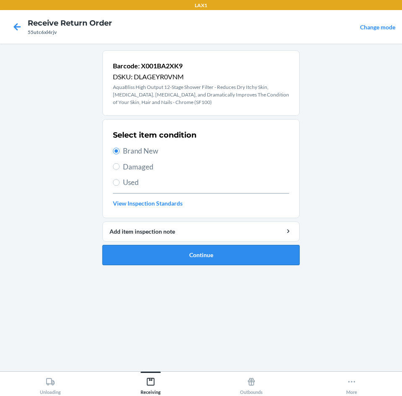
click at [171, 252] on button "Continue" at bounding box center [200, 255] width 197 height 20
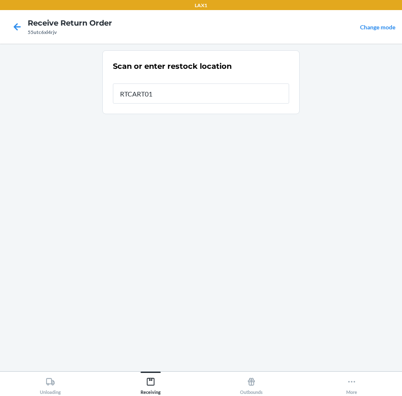
type input "RTCART012"
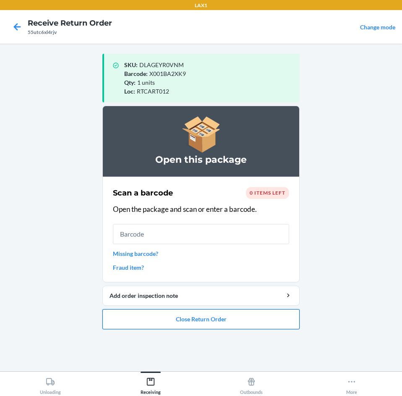
click at [156, 322] on button "Close Return Order" at bounding box center [200, 319] width 197 height 20
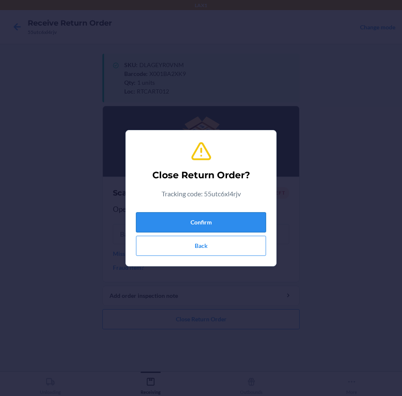
click at [179, 223] on button "Confirm" at bounding box center [201, 222] width 130 height 20
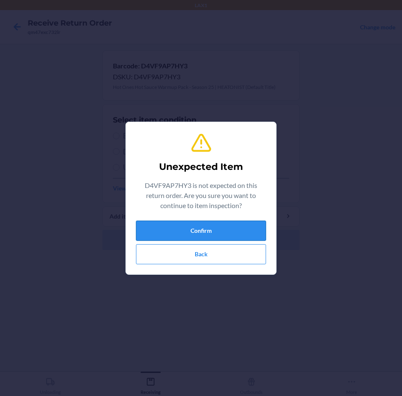
click at [164, 226] on button "Confirm" at bounding box center [201, 230] width 130 height 20
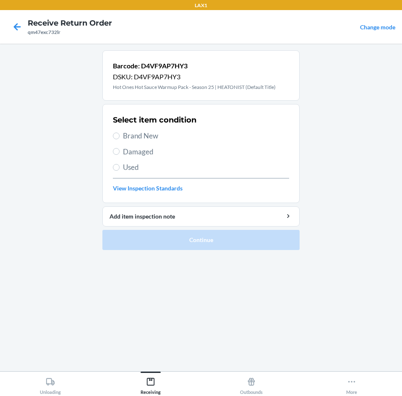
click at [120, 137] on label "Brand New" at bounding box center [201, 135] width 176 height 11
click at [119, 137] on input "Brand New" at bounding box center [116, 135] width 7 height 7
radio input "true"
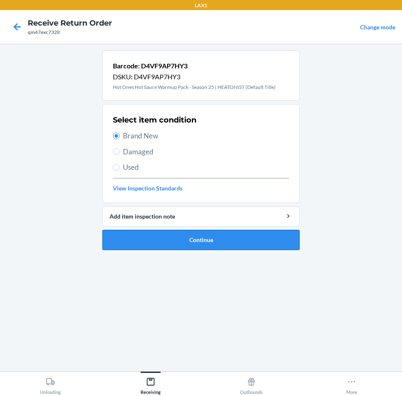
click at [128, 238] on button "Continue" at bounding box center [200, 240] width 197 height 20
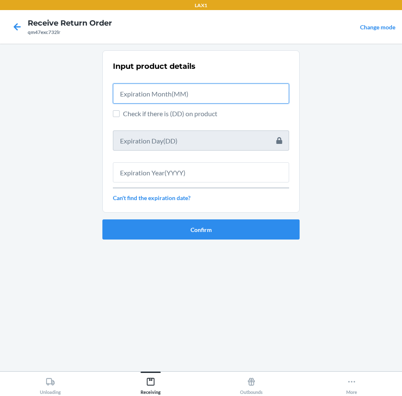
click at [153, 93] on input "text" at bounding box center [201, 93] width 176 height 20
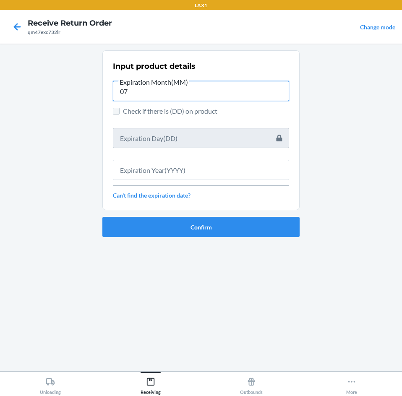
type input "07"
click at [116, 111] on input "Check if there is (DD) on product" at bounding box center [116, 111] width 7 height 7
checkbox input "true"
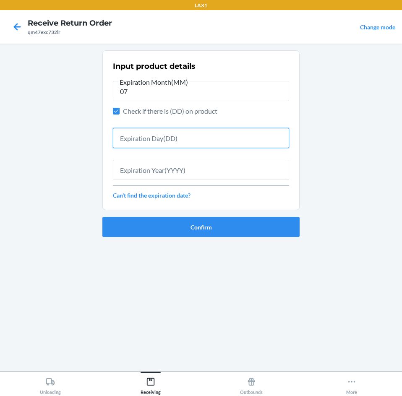
click at [156, 142] on input "text" at bounding box center [201, 138] width 176 height 20
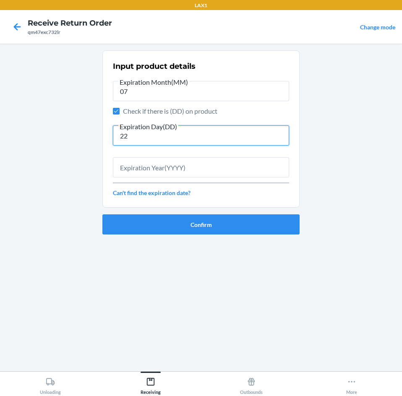
type input "22"
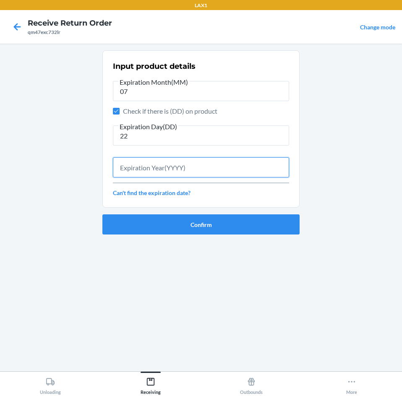
click at [158, 171] on input "text" at bounding box center [201, 167] width 176 height 20
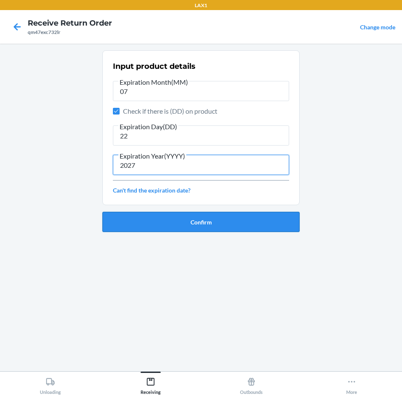
type input "2027"
click at [197, 222] on button "Confirm" at bounding box center [200, 222] width 197 height 20
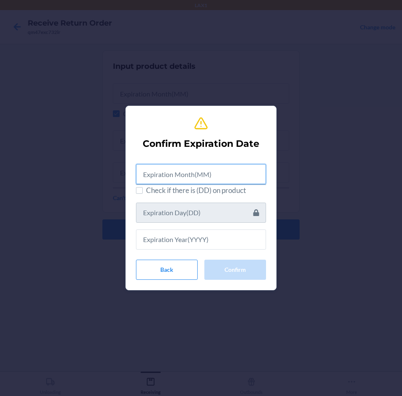
click at [205, 174] on input "text" at bounding box center [201, 174] width 130 height 20
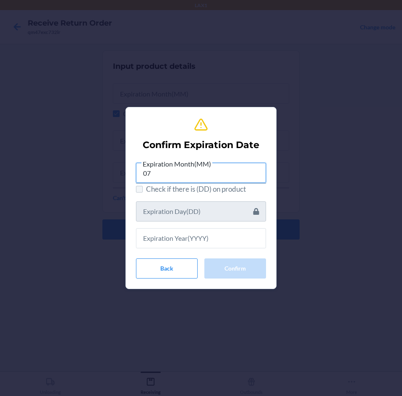
type input "07"
drag, startPoint x: 137, startPoint y: 192, endPoint x: 147, endPoint y: 203, distance: 15.1
click at [137, 192] on input "Check if there is (DD) on product" at bounding box center [139, 189] width 7 height 7
checkbox input "true"
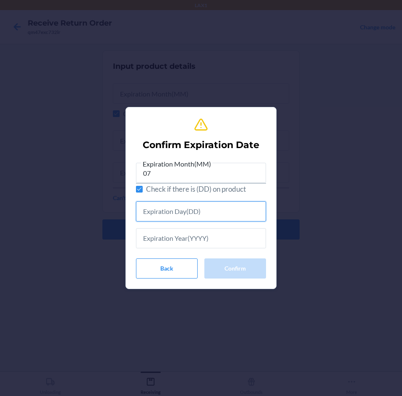
click at [161, 217] on input "text" at bounding box center [201, 211] width 130 height 20
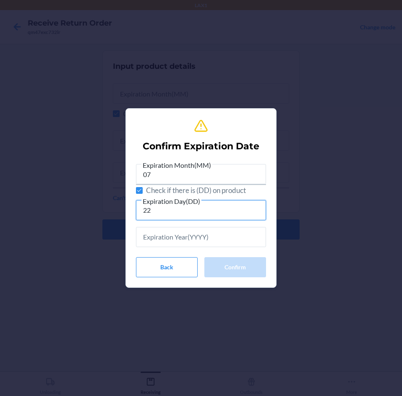
type input "22"
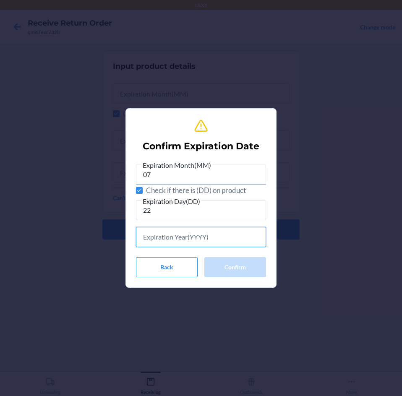
click at [201, 239] on input "text" at bounding box center [201, 237] width 130 height 20
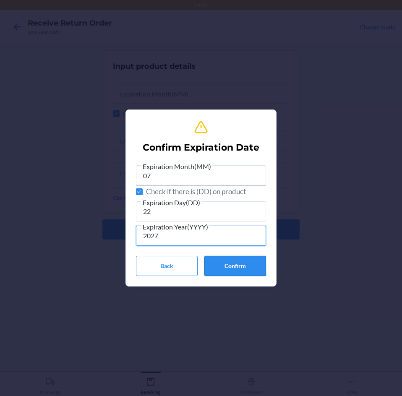
type input "2027"
click at [227, 259] on button "Confirm" at bounding box center [235, 266] width 62 height 20
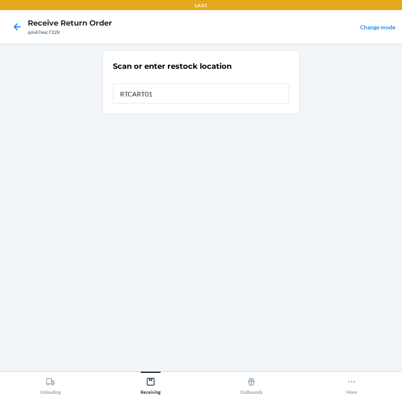
type input "RTCART012"
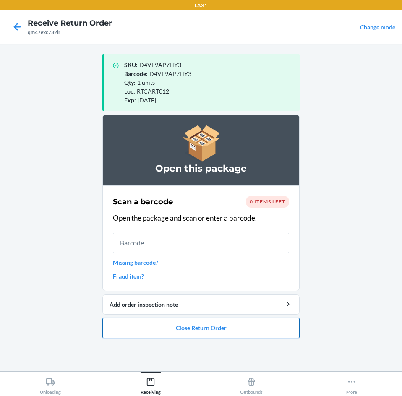
click at [240, 322] on button "Close Return Order" at bounding box center [200, 328] width 197 height 20
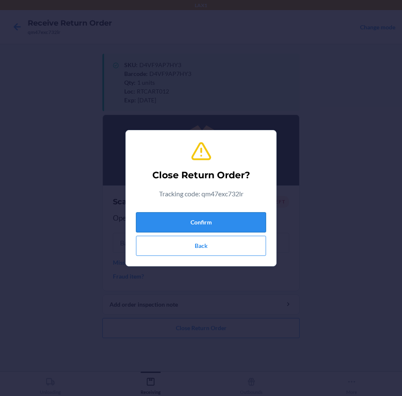
click at [234, 225] on button "Confirm" at bounding box center [201, 222] width 130 height 20
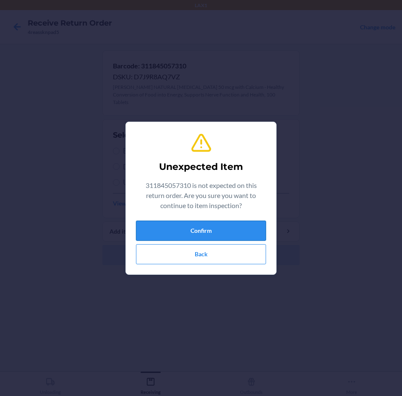
click at [185, 230] on button "Confirm" at bounding box center [201, 230] width 130 height 20
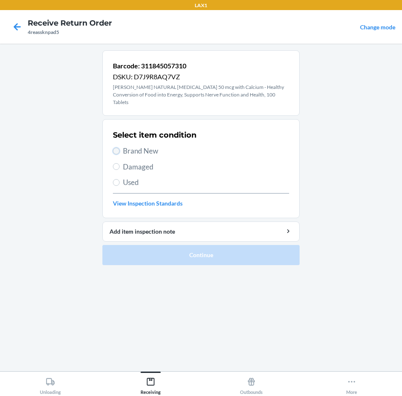
click at [115, 148] on input "Brand New" at bounding box center [116, 151] width 7 height 7
radio input "true"
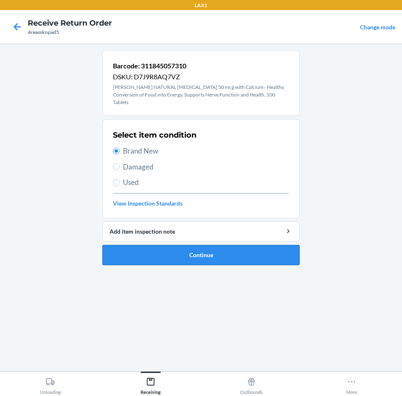
click at [158, 250] on button "Continue" at bounding box center [200, 255] width 197 height 20
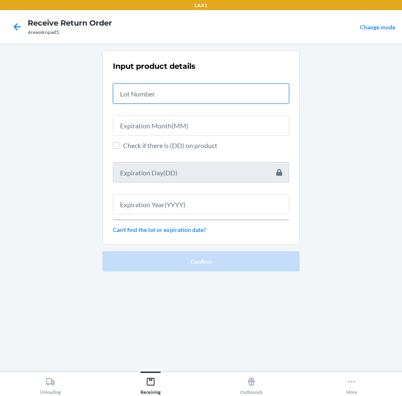
click at [147, 93] on input "text" at bounding box center [201, 93] width 176 height 20
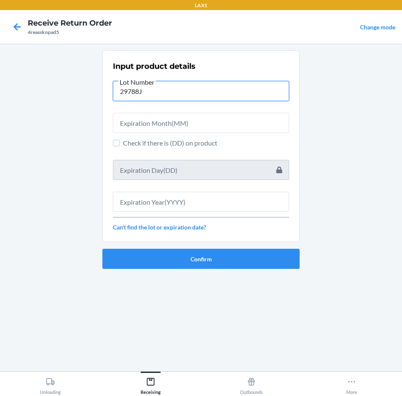
type input "29788J"
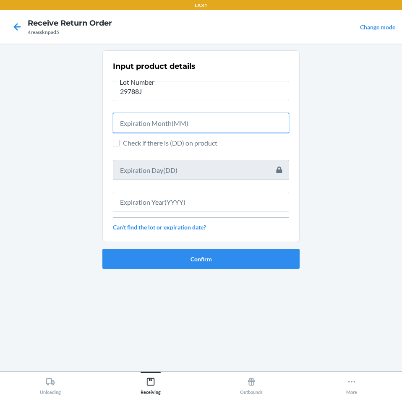
click at [130, 126] on input "text" at bounding box center [201, 123] width 176 height 20
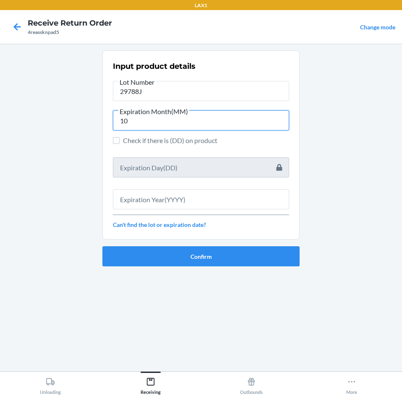
type input "10"
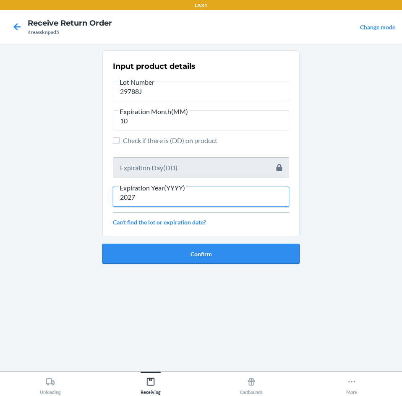
type input "2027"
click at [170, 253] on button "Confirm" at bounding box center [200, 254] width 197 height 20
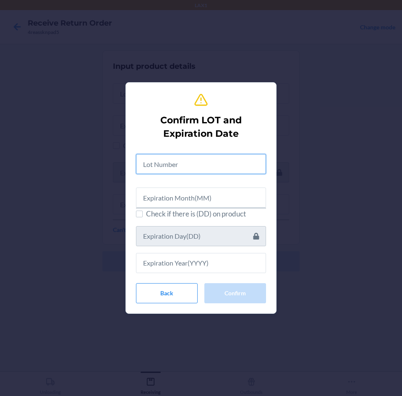
click at [176, 163] on input "text" at bounding box center [201, 164] width 130 height 20
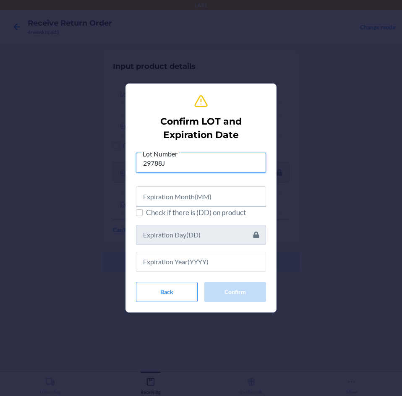
type input "29788J"
click at [198, 191] on input "text" at bounding box center [201, 196] width 130 height 20
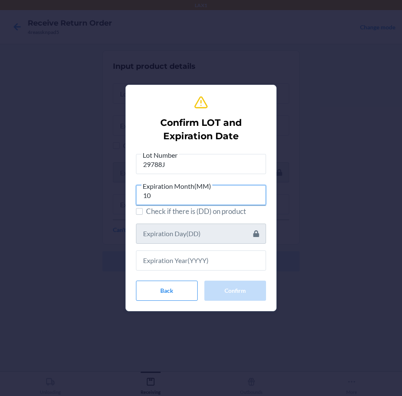
type input "10"
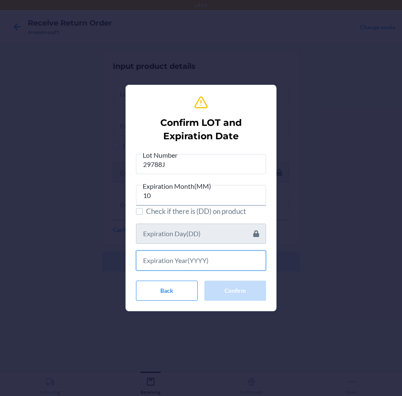
click at [205, 255] on input "text" at bounding box center [201, 260] width 130 height 20
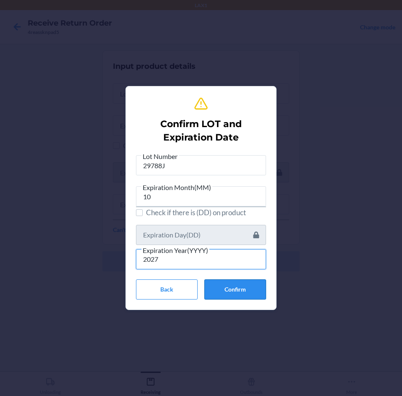
type input "2027"
click at [249, 285] on button "Confirm" at bounding box center [235, 289] width 62 height 20
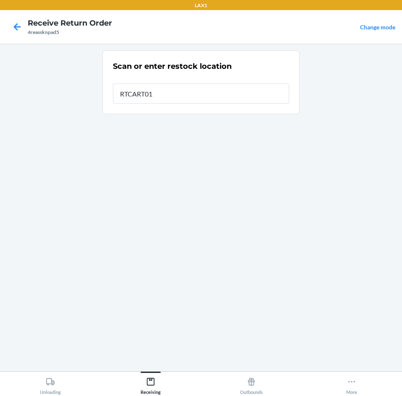
type input "RTCART012"
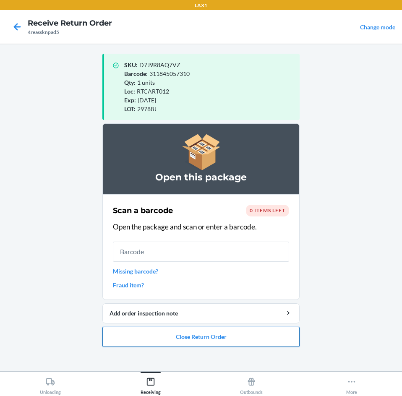
click at [148, 337] on button "Close Return Order" at bounding box center [200, 337] width 197 height 20
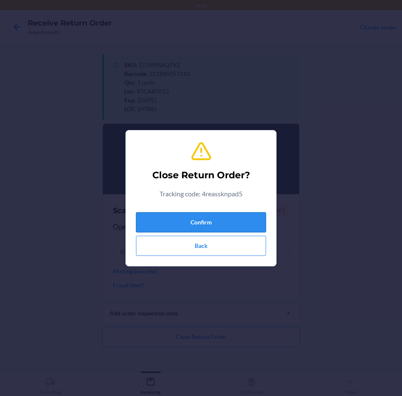
click at [163, 220] on button "Confirm" at bounding box center [201, 222] width 130 height 20
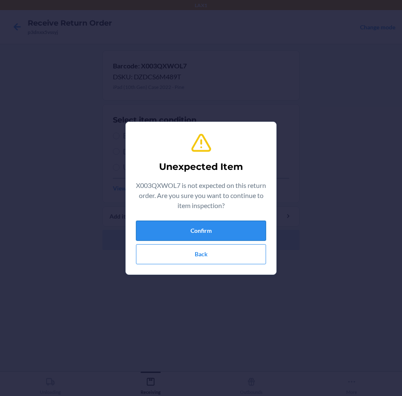
click at [223, 231] on button "Confirm" at bounding box center [201, 230] width 130 height 20
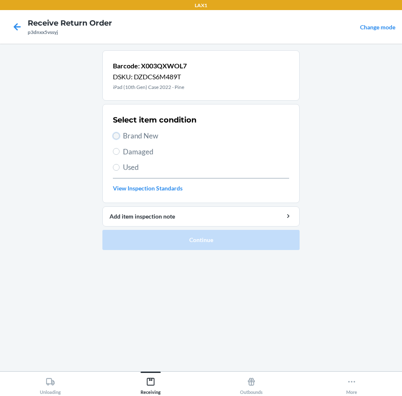
click at [114, 138] on input "Brand New" at bounding box center [116, 135] width 7 height 7
radio input "true"
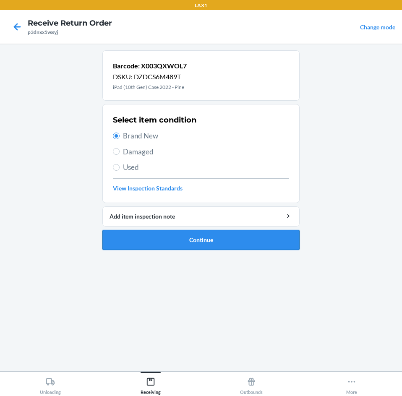
click at [136, 246] on button "Continue" at bounding box center [200, 240] width 197 height 20
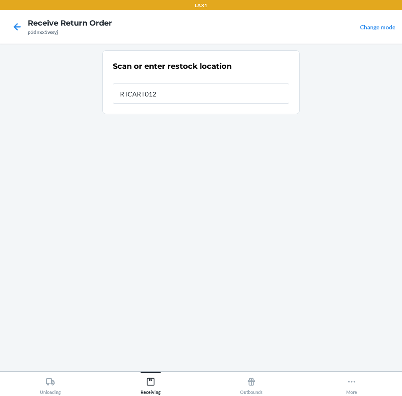
type input "RTCART012"
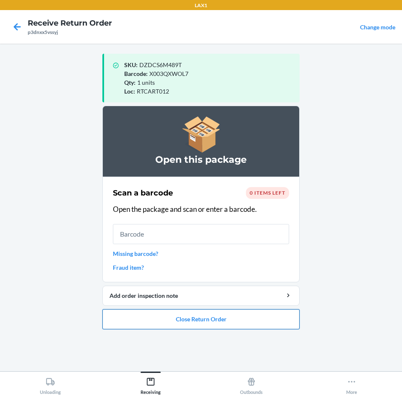
click at [225, 319] on button "Close Return Order" at bounding box center [200, 319] width 197 height 20
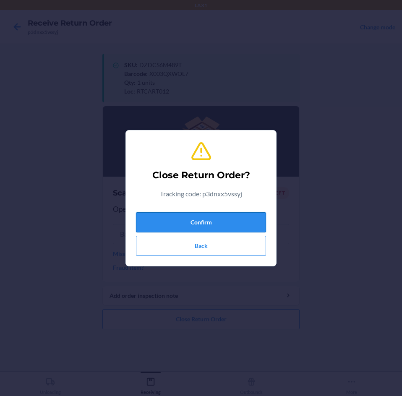
click at [239, 220] on button "Confirm" at bounding box center [201, 222] width 130 height 20
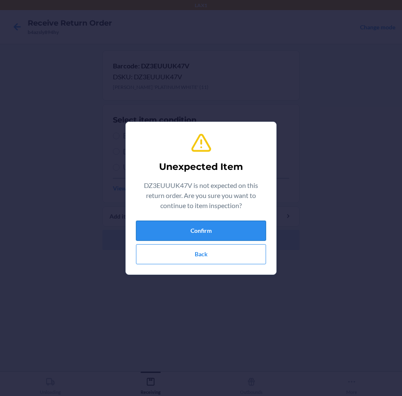
click at [236, 229] on button "Confirm" at bounding box center [201, 230] width 130 height 20
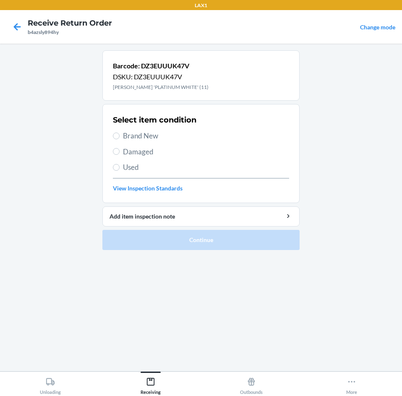
click at [121, 139] on label "Brand New" at bounding box center [201, 135] width 176 height 11
click at [119, 139] on input "Brand New" at bounding box center [116, 135] width 7 height 7
radio input "true"
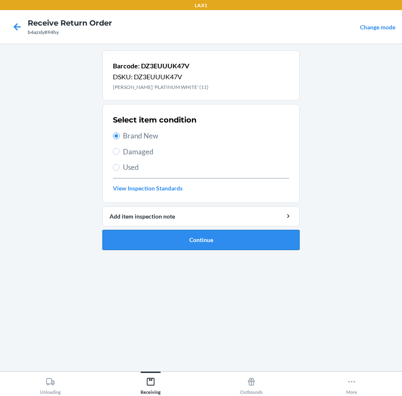
click at [144, 243] on button "Continue" at bounding box center [200, 240] width 197 height 20
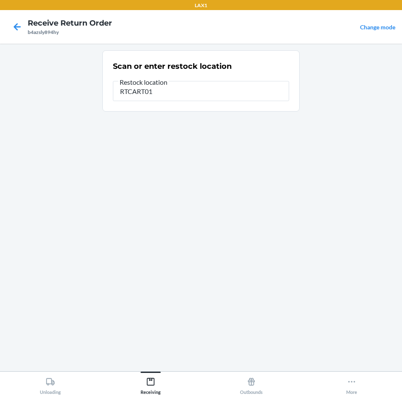
type input "RTCART012"
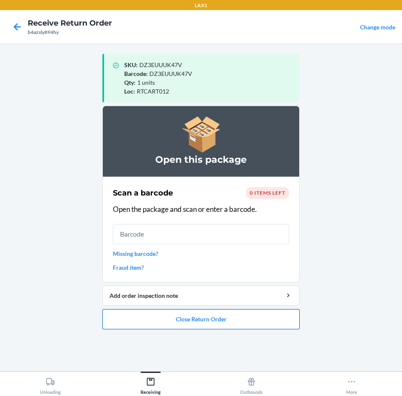
click at [212, 323] on button "Close Return Order" at bounding box center [200, 319] width 197 height 20
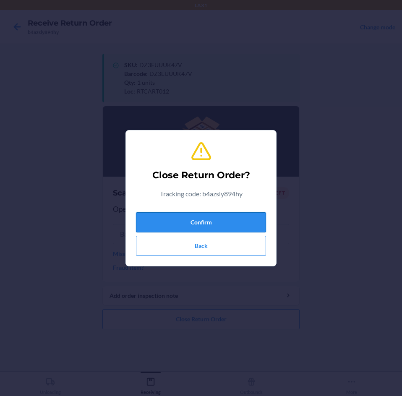
click at [227, 222] on button "Confirm" at bounding box center [201, 222] width 130 height 20
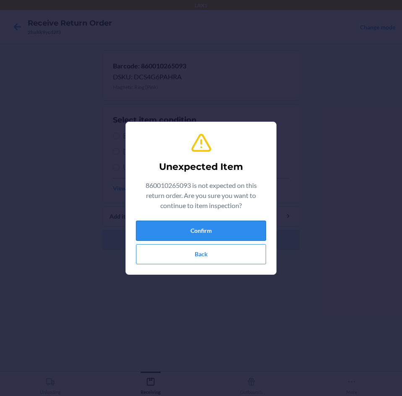
click at [226, 225] on button "Confirm" at bounding box center [201, 230] width 130 height 20
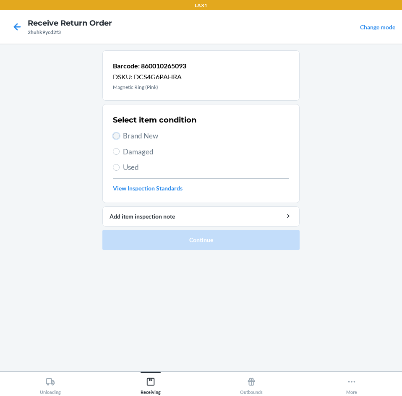
click at [115, 135] on input "Brand New" at bounding box center [116, 135] width 7 height 7
radio input "true"
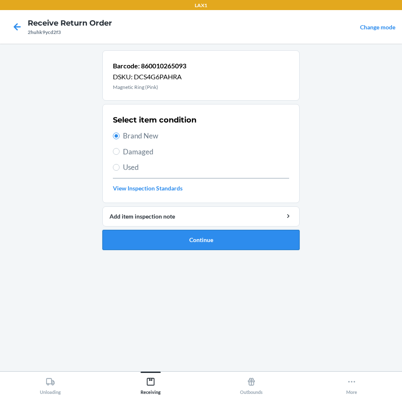
click at [132, 237] on button "Continue" at bounding box center [200, 240] width 197 height 20
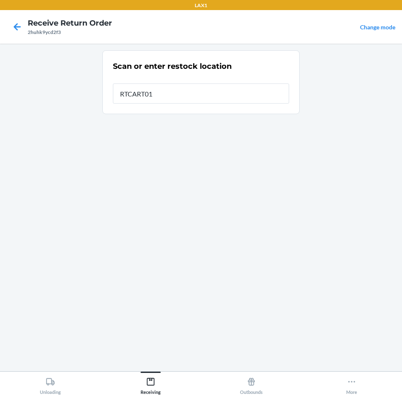
type input "RTCART012"
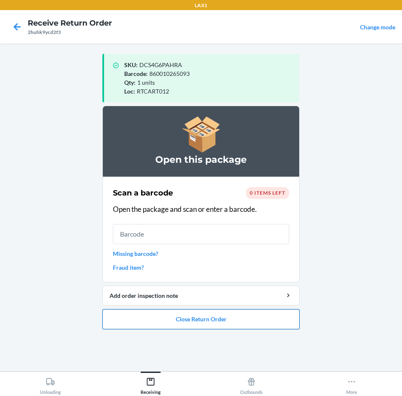
click at [204, 322] on button "Close Return Order" at bounding box center [200, 319] width 197 height 20
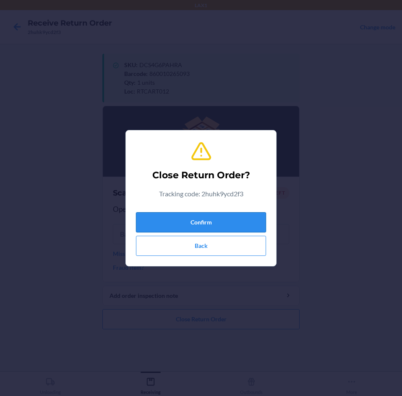
click at [207, 223] on button "Confirm" at bounding box center [201, 222] width 130 height 20
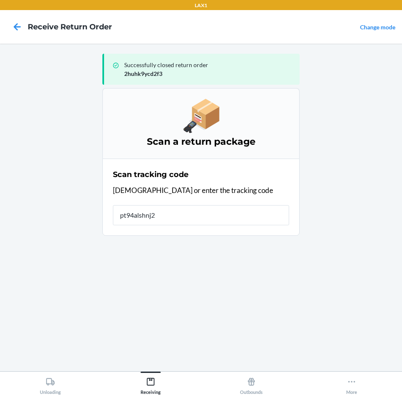
type input "pt94alshnj2r"
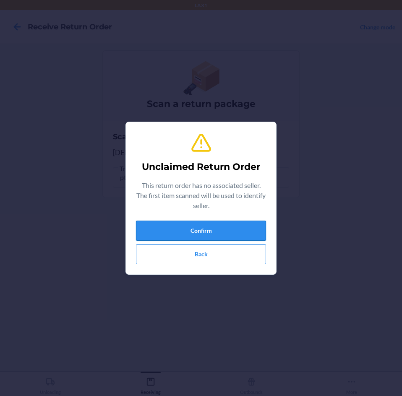
click at [244, 227] on button "Confirm" at bounding box center [201, 230] width 130 height 20
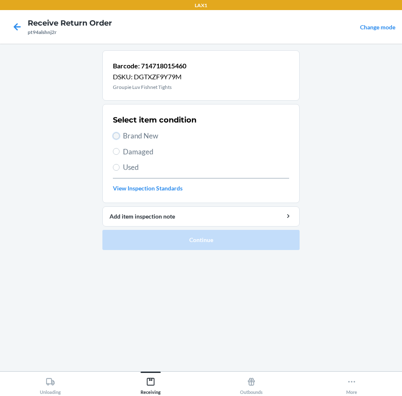
click at [117, 138] on input "Brand New" at bounding box center [116, 135] width 7 height 7
radio input "true"
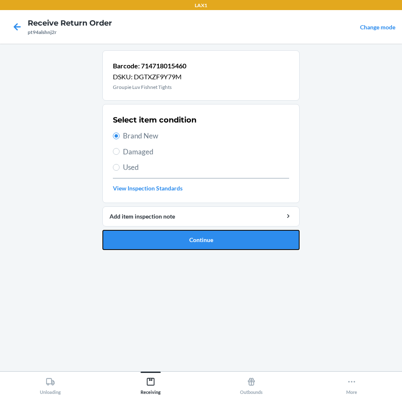
click at [152, 244] on button "Continue" at bounding box center [200, 240] width 197 height 20
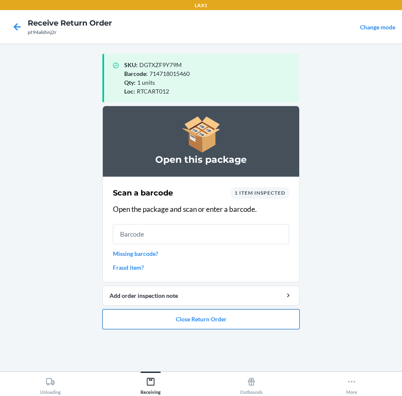
click at [154, 317] on button "Close Return Order" at bounding box center [200, 319] width 197 height 20
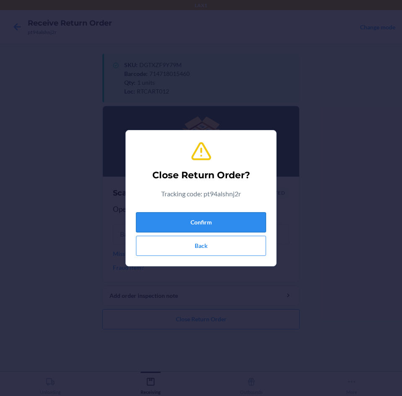
click at [190, 221] on button "Confirm" at bounding box center [201, 222] width 130 height 20
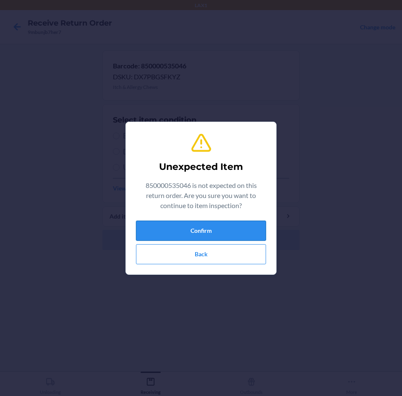
click at [251, 231] on button "Confirm" at bounding box center [201, 230] width 130 height 20
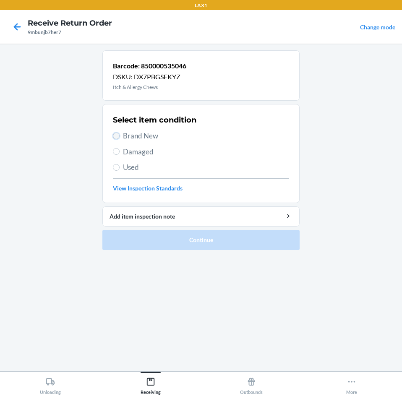
click at [117, 133] on input "Brand New" at bounding box center [116, 135] width 7 height 7
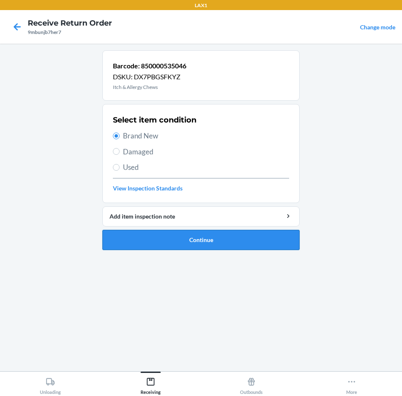
click at [169, 238] on button "Continue" at bounding box center [200, 240] width 197 height 20
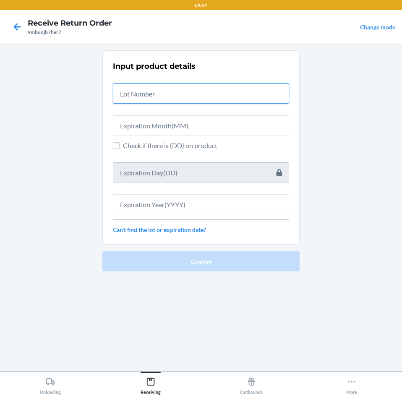
click at [132, 96] on input "text" at bounding box center [201, 93] width 176 height 20
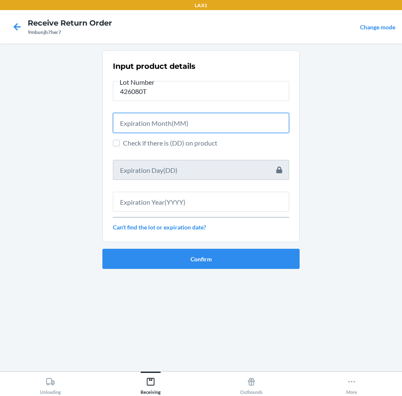
click at [210, 123] on input "text" at bounding box center [201, 123] width 176 height 20
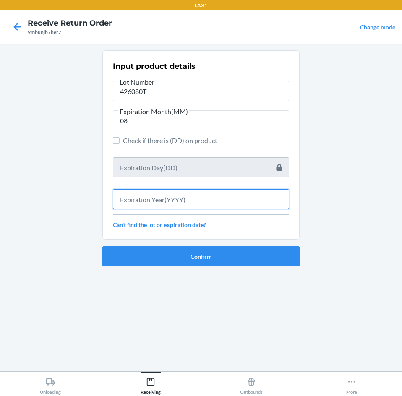
click at [196, 201] on input "text" at bounding box center [201, 199] width 176 height 20
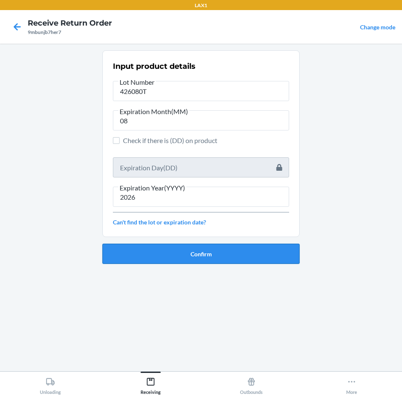
click at [160, 257] on button "Confirm" at bounding box center [200, 254] width 197 height 20
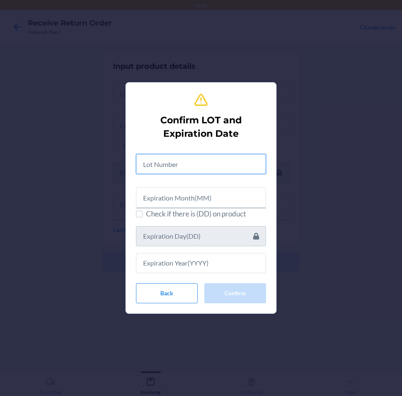
click at [185, 166] on input "text" at bounding box center [201, 164] width 130 height 20
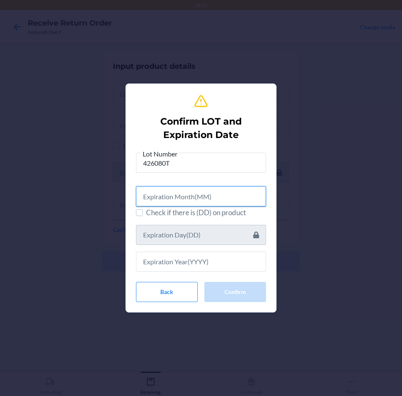
click at [183, 195] on input "text" at bounding box center [201, 196] width 130 height 20
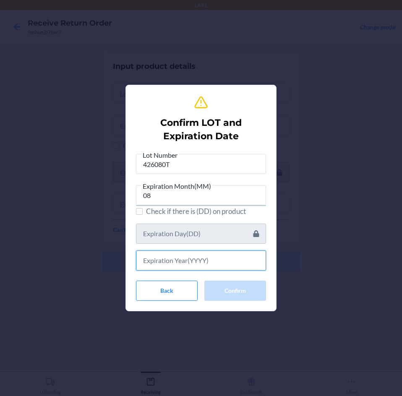
click at [196, 259] on input "text" at bounding box center [201, 260] width 130 height 20
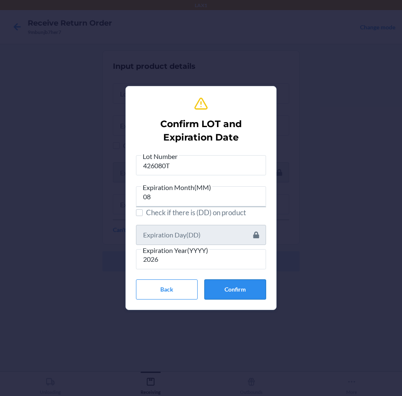
click at [246, 288] on button "Confirm" at bounding box center [235, 289] width 62 height 20
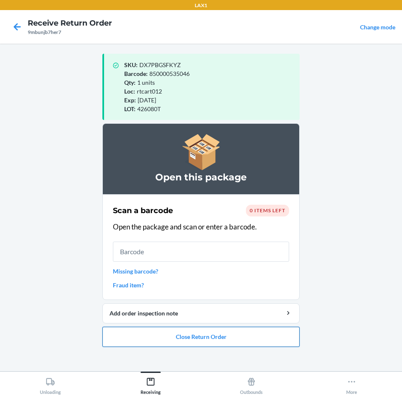
click at [218, 339] on button "Close Return Order" at bounding box center [200, 337] width 197 height 20
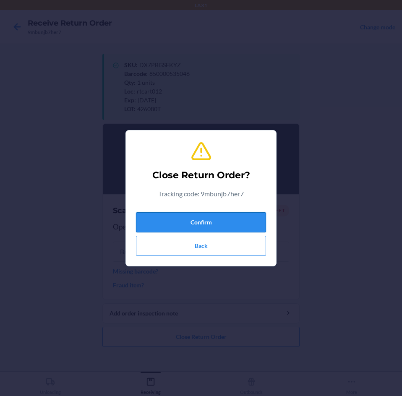
click at [235, 225] on button "Confirm" at bounding box center [201, 222] width 130 height 20
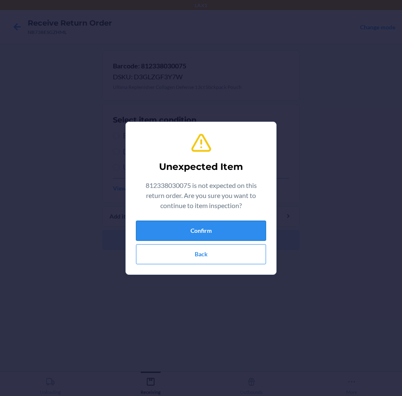
click at [222, 233] on button "Confirm" at bounding box center [201, 230] width 130 height 20
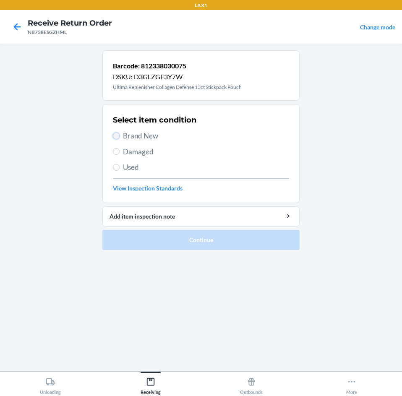
click at [115, 136] on input "Brand New" at bounding box center [116, 135] width 7 height 7
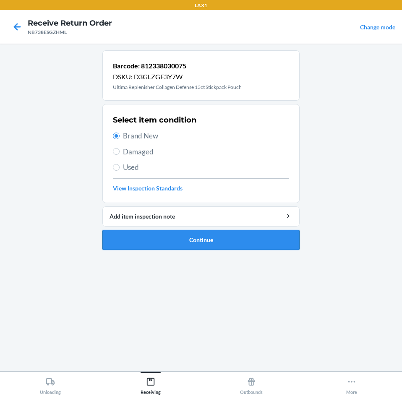
click at [162, 238] on button "Continue" at bounding box center [200, 240] width 197 height 20
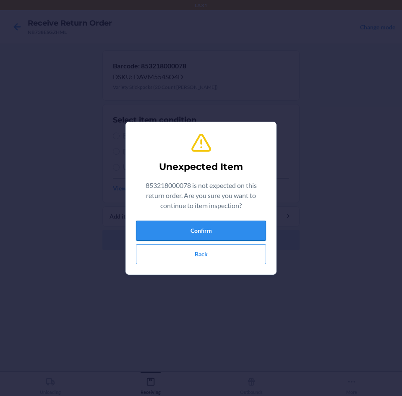
click at [194, 226] on button "Confirm" at bounding box center [201, 230] width 130 height 20
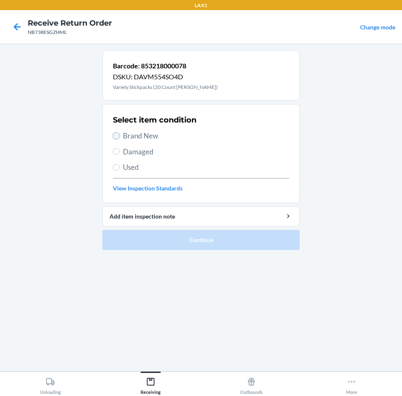
click at [117, 134] on input "Brand New" at bounding box center [116, 135] width 7 height 7
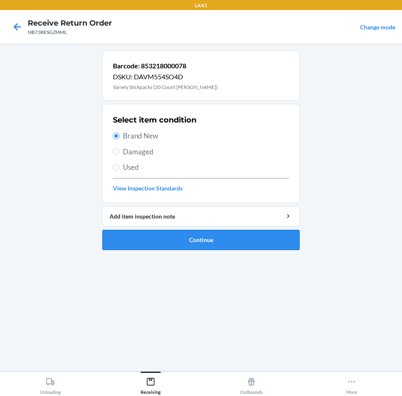
click at [194, 239] on button "Continue" at bounding box center [200, 240] width 197 height 20
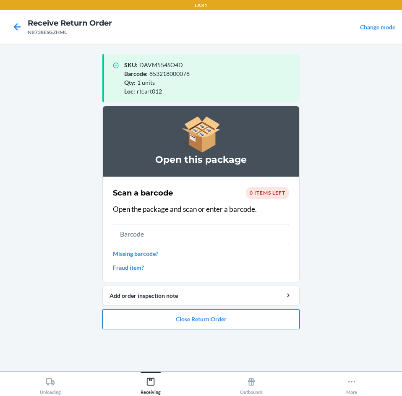
click at [219, 325] on button "Close Return Order" at bounding box center [200, 319] width 197 height 20
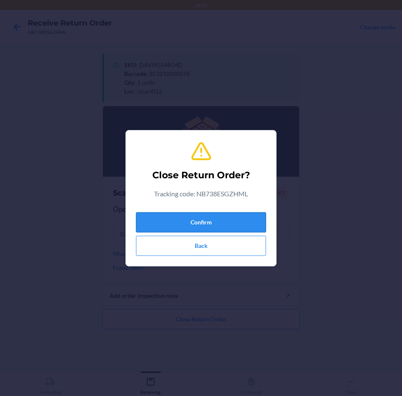
click at [215, 220] on button "Confirm" at bounding box center [201, 222] width 130 height 20
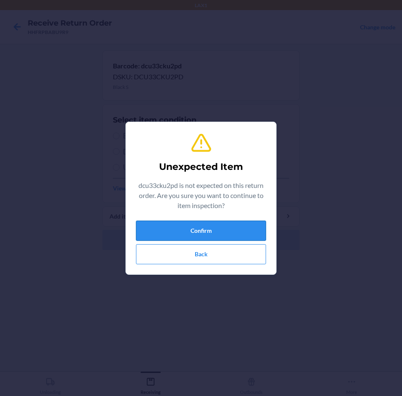
click at [191, 230] on button "Confirm" at bounding box center [201, 230] width 130 height 20
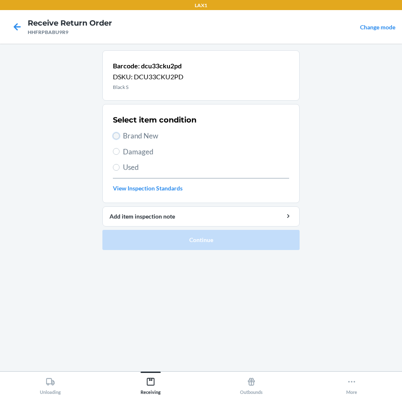
click at [118, 138] on input "Brand New" at bounding box center [116, 135] width 7 height 7
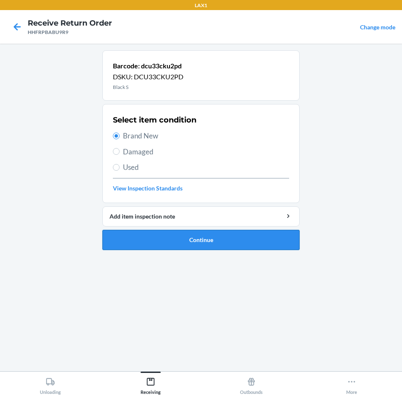
click at [199, 242] on button "Continue" at bounding box center [200, 240] width 197 height 20
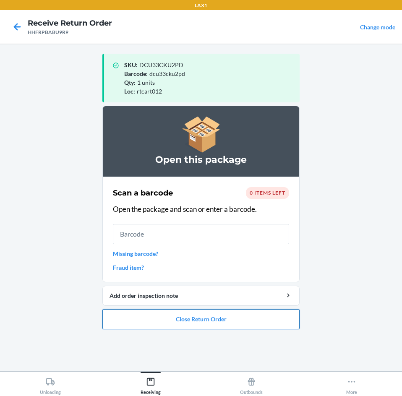
click at [251, 324] on button "Close Return Order" at bounding box center [200, 319] width 197 height 20
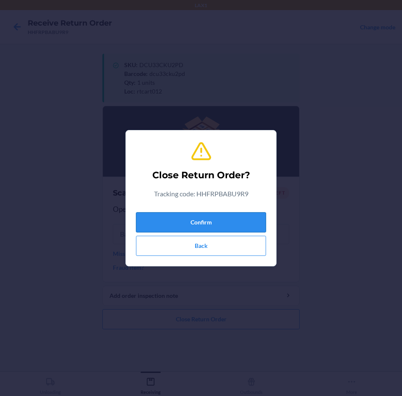
click at [233, 217] on button "Confirm" at bounding box center [201, 222] width 130 height 20
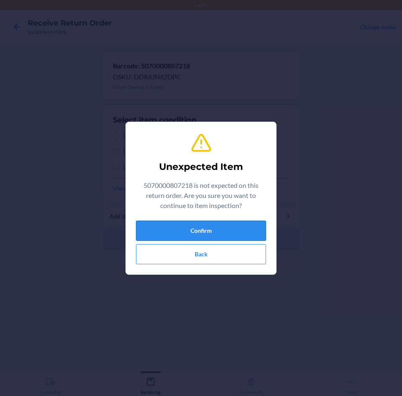
click at [176, 232] on button "Confirm" at bounding box center [201, 230] width 130 height 20
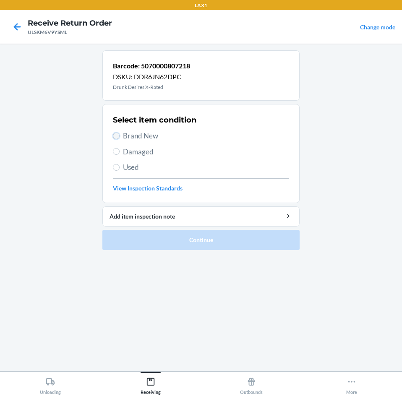
click at [115, 137] on input "Brand New" at bounding box center [116, 135] width 7 height 7
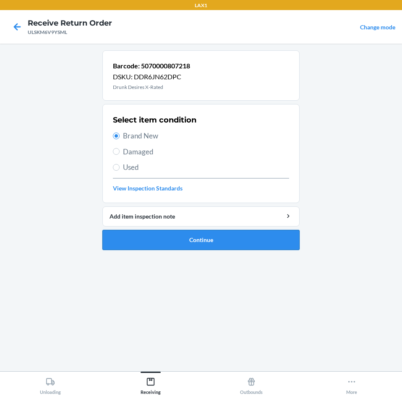
click at [154, 239] on button "Continue" at bounding box center [200, 240] width 197 height 20
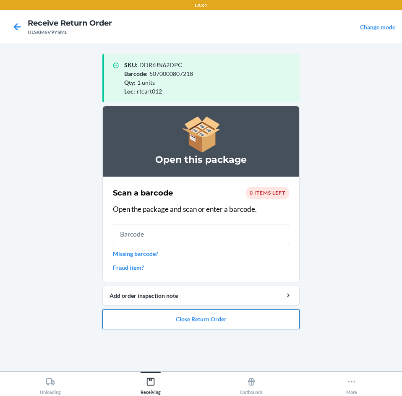
click at [212, 319] on button "Close Return Order" at bounding box center [200, 319] width 197 height 20
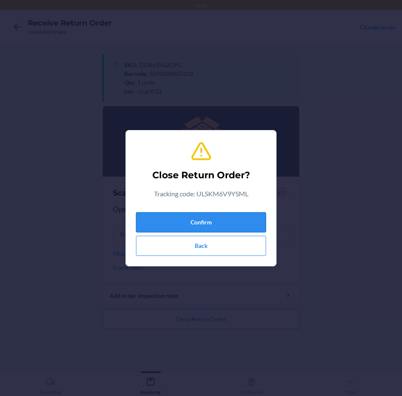
click at [200, 220] on button "Confirm" at bounding box center [201, 222] width 130 height 20
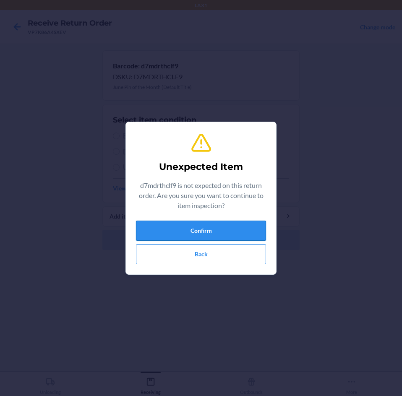
click at [191, 230] on button "Confirm" at bounding box center [201, 230] width 130 height 20
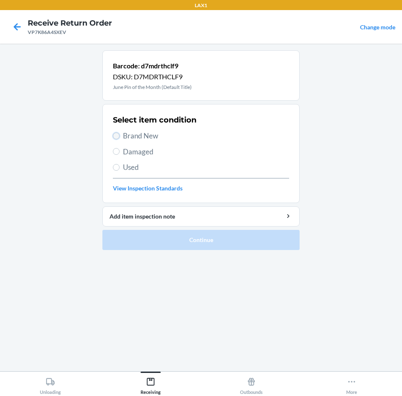
click at [116, 134] on input "Brand New" at bounding box center [116, 135] width 7 height 7
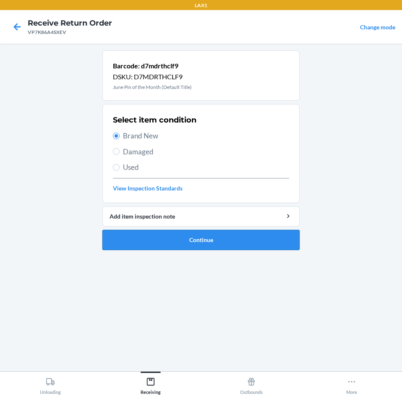
click at [186, 239] on button "Continue" at bounding box center [200, 240] width 197 height 20
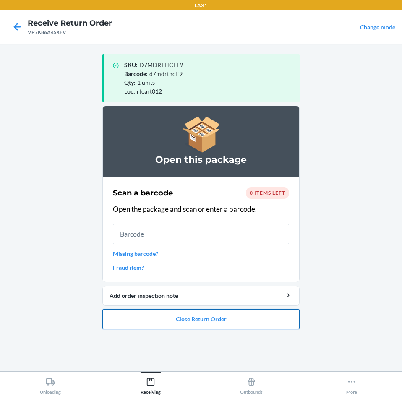
click at [221, 322] on button "Close Return Order" at bounding box center [200, 319] width 197 height 20
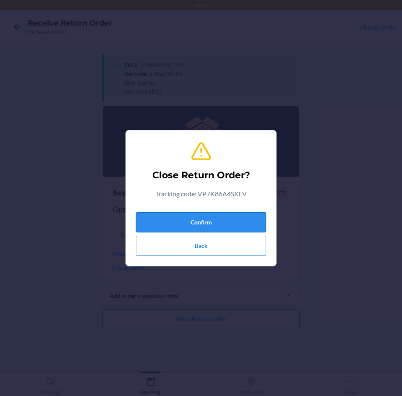
click at [205, 220] on button "Confirm" at bounding box center [201, 222] width 130 height 20
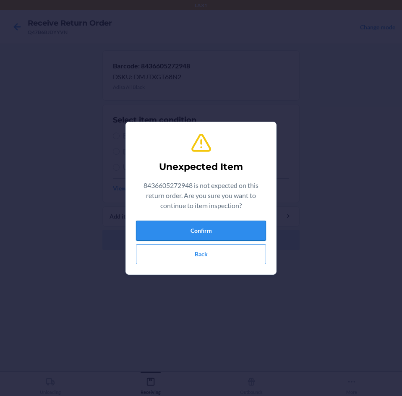
click at [198, 229] on button "Confirm" at bounding box center [201, 230] width 130 height 20
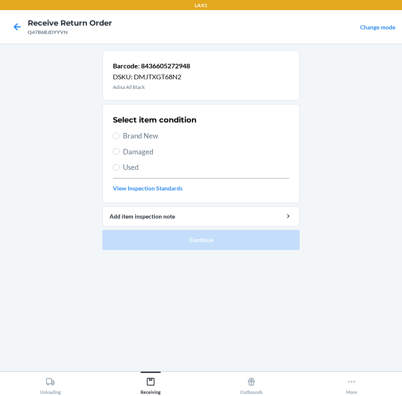
click at [121, 134] on label "Brand New" at bounding box center [201, 135] width 176 height 11
click at [119, 134] on input "Brand New" at bounding box center [116, 135] width 7 height 7
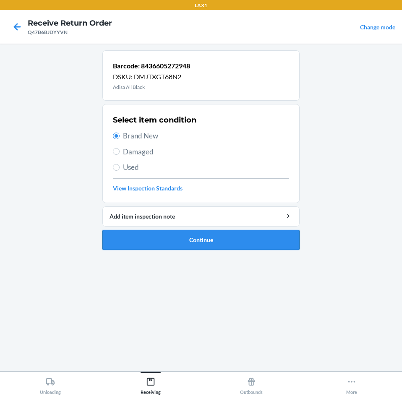
click at [144, 240] on button "Continue" at bounding box center [200, 240] width 197 height 20
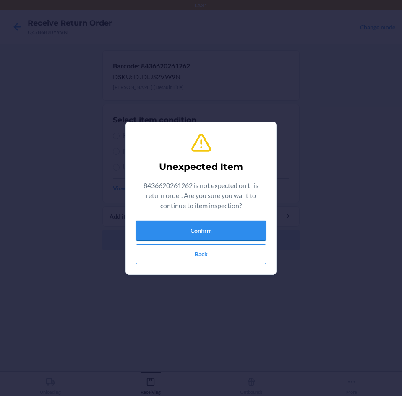
click at [200, 226] on button "Confirm" at bounding box center [201, 230] width 130 height 20
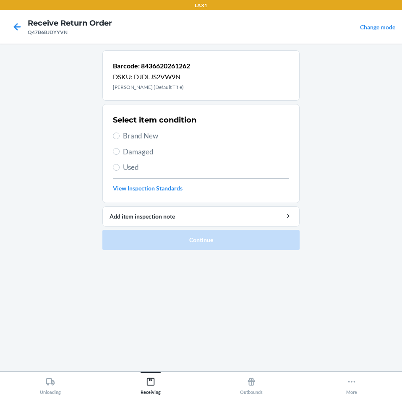
click at [123, 136] on span "Brand New" at bounding box center [206, 135] width 166 height 11
click at [119, 136] on input "Brand New" at bounding box center [116, 135] width 7 height 7
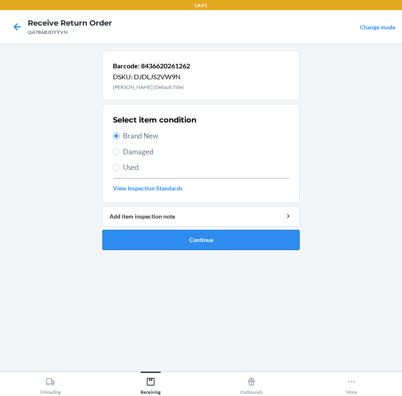
click at [141, 243] on button "Continue" at bounding box center [200, 240] width 197 height 20
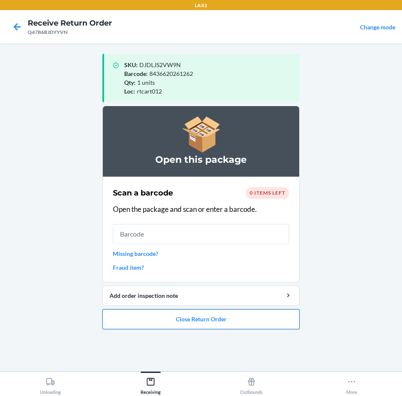
click at [163, 317] on button "Close Return Order" at bounding box center [200, 319] width 197 height 20
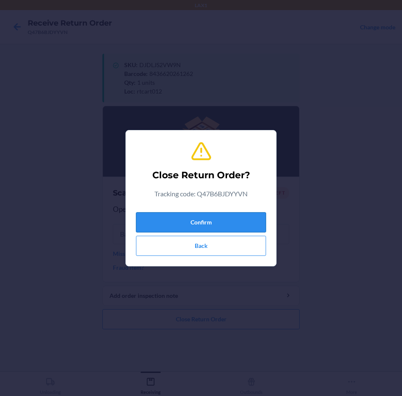
click at [189, 221] on button "Confirm" at bounding box center [201, 222] width 130 height 20
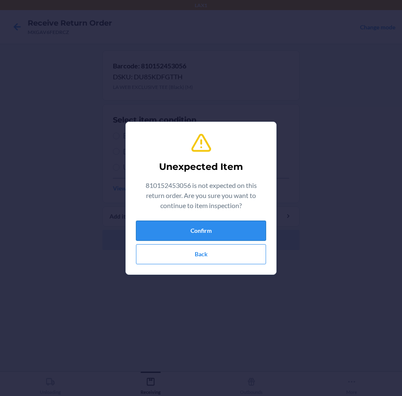
click at [188, 229] on button "Confirm" at bounding box center [201, 230] width 130 height 20
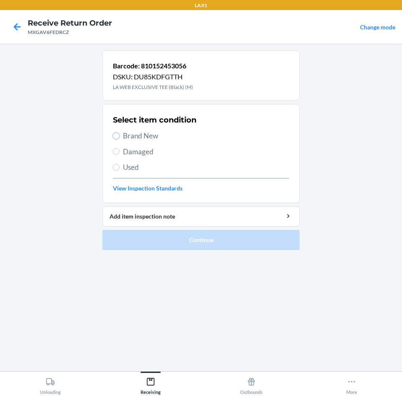
drag, startPoint x: 117, startPoint y: 133, endPoint x: 161, endPoint y: 203, distance: 82.9
click at [117, 133] on input "Brand New" at bounding box center [116, 135] width 7 height 7
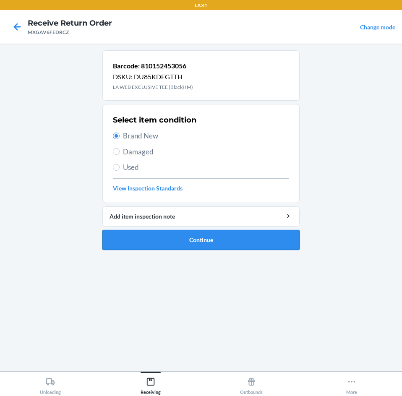
click at [179, 242] on button "Continue" at bounding box center [200, 240] width 197 height 20
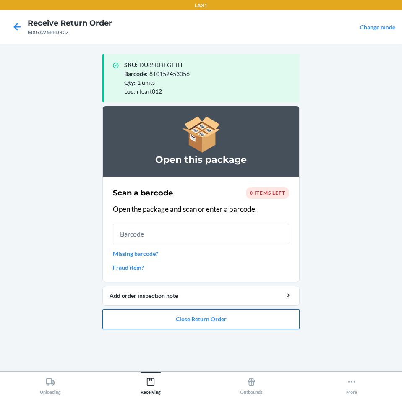
click at [166, 321] on button "Close Return Order" at bounding box center [200, 319] width 197 height 20
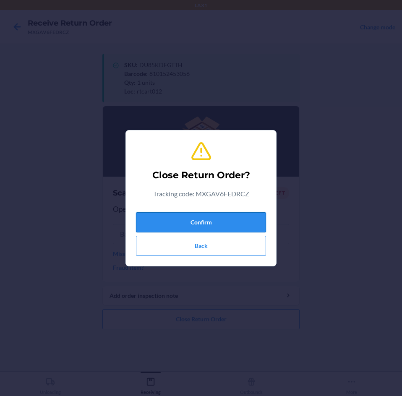
click at [210, 220] on button "Confirm" at bounding box center [201, 222] width 130 height 20
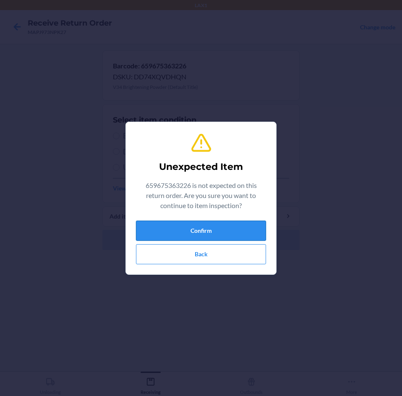
click at [195, 229] on button "Confirm" at bounding box center [201, 230] width 130 height 20
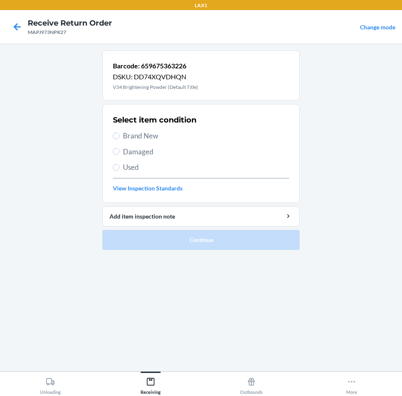
drag, startPoint x: 113, startPoint y: 134, endPoint x: 122, endPoint y: 162, distance: 29.8
click at [114, 134] on label "Brand New" at bounding box center [201, 135] width 176 height 11
click at [114, 134] on input "Brand New" at bounding box center [116, 135] width 7 height 7
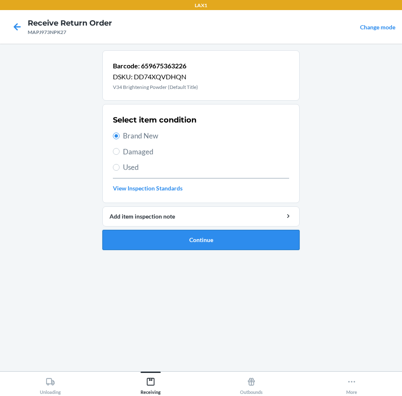
click at [173, 241] on button "Continue" at bounding box center [200, 240] width 197 height 20
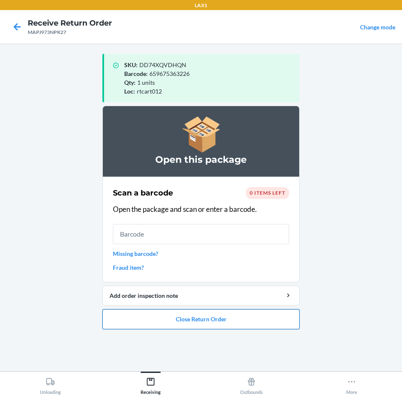
click at [210, 319] on button "Close Return Order" at bounding box center [200, 319] width 197 height 20
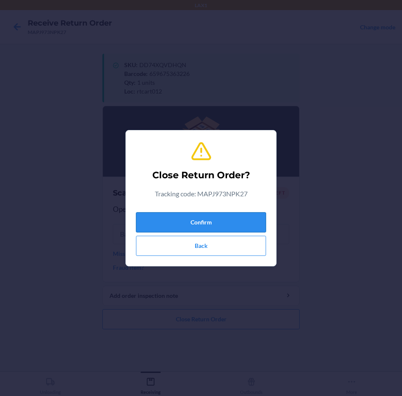
click at [188, 220] on button "Confirm" at bounding box center [201, 222] width 130 height 20
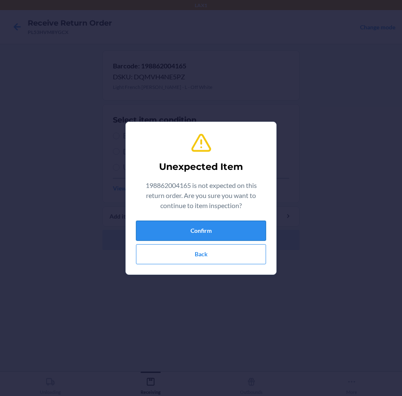
click at [219, 226] on button "Confirm" at bounding box center [201, 230] width 130 height 20
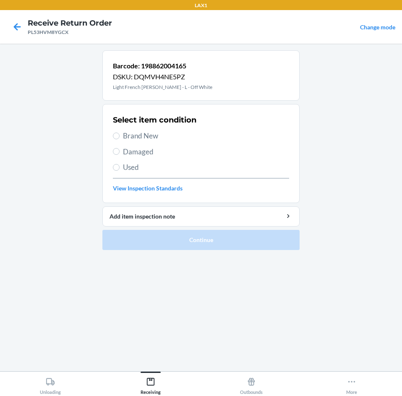
click at [119, 137] on label "Brand New" at bounding box center [201, 135] width 176 height 11
click at [119, 137] on input "Brand New" at bounding box center [116, 135] width 7 height 7
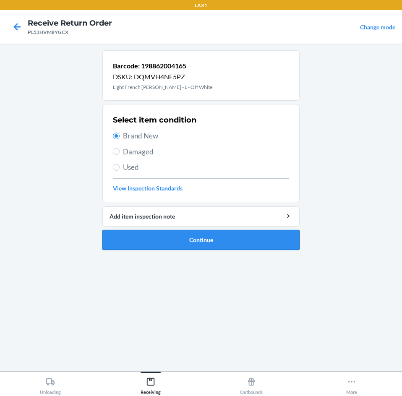
click at [165, 236] on button "Continue" at bounding box center [200, 240] width 197 height 20
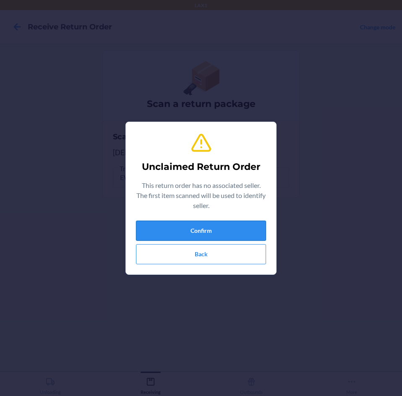
click at [235, 227] on button "Confirm" at bounding box center [201, 230] width 130 height 20
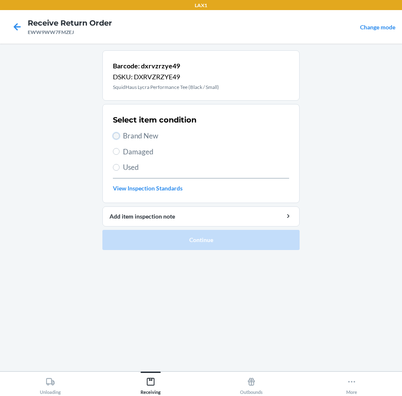
click at [117, 137] on input "Brand New" at bounding box center [116, 135] width 7 height 7
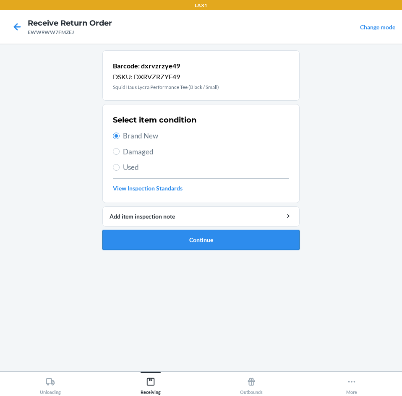
click at [145, 244] on button "Continue" at bounding box center [200, 240] width 197 height 20
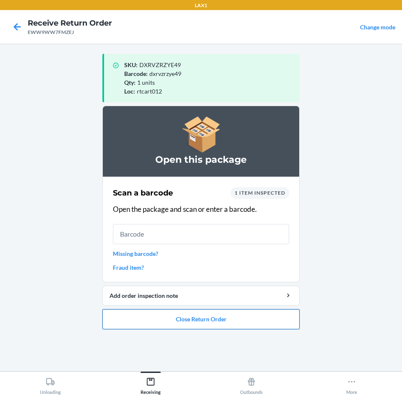
click at [212, 323] on button "Close Return Order" at bounding box center [200, 319] width 197 height 20
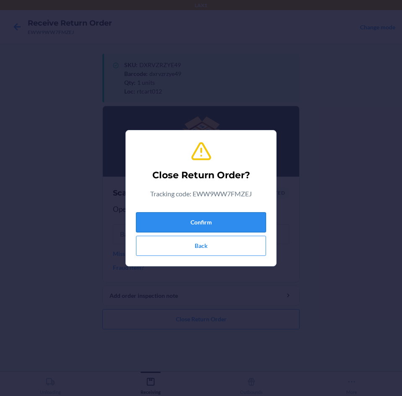
click at [224, 216] on button "Confirm" at bounding box center [201, 222] width 130 height 20
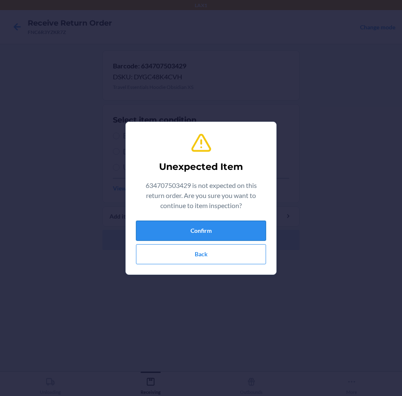
click at [228, 228] on button "Confirm" at bounding box center [201, 230] width 130 height 20
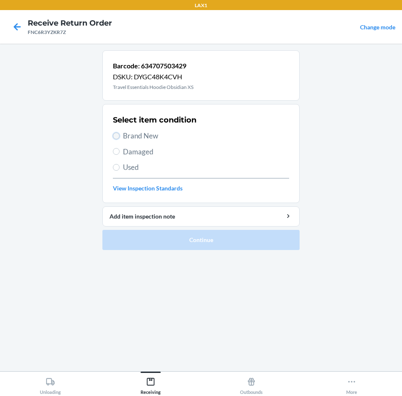
click at [117, 137] on input "Brand New" at bounding box center [116, 135] width 7 height 7
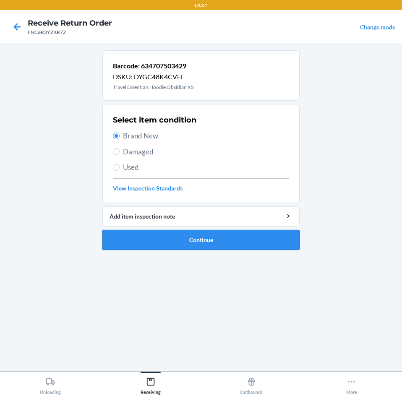
click at [218, 240] on button "Continue" at bounding box center [200, 240] width 197 height 20
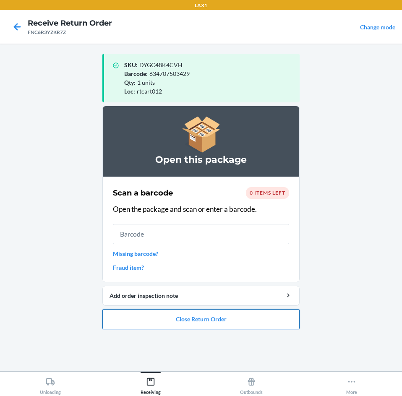
click at [282, 324] on button "Close Return Order" at bounding box center [200, 319] width 197 height 20
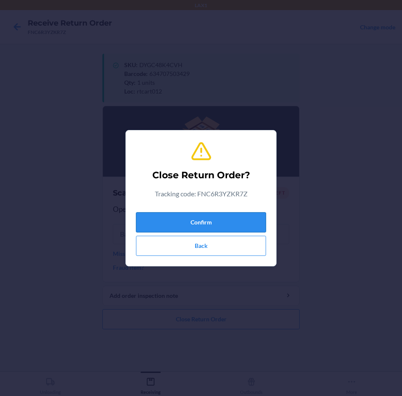
click at [242, 220] on button "Confirm" at bounding box center [201, 222] width 130 height 20
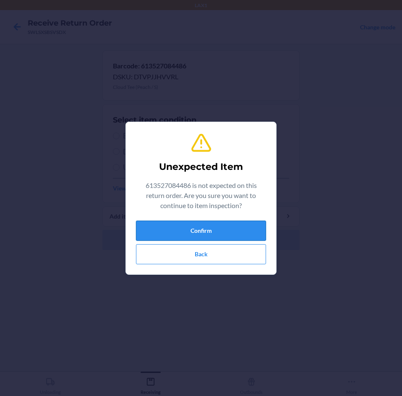
click at [250, 236] on button "Confirm" at bounding box center [201, 230] width 130 height 20
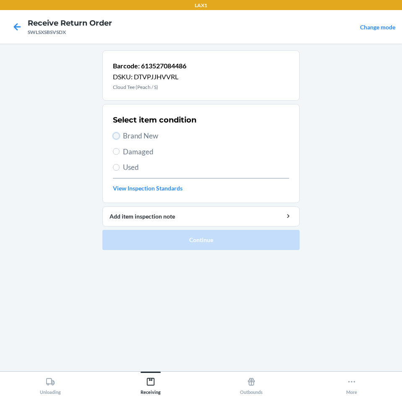
click at [118, 136] on input "Brand New" at bounding box center [116, 135] width 7 height 7
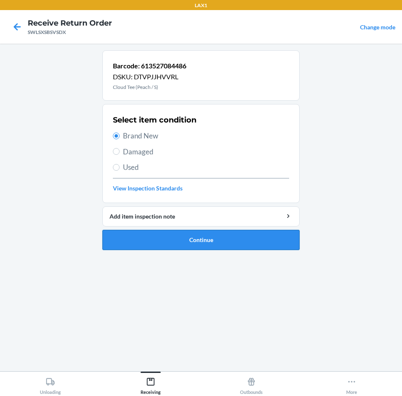
click at [165, 241] on button "Continue" at bounding box center [200, 240] width 197 height 20
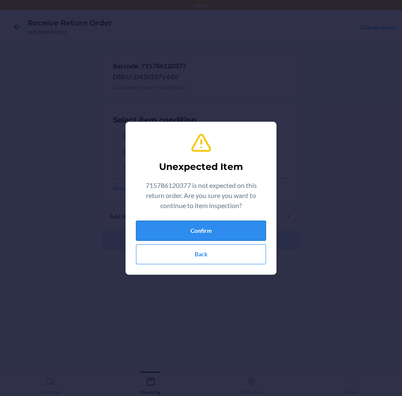
click at [219, 225] on button "Confirm" at bounding box center [201, 230] width 130 height 20
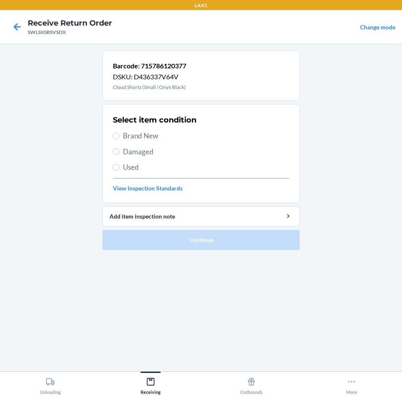
click at [121, 137] on label "Brand New" at bounding box center [201, 135] width 176 height 11
click at [119, 137] on input "Brand New" at bounding box center [116, 135] width 7 height 7
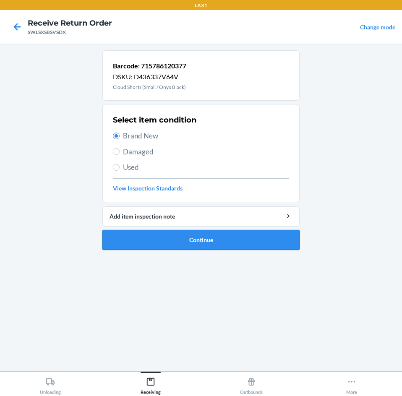
click at [191, 239] on button "Continue" at bounding box center [200, 240] width 197 height 20
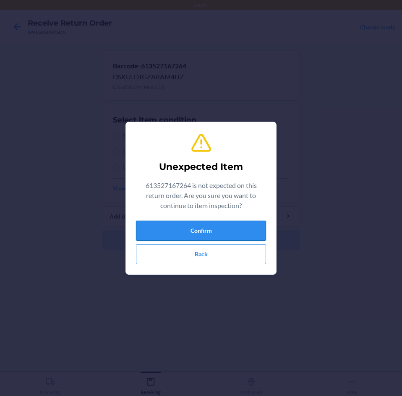
click at [246, 230] on button "Confirm" at bounding box center [201, 230] width 130 height 20
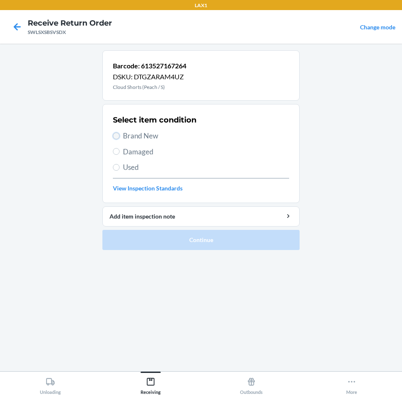
click at [113, 136] on input "Brand New" at bounding box center [116, 135] width 7 height 7
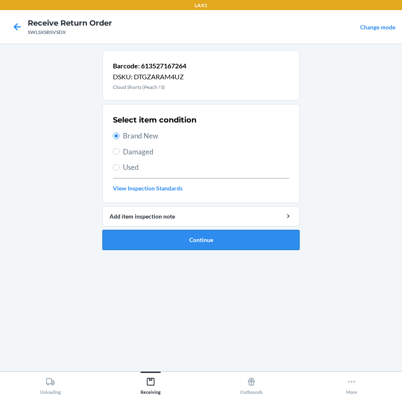
click at [179, 244] on button "Continue" at bounding box center [200, 240] width 197 height 20
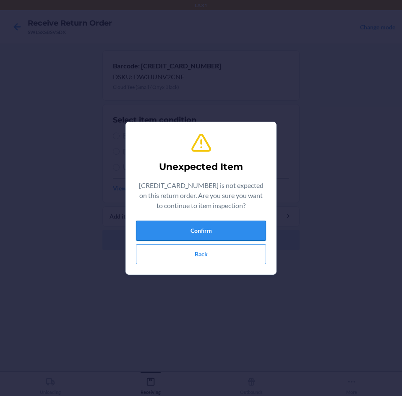
click at [213, 226] on button "Confirm" at bounding box center [201, 230] width 130 height 20
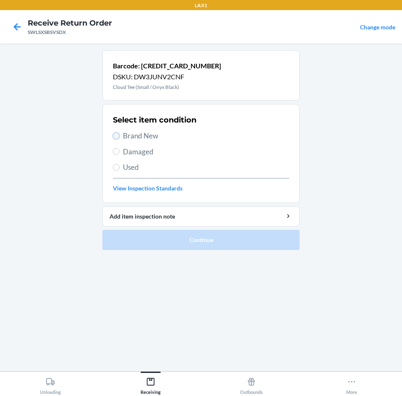
click at [117, 134] on input "Brand New" at bounding box center [116, 135] width 7 height 7
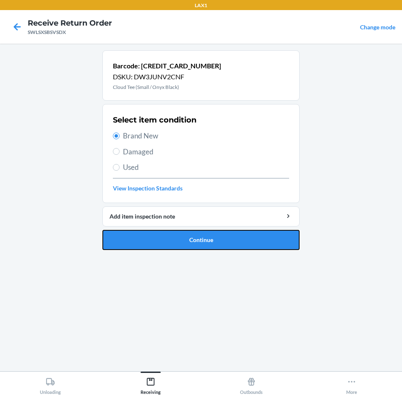
click at [168, 235] on button "Continue" at bounding box center [200, 240] width 197 height 20
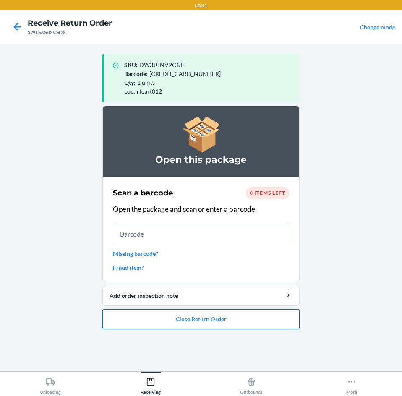
click at [224, 323] on button "Close Return Order" at bounding box center [200, 319] width 197 height 20
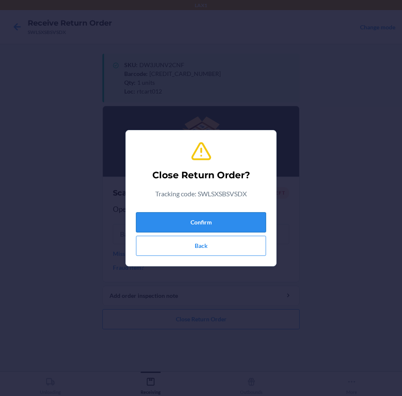
click at [194, 221] on button "Confirm" at bounding box center [201, 222] width 130 height 20
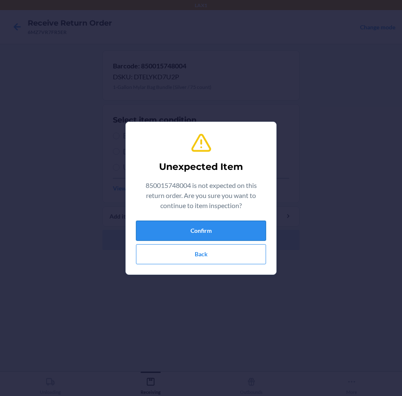
click at [237, 234] on button "Confirm" at bounding box center [201, 230] width 130 height 20
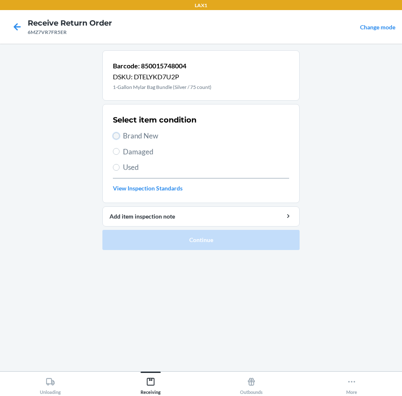
click at [119, 137] on input "Brand New" at bounding box center [116, 135] width 7 height 7
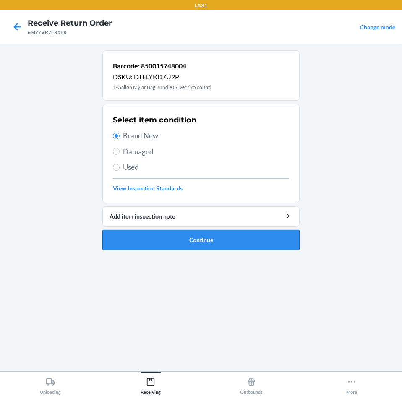
click at [148, 241] on button "Continue" at bounding box center [200, 240] width 197 height 20
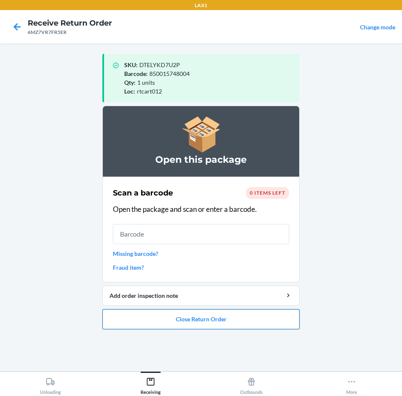
click at [228, 316] on button "Close Return Order" at bounding box center [200, 319] width 197 height 20
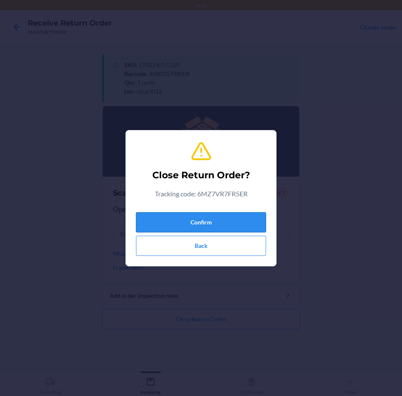
click at [214, 224] on button "Confirm" at bounding box center [201, 222] width 130 height 20
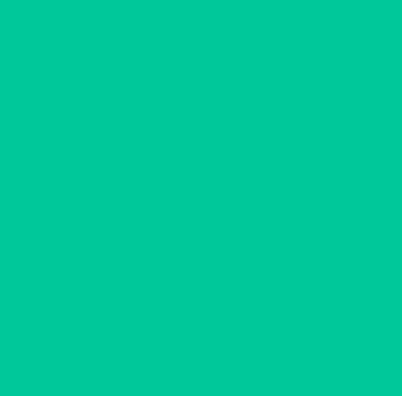
click at [214, 224] on input "text" at bounding box center [201, 215] width 176 height 20
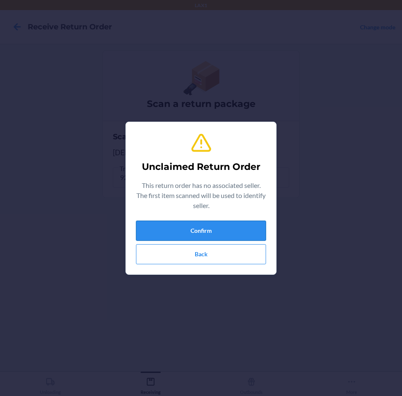
click at [226, 233] on button "Confirm" at bounding box center [201, 230] width 130 height 20
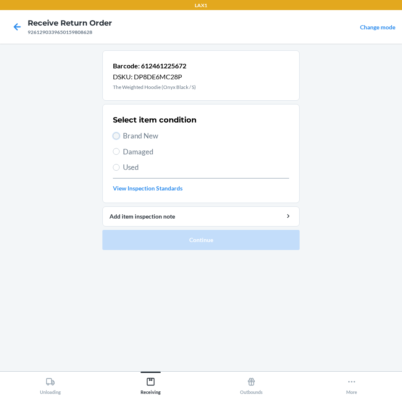
click at [117, 138] on input "Brand New" at bounding box center [116, 135] width 7 height 7
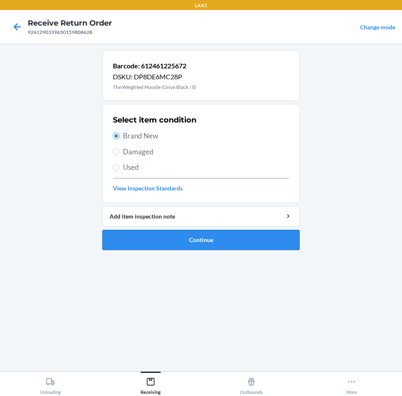
click at [173, 242] on button "Continue" at bounding box center [200, 240] width 197 height 20
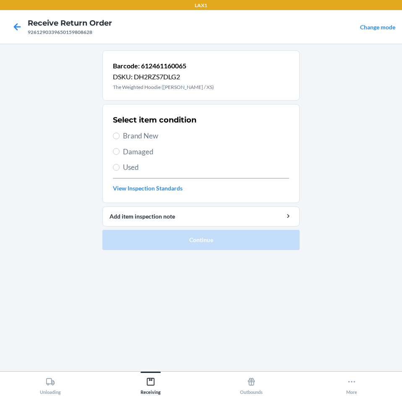
click at [113, 139] on label "Brand New" at bounding box center [201, 135] width 176 height 11
click at [113, 139] on input "Brand New" at bounding box center [116, 135] width 7 height 7
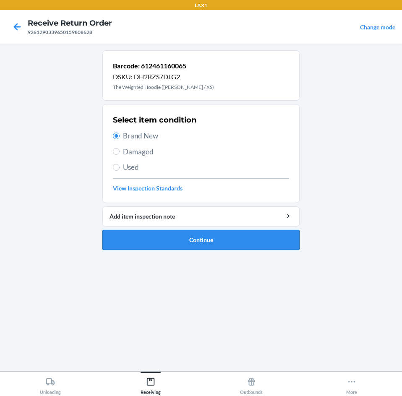
click at [170, 247] on button "Continue" at bounding box center [200, 240] width 197 height 20
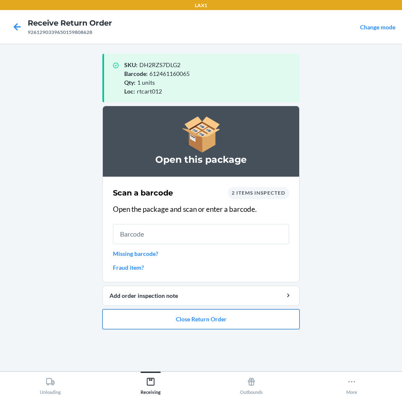
click at [206, 324] on button "Close Return Order" at bounding box center [200, 319] width 197 height 20
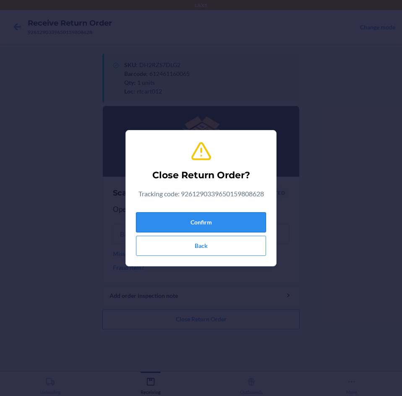
click at [231, 219] on button "Confirm" at bounding box center [201, 222] width 130 height 20
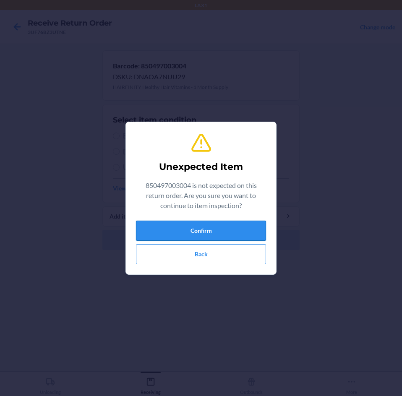
click at [245, 229] on button "Confirm" at bounding box center [201, 230] width 130 height 20
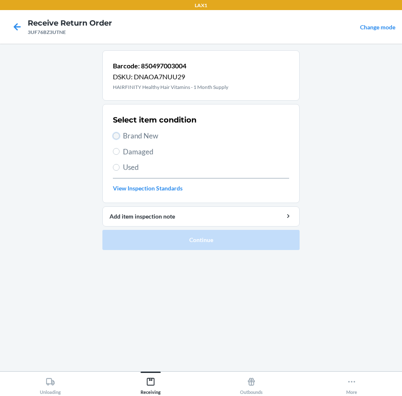
click at [117, 137] on input "Brand New" at bounding box center [116, 135] width 7 height 7
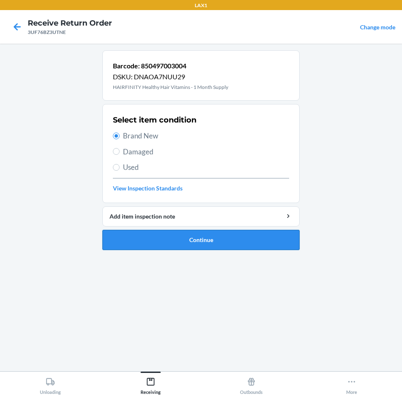
click at [181, 244] on button "Continue" at bounding box center [200, 240] width 197 height 20
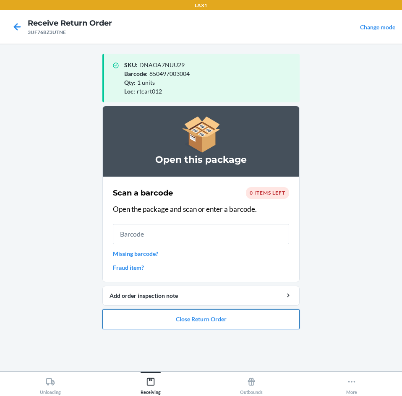
click at [204, 318] on button "Close Return Order" at bounding box center [200, 319] width 197 height 20
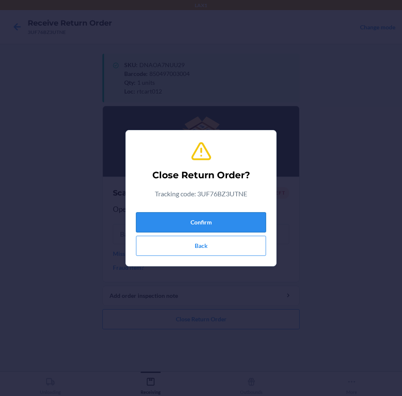
click at [219, 217] on button "Confirm" at bounding box center [201, 222] width 130 height 20
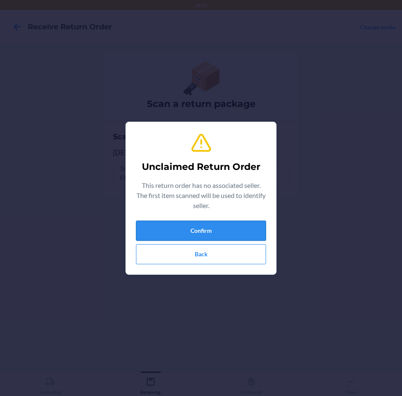
click at [233, 233] on button "Confirm" at bounding box center [201, 230] width 130 height 20
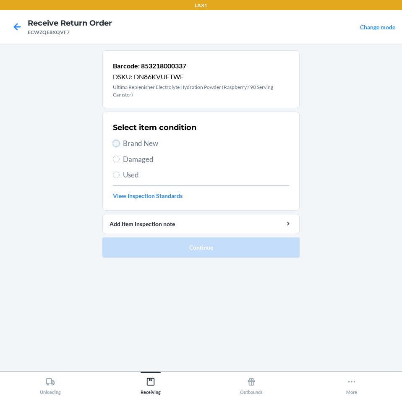
click at [118, 143] on input "Brand New" at bounding box center [116, 143] width 7 height 7
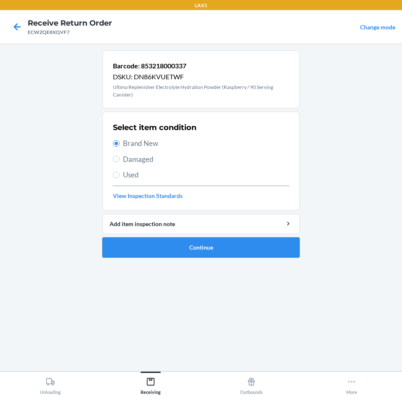
click at [135, 248] on button "Continue" at bounding box center [200, 247] width 197 height 20
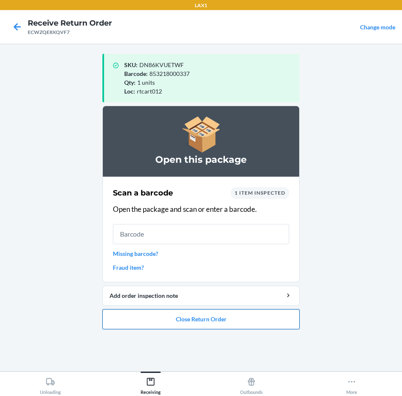
click at [202, 322] on button "Close Return Order" at bounding box center [200, 319] width 197 height 20
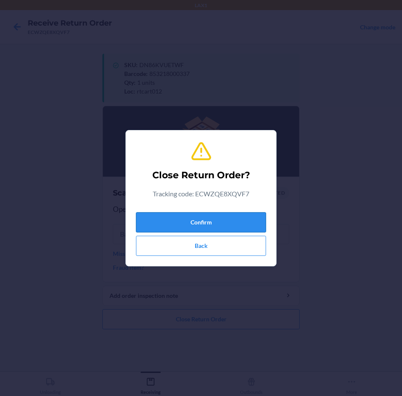
click at [213, 221] on button "Confirm" at bounding box center [201, 222] width 130 height 20
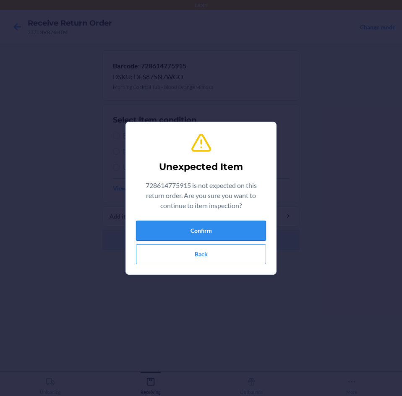
click at [229, 231] on button "Confirm" at bounding box center [201, 230] width 130 height 20
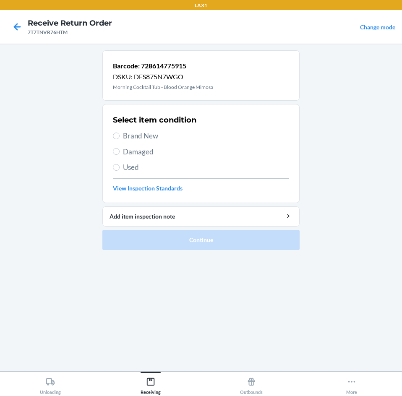
click at [116, 140] on label "Brand New" at bounding box center [201, 135] width 176 height 11
click at [116, 139] on input "Brand New" at bounding box center [116, 135] width 7 height 7
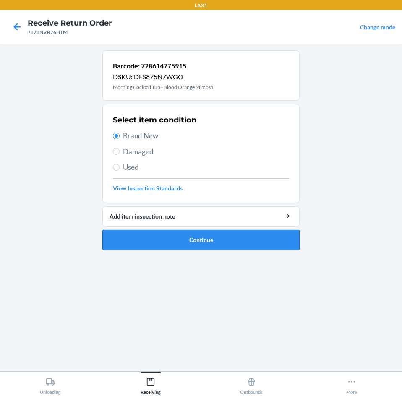
click at [153, 236] on button "Continue" at bounding box center [200, 240] width 197 height 20
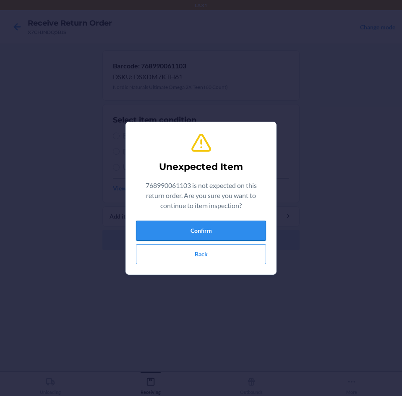
click at [245, 230] on button "Confirm" at bounding box center [201, 230] width 130 height 20
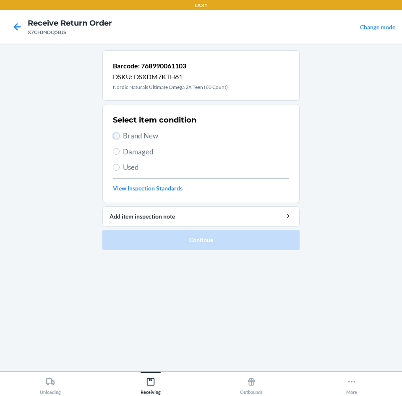
click at [115, 138] on input "Brand New" at bounding box center [116, 135] width 7 height 7
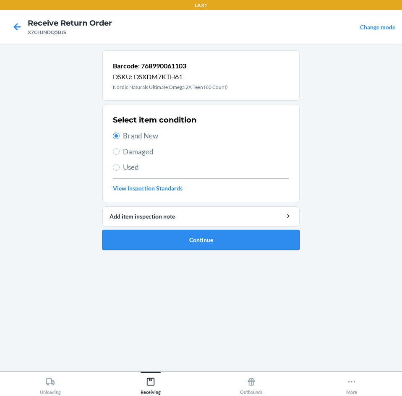
click at [146, 245] on button "Continue" at bounding box center [200, 240] width 197 height 20
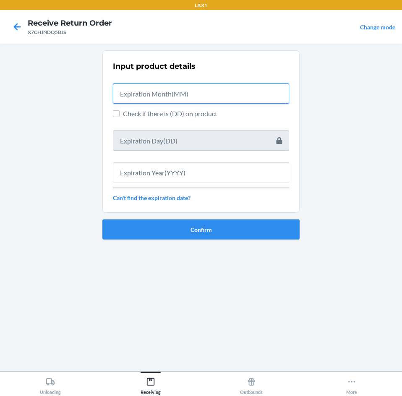
click at [148, 96] on input "text" at bounding box center [201, 93] width 176 height 20
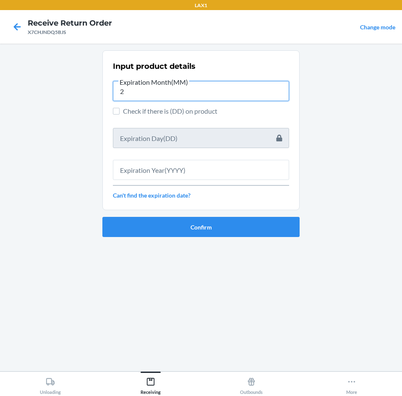
click at [135, 92] on input "2" at bounding box center [201, 91] width 176 height 20
click at [141, 90] on input "2" at bounding box center [201, 91] width 176 height 20
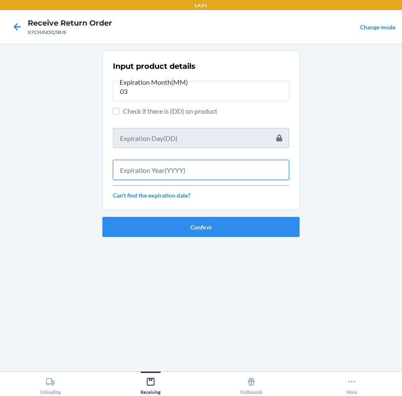
click at [151, 174] on input "text" at bounding box center [201, 170] width 176 height 20
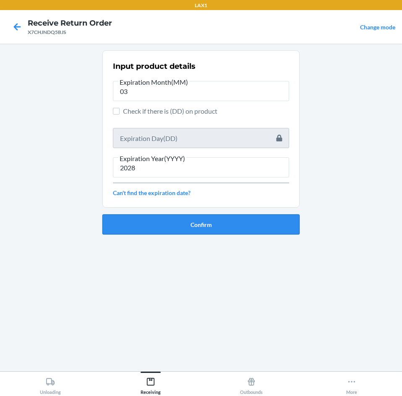
click at [208, 223] on button "Confirm" at bounding box center [200, 224] width 197 height 20
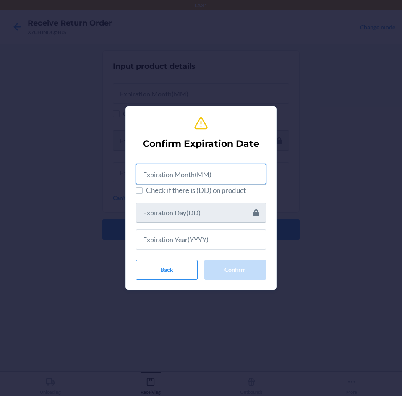
click at [150, 174] on input "text" at bounding box center [201, 174] width 130 height 20
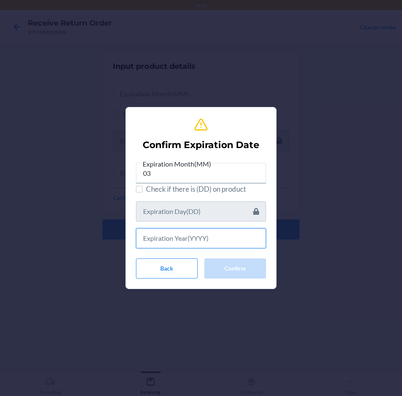
drag, startPoint x: 167, startPoint y: 239, endPoint x: 210, endPoint y: 220, distance: 47.1
click at [169, 240] on input "text" at bounding box center [201, 238] width 130 height 20
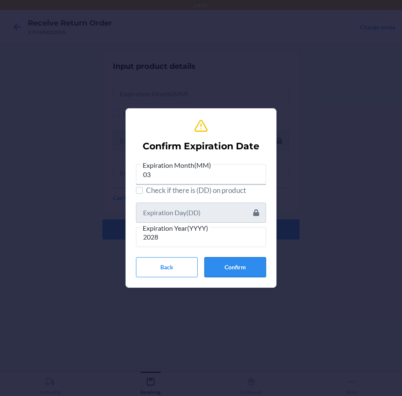
click at [255, 272] on button "Confirm" at bounding box center [235, 267] width 62 height 20
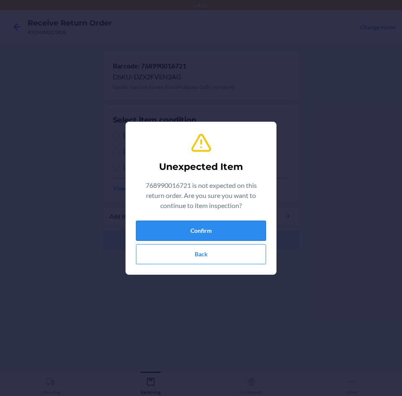
click at [242, 228] on button "Confirm" at bounding box center [201, 230] width 130 height 20
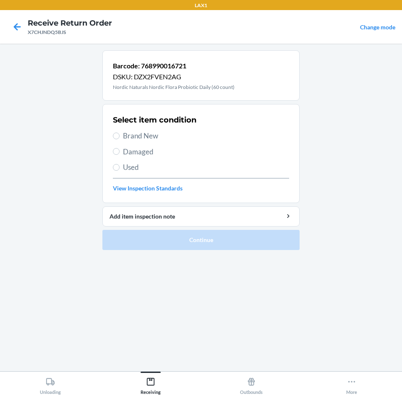
click at [120, 137] on label "Brand New" at bounding box center [201, 135] width 176 height 11
click at [119, 137] on input "Brand New" at bounding box center [116, 135] width 7 height 7
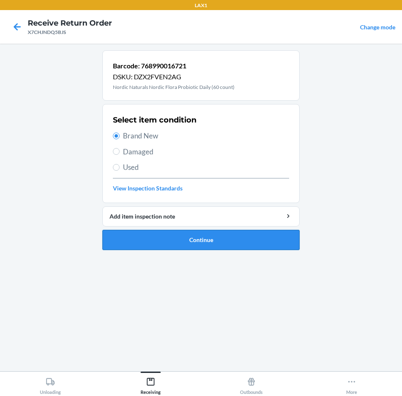
click at [138, 239] on button "Continue" at bounding box center [200, 240] width 197 height 20
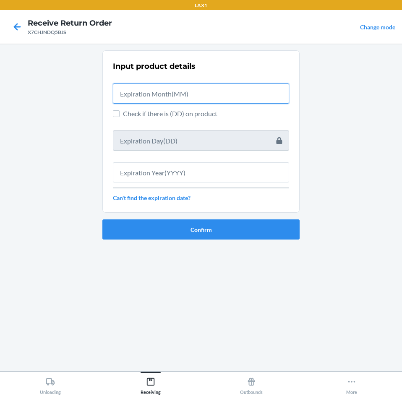
click at [142, 91] on input "text" at bounding box center [201, 93] width 176 height 20
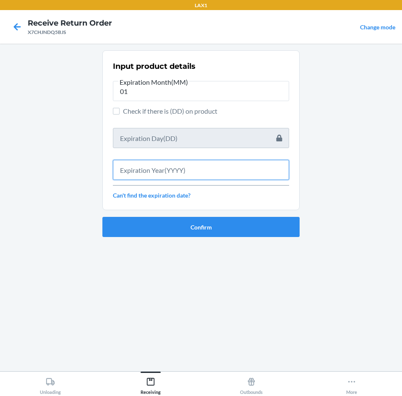
click at [151, 172] on input "text" at bounding box center [201, 170] width 176 height 20
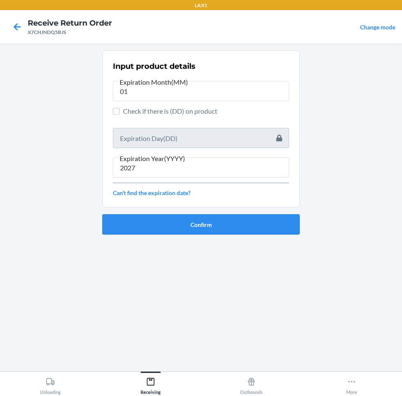
click at [201, 228] on button "Confirm" at bounding box center [200, 224] width 197 height 20
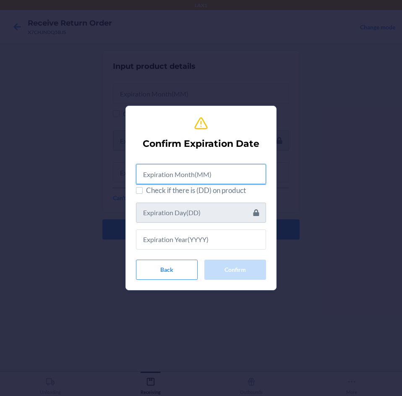
click at [190, 175] on input "text" at bounding box center [201, 174] width 130 height 20
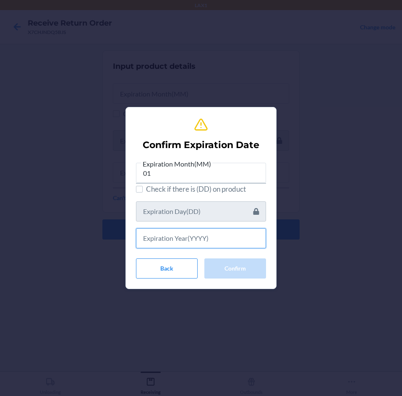
click at [220, 237] on input "text" at bounding box center [201, 238] width 130 height 20
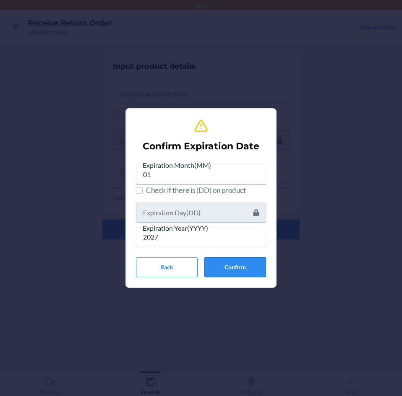
click at [247, 268] on button "Confirm" at bounding box center [235, 267] width 62 height 20
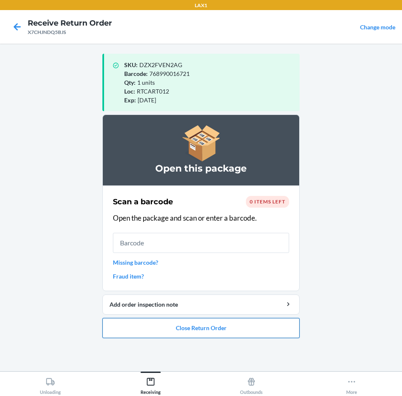
click at [252, 332] on button "Close Return Order" at bounding box center [200, 328] width 197 height 20
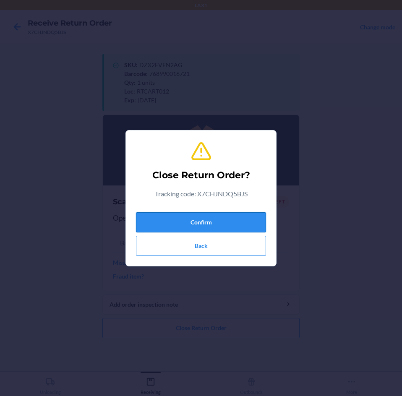
click at [248, 221] on button "Confirm" at bounding box center [201, 222] width 130 height 20
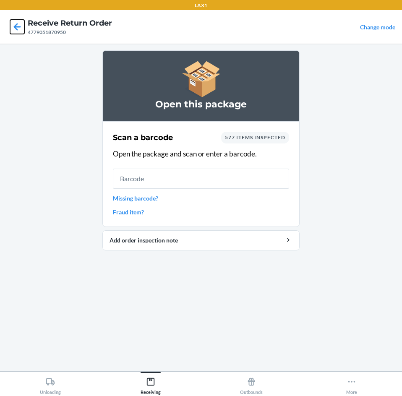
click at [20, 23] on icon at bounding box center [17, 27] width 14 height 14
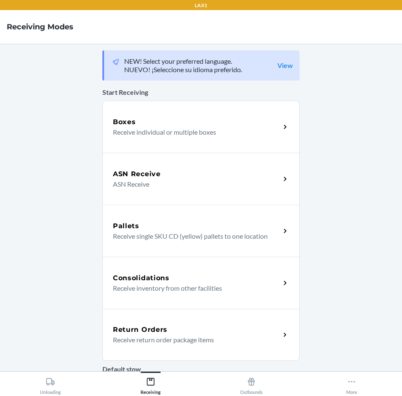
click at [197, 344] on p "Receive return order package items" at bounding box center [193, 340] width 161 height 10
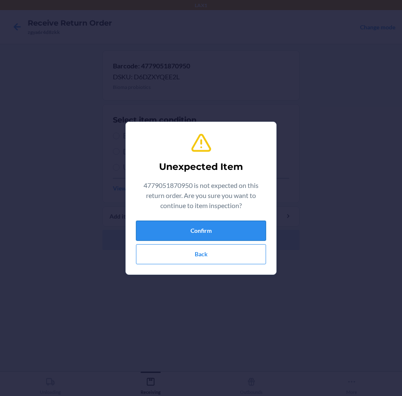
click at [190, 228] on button "Confirm" at bounding box center [201, 230] width 130 height 20
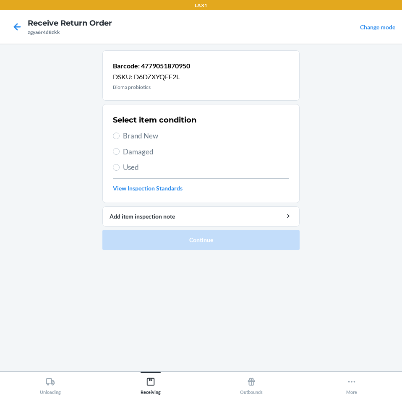
drag, startPoint x: 120, startPoint y: 136, endPoint x: 136, endPoint y: 202, distance: 68.2
click at [120, 137] on label "Brand New" at bounding box center [201, 135] width 176 height 11
click at [119, 137] on input "Brand New" at bounding box center [116, 135] width 7 height 7
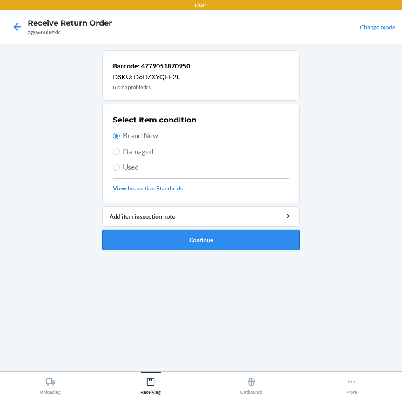
click at [161, 239] on button "Continue" at bounding box center [200, 240] width 197 height 20
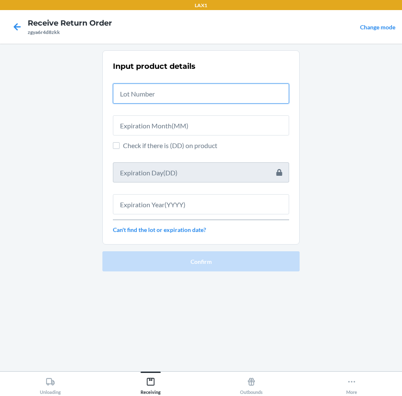
click at [131, 89] on input "text" at bounding box center [201, 93] width 176 height 20
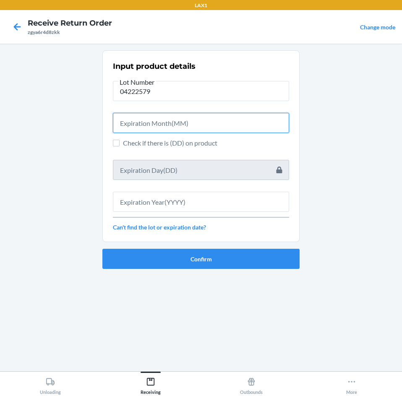
click at [178, 121] on input "text" at bounding box center [201, 123] width 176 height 20
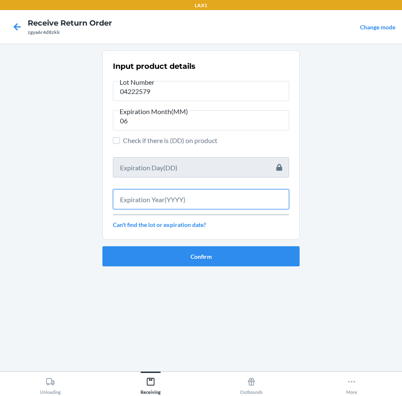
click at [179, 197] on input "text" at bounding box center [201, 199] width 176 height 20
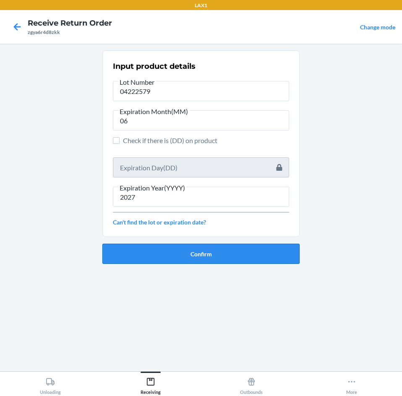
click at [184, 252] on button "Confirm" at bounding box center [200, 254] width 197 height 20
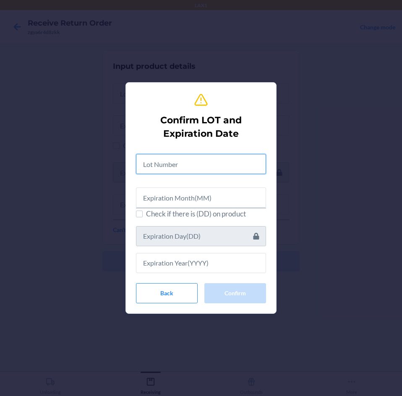
click at [209, 169] on input "text" at bounding box center [201, 164] width 130 height 20
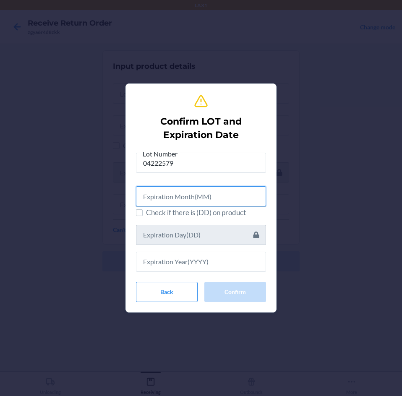
click at [169, 197] on input "text" at bounding box center [201, 196] width 130 height 20
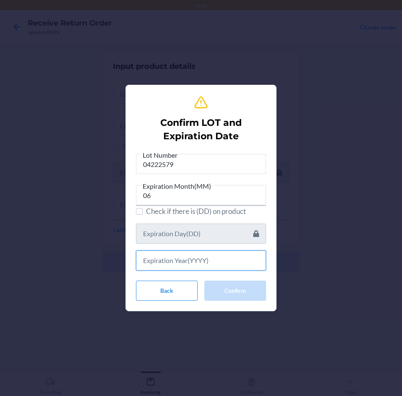
click at [201, 260] on input "text" at bounding box center [201, 260] width 130 height 20
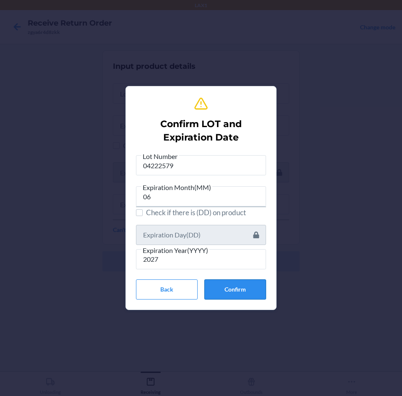
click at [235, 290] on button "Confirm" at bounding box center [235, 289] width 62 height 20
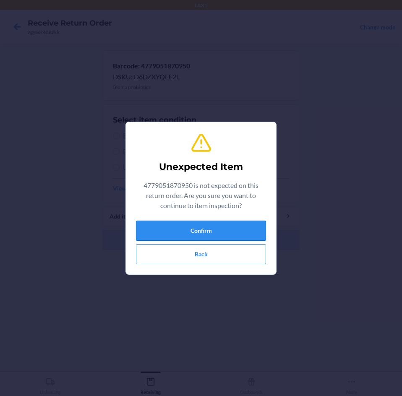
click at [243, 226] on button "Confirm" at bounding box center [201, 230] width 130 height 20
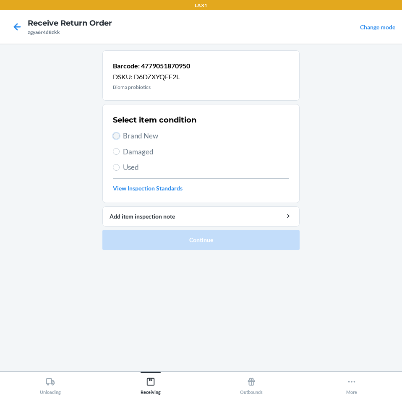
click at [118, 138] on input "Brand New" at bounding box center [116, 135] width 7 height 7
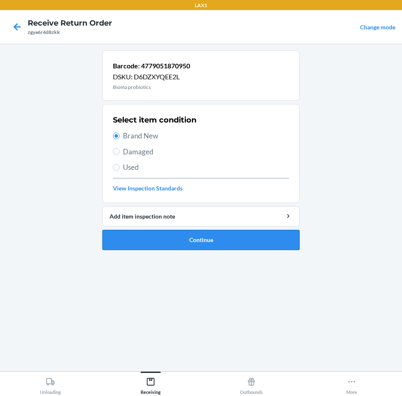
click at [213, 243] on button "Continue" at bounding box center [200, 240] width 197 height 20
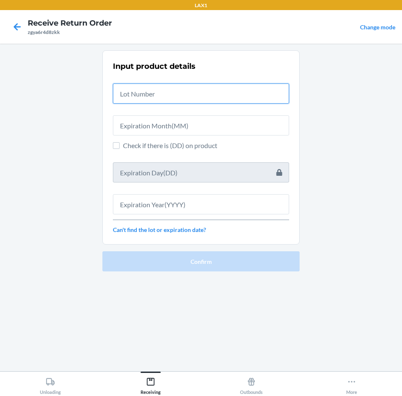
click at [167, 94] on input "text" at bounding box center [201, 93] width 176 height 20
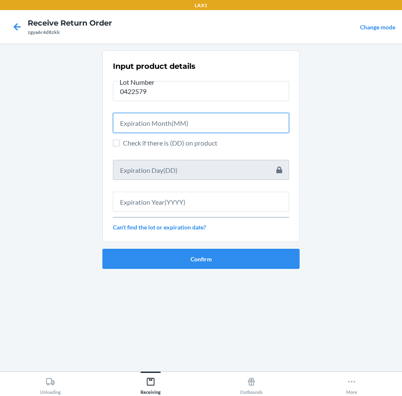
click at [194, 126] on input "text" at bounding box center [201, 123] width 176 height 20
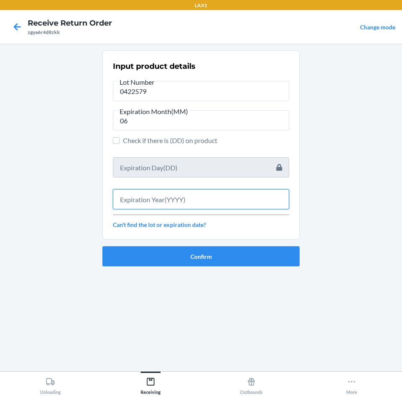
click at [211, 199] on input "text" at bounding box center [201, 199] width 176 height 20
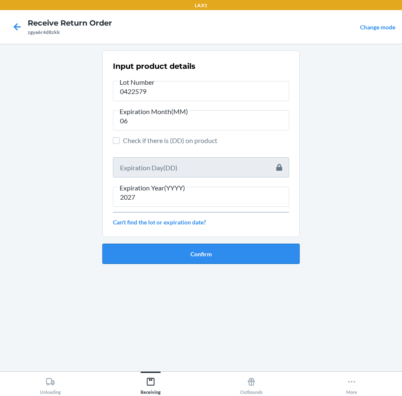
click at [239, 259] on button "Confirm" at bounding box center [200, 254] width 197 height 20
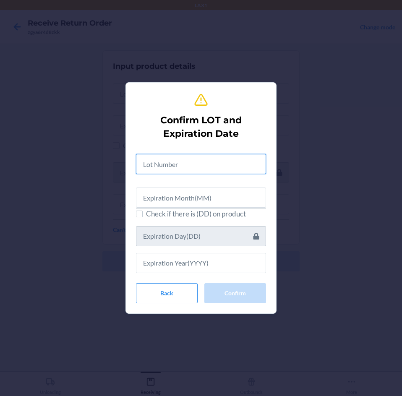
click at [194, 172] on input "text" at bounding box center [201, 164] width 130 height 20
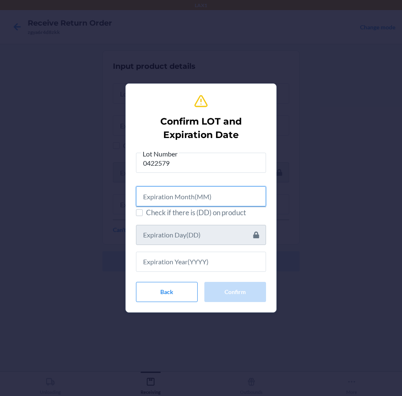
click at [222, 198] on input "text" at bounding box center [201, 196] width 130 height 20
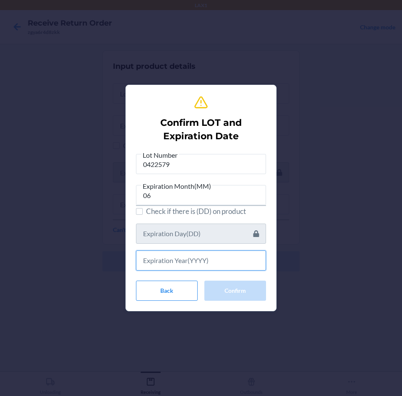
click at [247, 262] on input "text" at bounding box center [201, 260] width 130 height 20
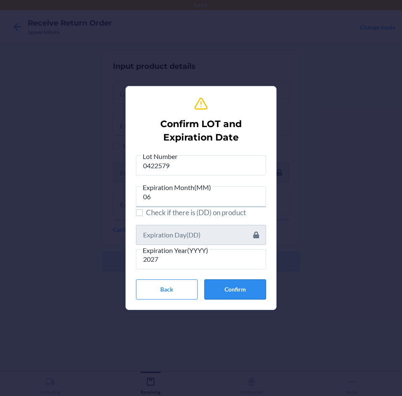
click at [231, 287] on button "Confirm" at bounding box center [235, 289] width 62 height 20
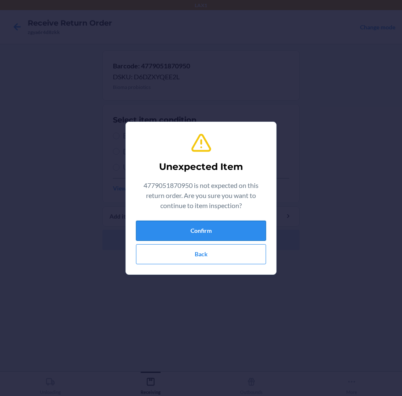
click at [252, 234] on button "Confirm" at bounding box center [201, 230] width 130 height 20
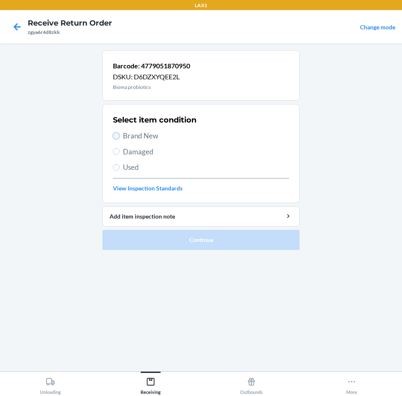
click at [117, 137] on input "Brand New" at bounding box center [116, 135] width 7 height 7
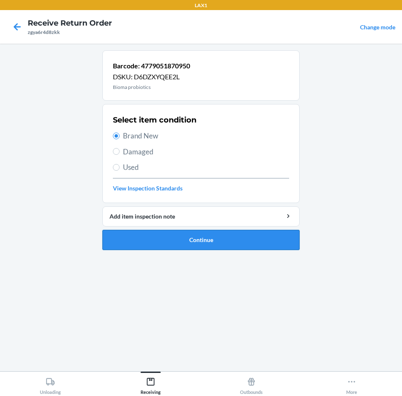
click at [168, 241] on button "Continue" at bounding box center [200, 240] width 197 height 20
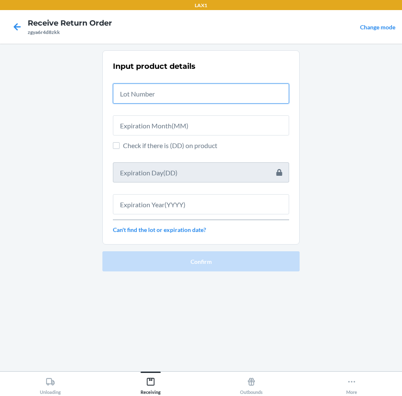
click at [155, 85] on input "text" at bounding box center [201, 93] width 176 height 20
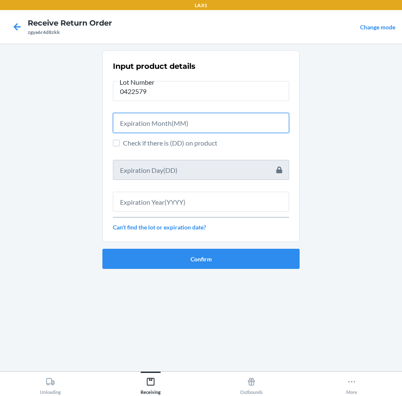
click at [189, 122] on input "text" at bounding box center [201, 123] width 176 height 20
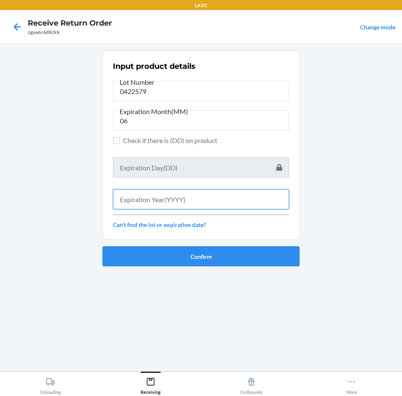
click at [196, 201] on input "text" at bounding box center [201, 199] width 176 height 20
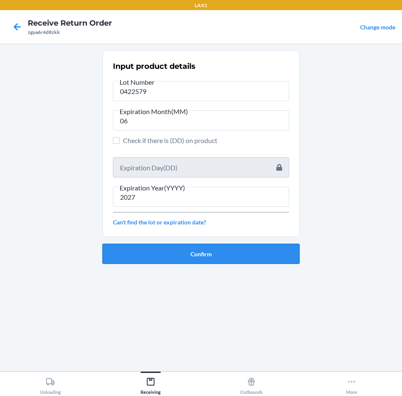
click at [214, 257] on button "Confirm" at bounding box center [200, 254] width 197 height 20
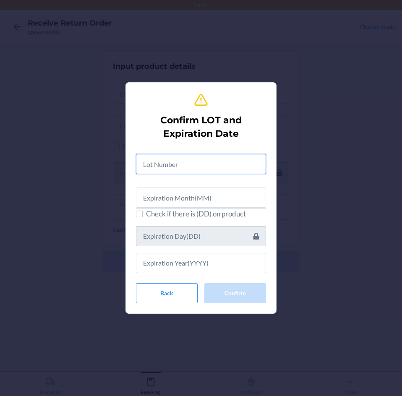
click at [199, 166] on input "text" at bounding box center [201, 164] width 130 height 20
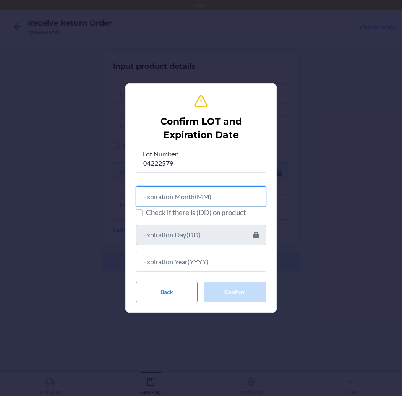
click at [196, 197] on input "text" at bounding box center [201, 196] width 130 height 20
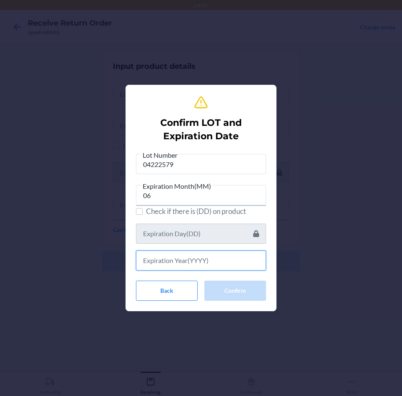
click at [202, 262] on input "text" at bounding box center [201, 260] width 130 height 20
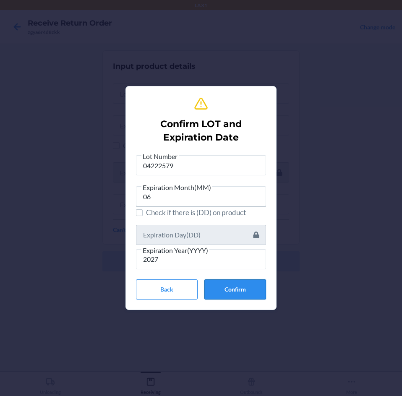
click at [240, 287] on button "Confirm" at bounding box center [235, 289] width 62 height 20
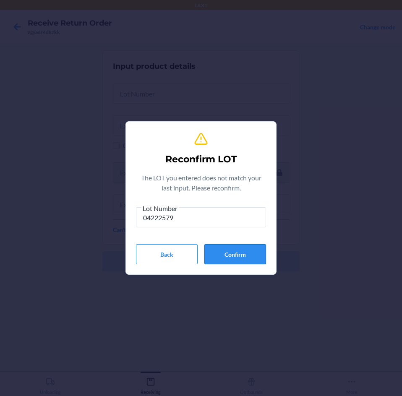
click at [241, 257] on button "Confirm" at bounding box center [235, 254] width 62 height 20
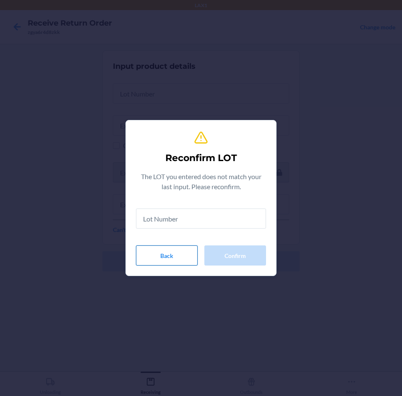
click at [187, 256] on button "Back" at bounding box center [167, 255] width 62 height 20
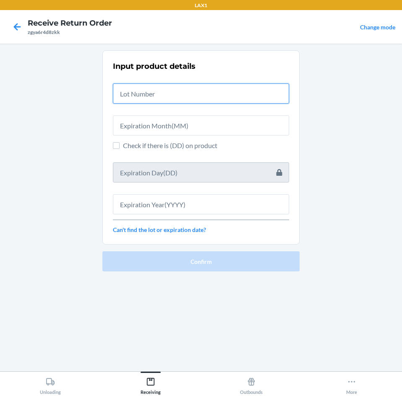
click at [180, 92] on input "text" at bounding box center [201, 93] width 176 height 20
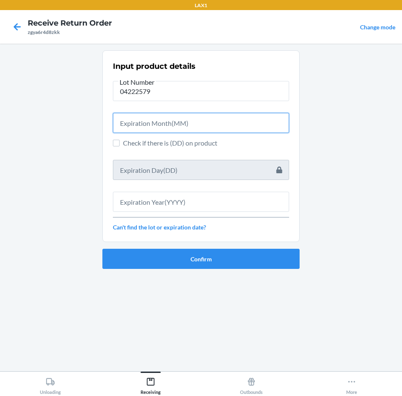
click at [218, 121] on input "text" at bounding box center [201, 123] width 176 height 20
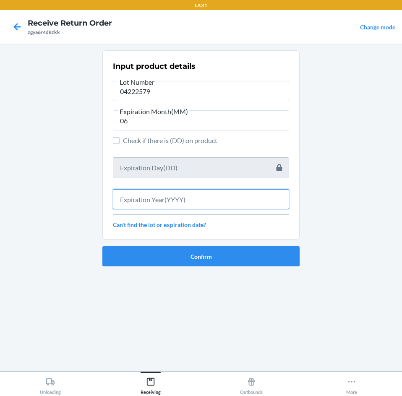
click at [201, 200] on input "text" at bounding box center [201, 199] width 176 height 20
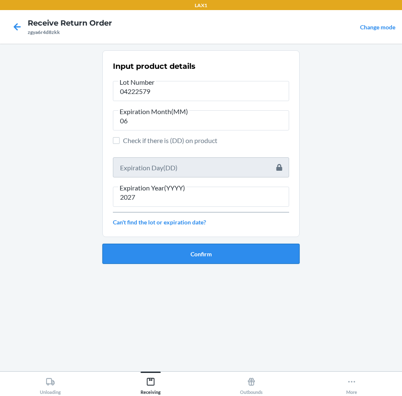
click at [227, 253] on button "Confirm" at bounding box center [200, 254] width 197 height 20
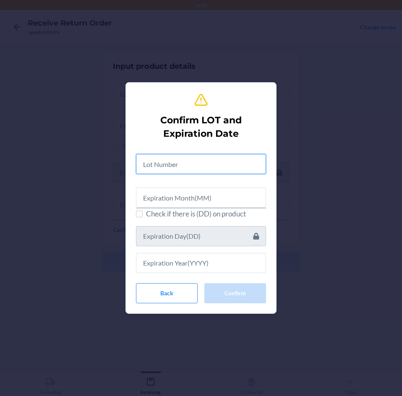
click at [207, 164] on input "text" at bounding box center [201, 164] width 130 height 20
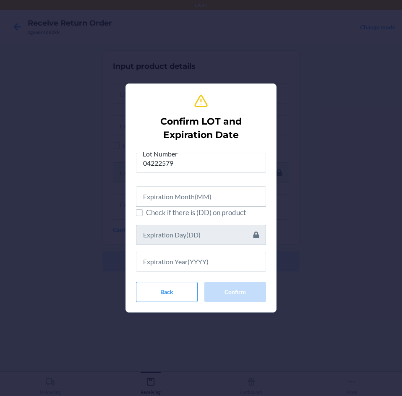
click at [200, 185] on div at bounding box center [201, 192] width 130 height 27
click at [200, 190] on input "text" at bounding box center [201, 196] width 130 height 20
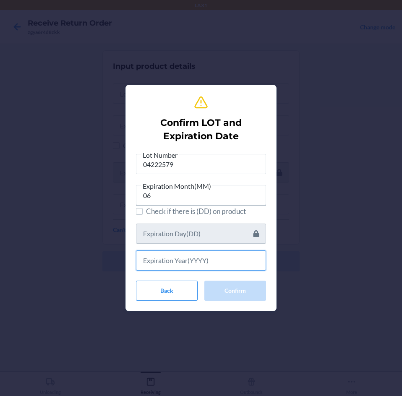
click at [227, 264] on input "text" at bounding box center [201, 260] width 130 height 20
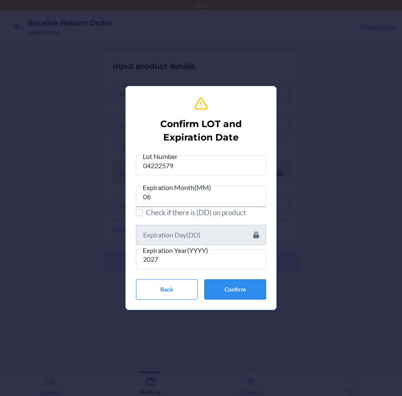
click at [252, 286] on button "Confirm" at bounding box center [235, 289] width 62 height 20
